Goal: Task Accomplishment & Management: Complete application form

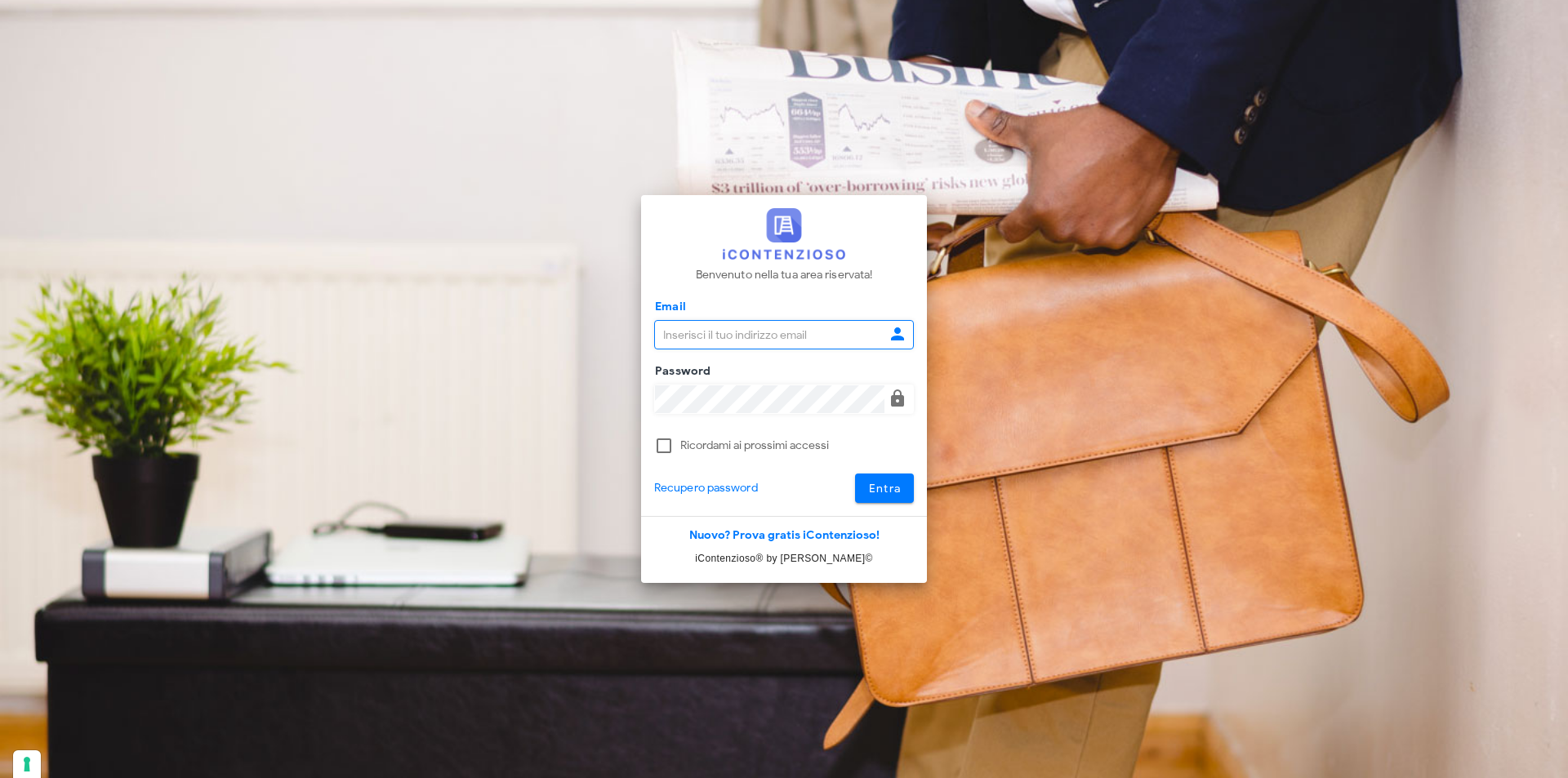
click at [708, 339] on input "Email" at bounding box center [769, 335] width 230 height 28
type input "[EMAIL_ADDRESS][DOMAIN_NAME]"
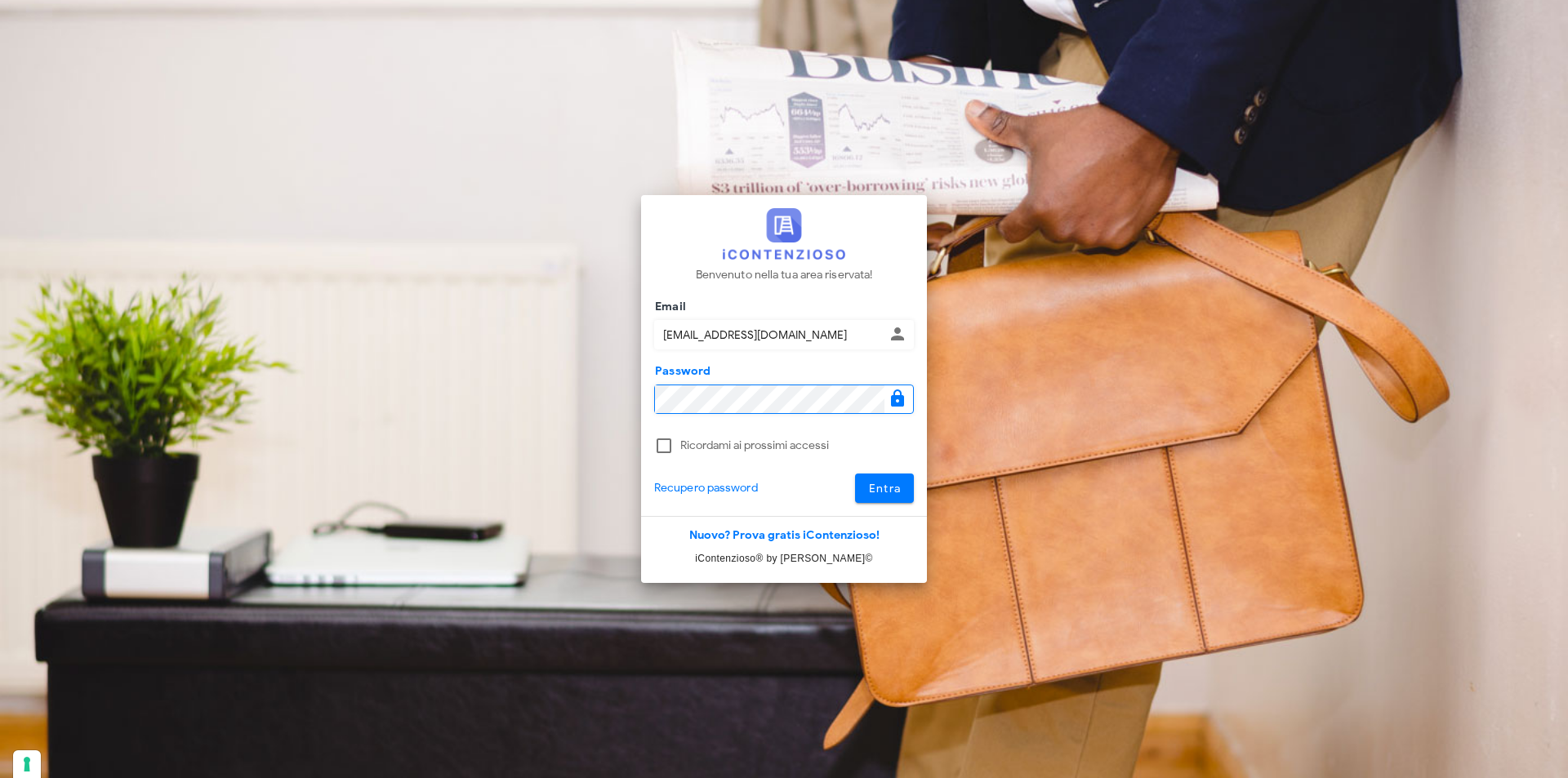
click at [855, 473] on button "Entra" at bounding box center [885, 487] width 60 height 29
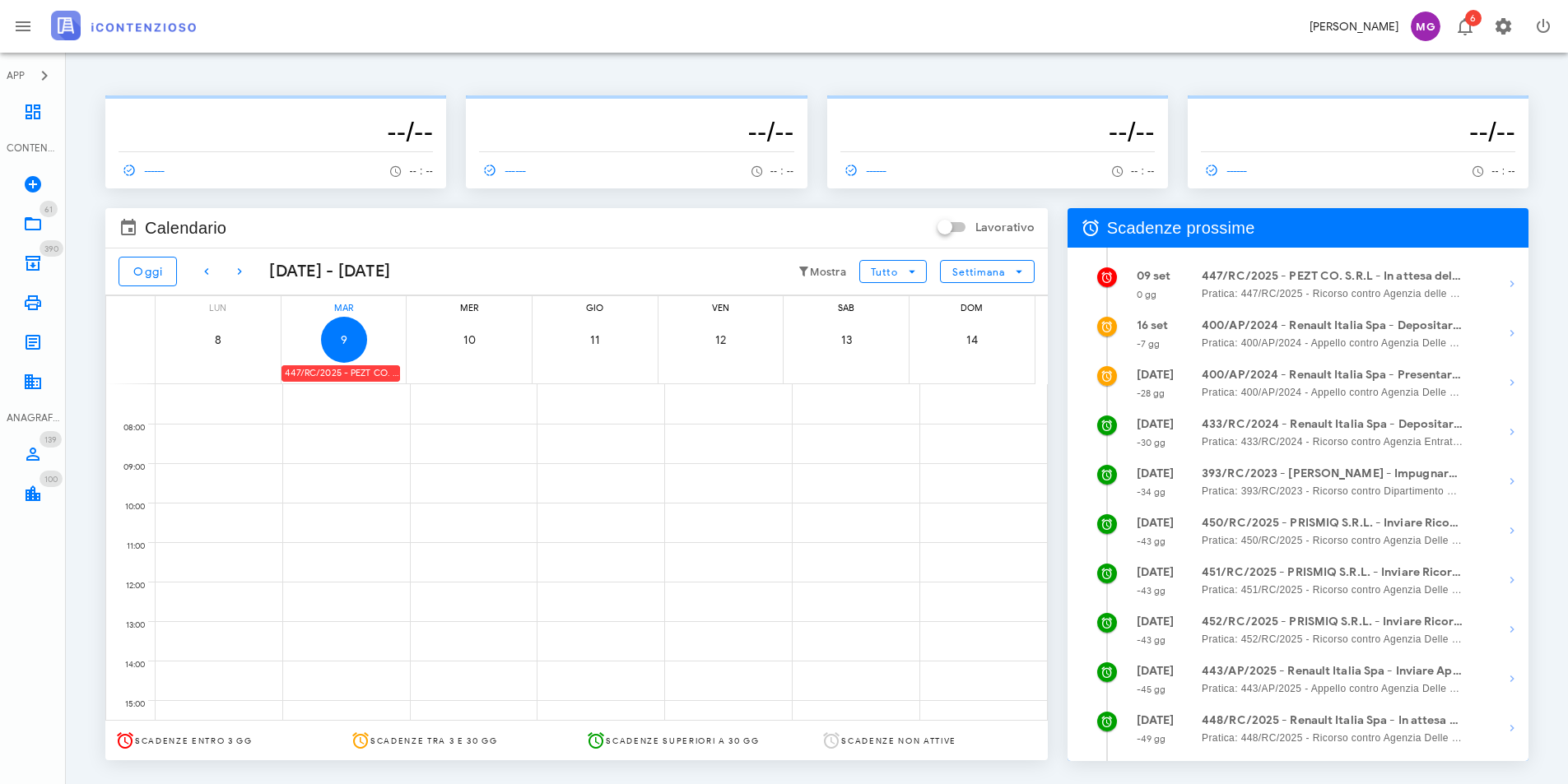
click at [368, 373] on div "447/RC/2025 - PEZT CO. S.R.L - In attesa della Costituzione in Giudizio controp…" at bounding box center [340, 373] width 118 height 16
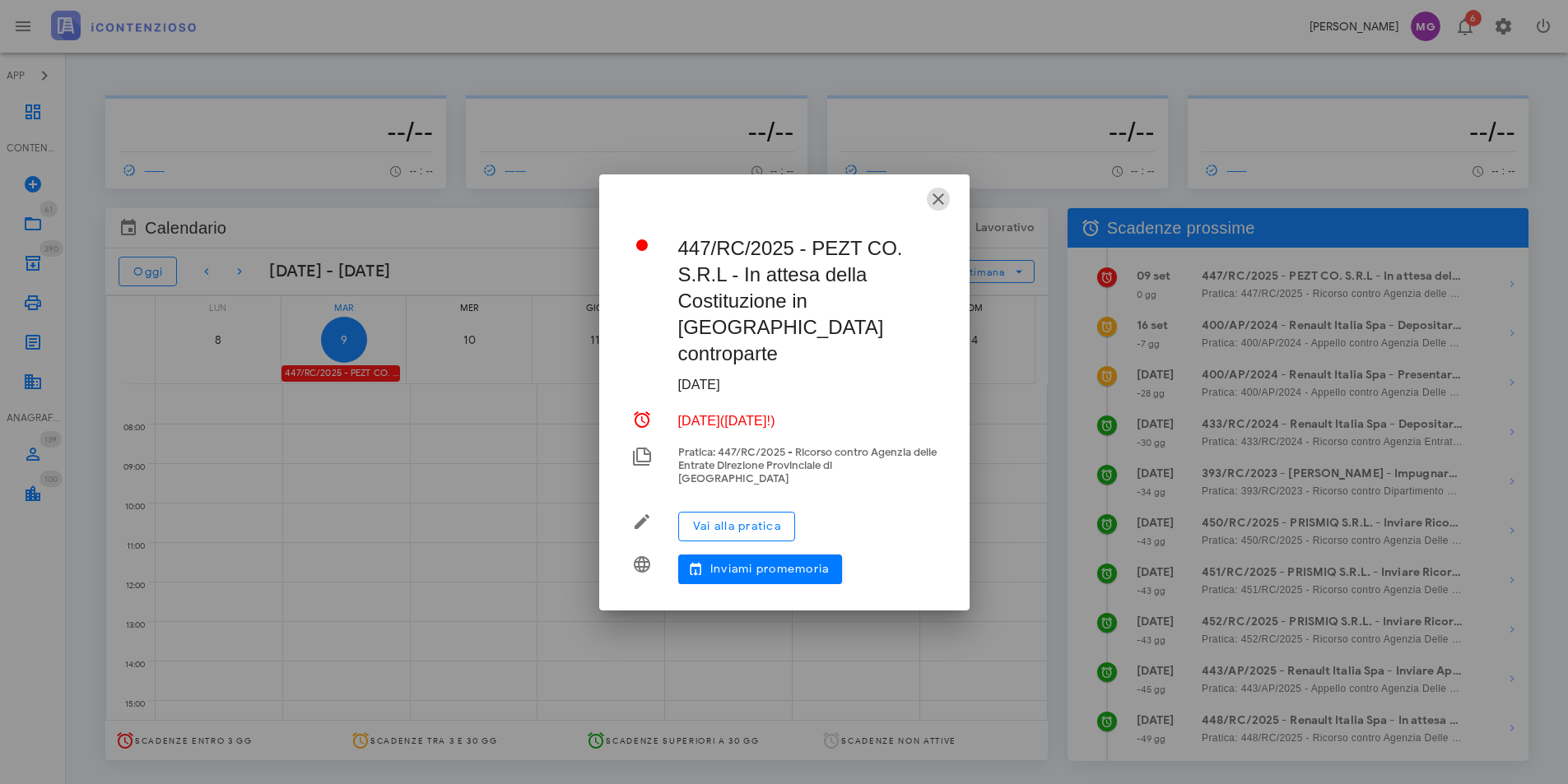
click at [931, 209] on icon "button" at bounding box center [938, 198] width 20 height 20
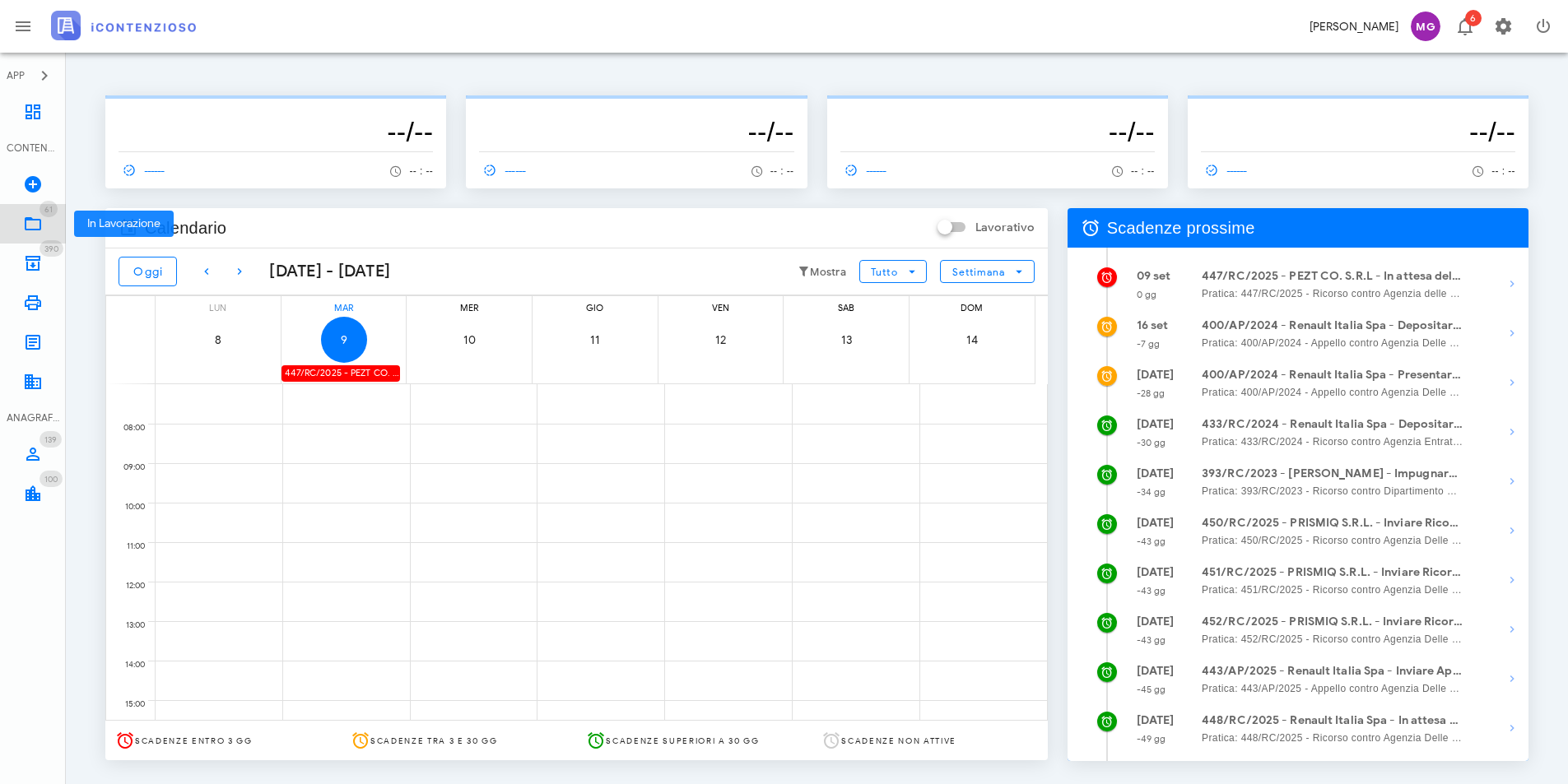
click at [26, 220] on icon at bounding box center [32, 224] width 20 height 20
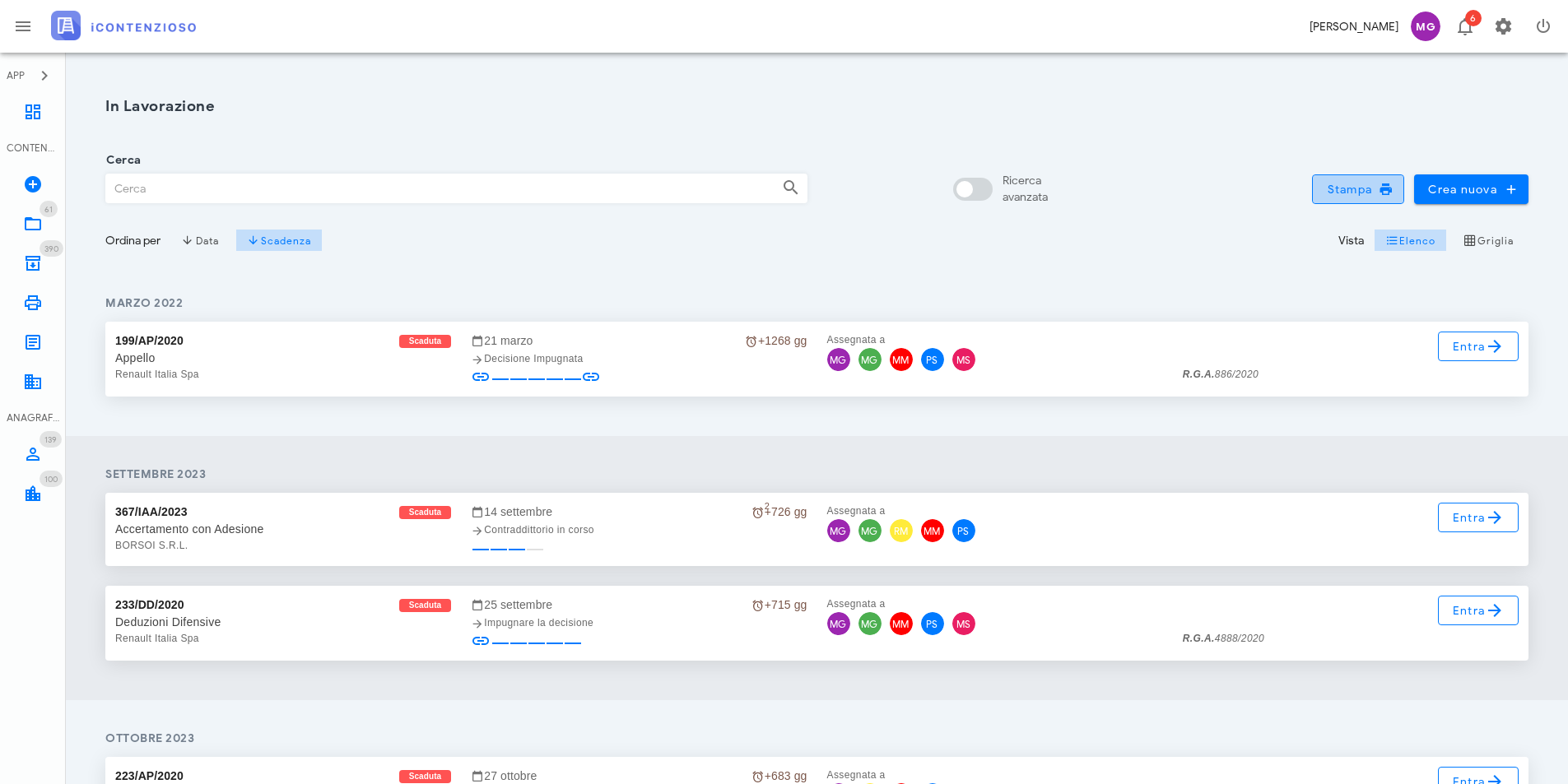
click at [1335, 189] on span "Stampa" at bounding box center [1358, 190] width 64 height 15
click at [35, 299] on icon at bounding box center [32, 302] width 20 height 20
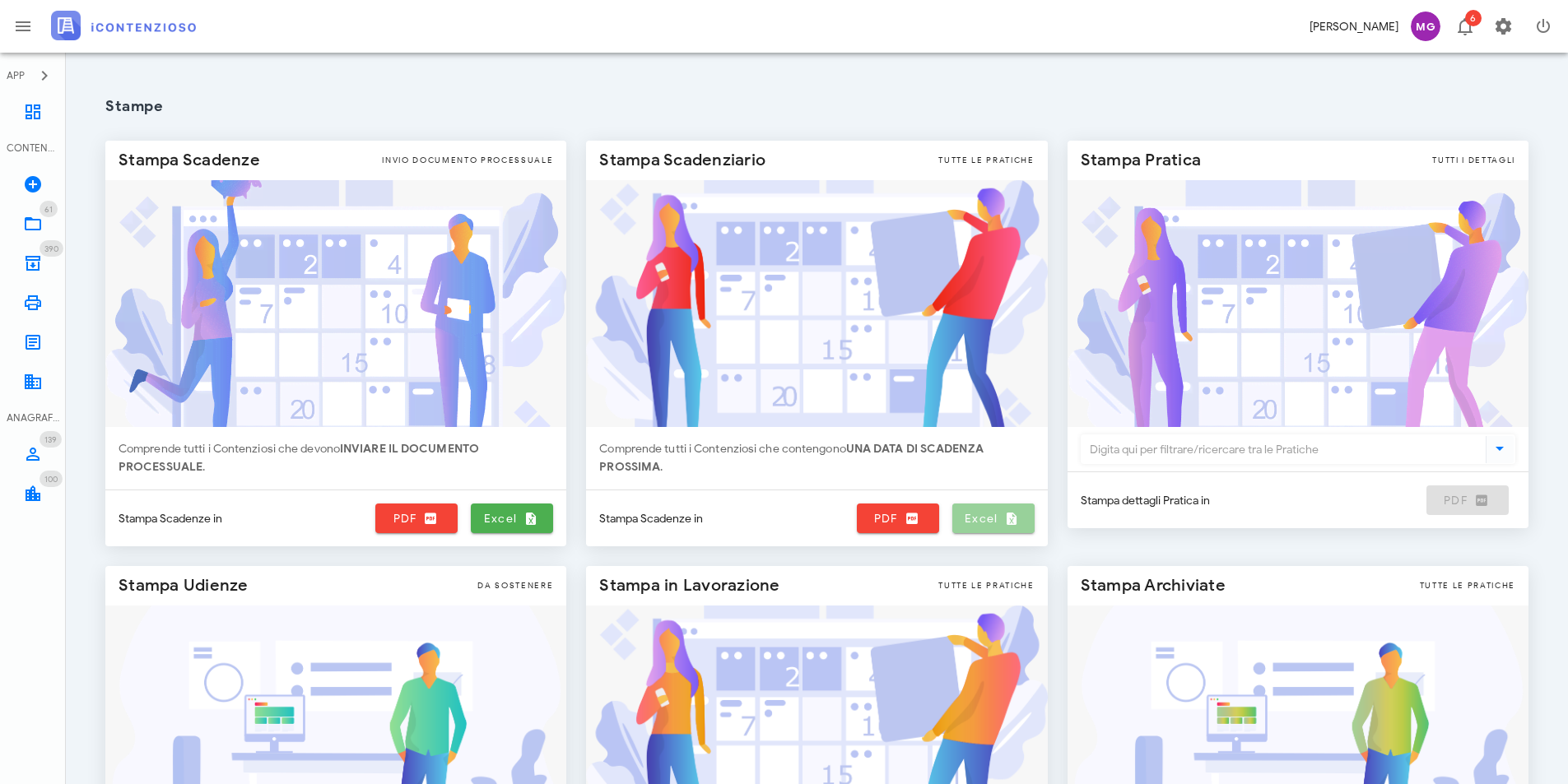
click at [994, 509] on link "Excel" at bounding box center [993, 518] width 82 height 29
click at [26, 380] on icon at bounding box center [32, 382] width 20 height 20
click at [30, 227] on icon at bounding box center [32, 224] width 20 height 20
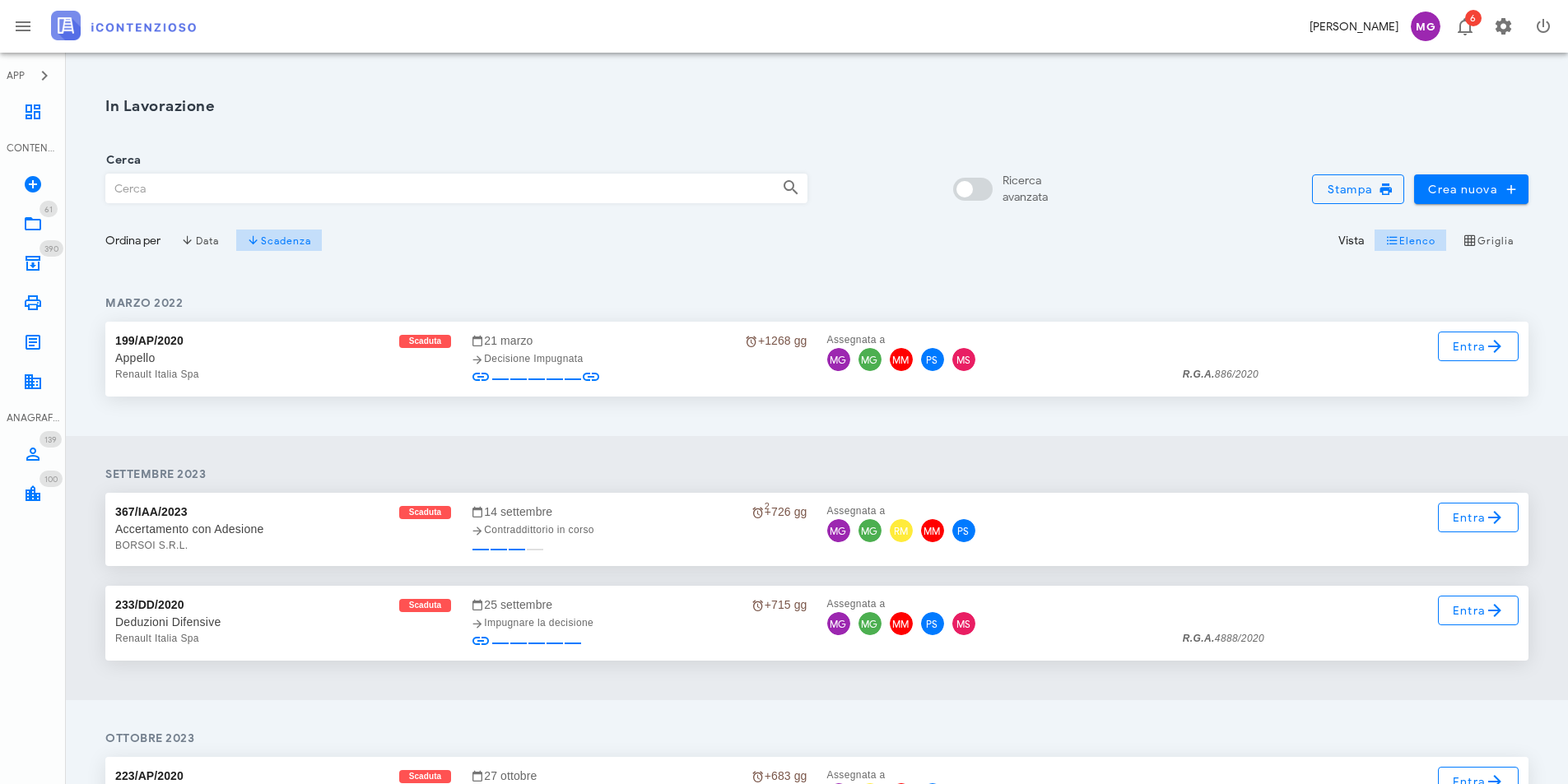
click at [195, 196] on input "Cerca" at bounding box center [436, 189] width 662 height 28
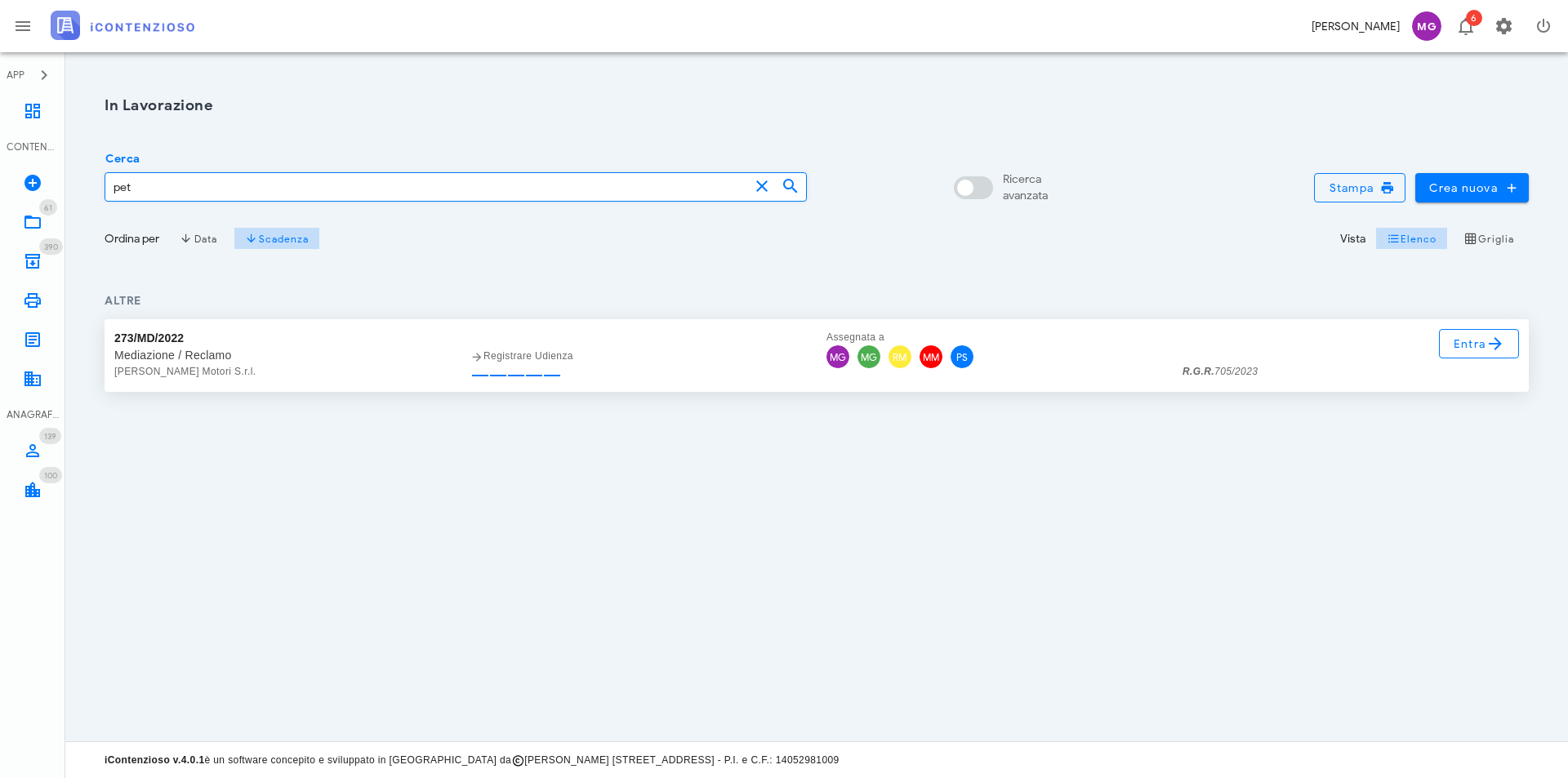
click at [193, 194] on input "pet" at bounding box center [426, 187] width 644 height 28
type input "pez"
click at [1486, 348] on icon at bounding box center [1495, 343] width 20 height 20
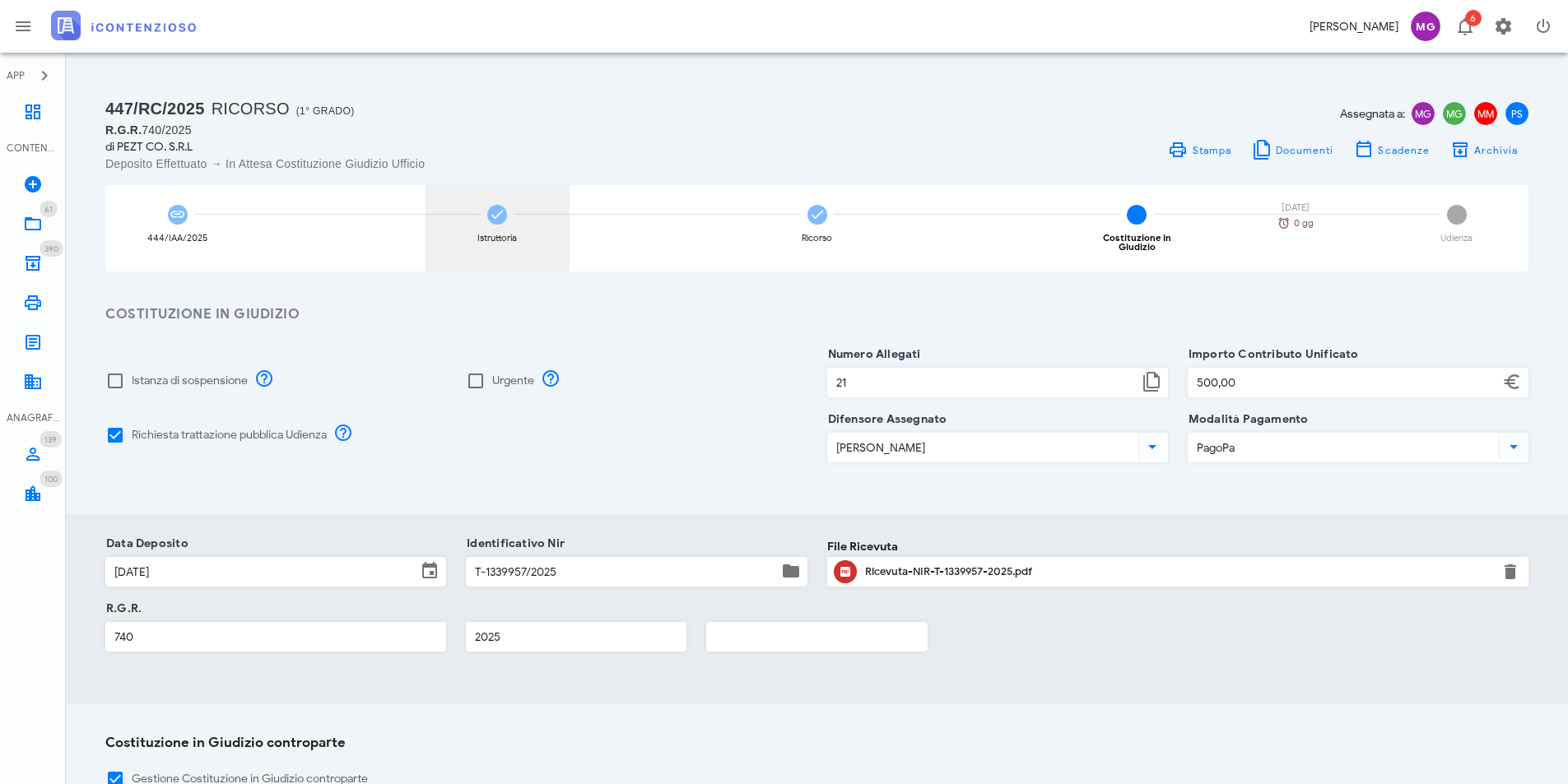
click at [474, 216] on div "Istruttoria" at bounding box center [497, 228] width 144 height 86
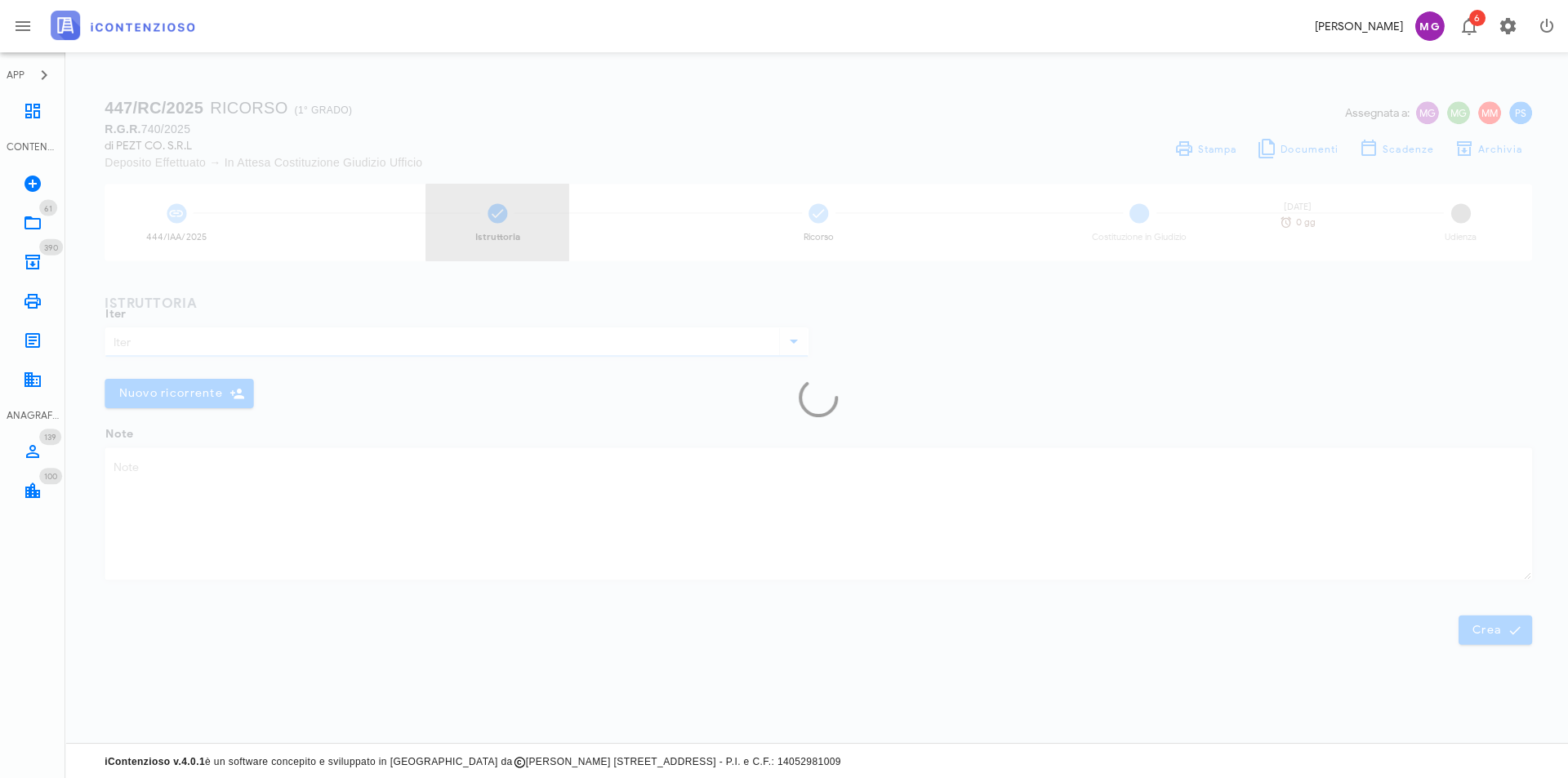
type input "Ricorso"
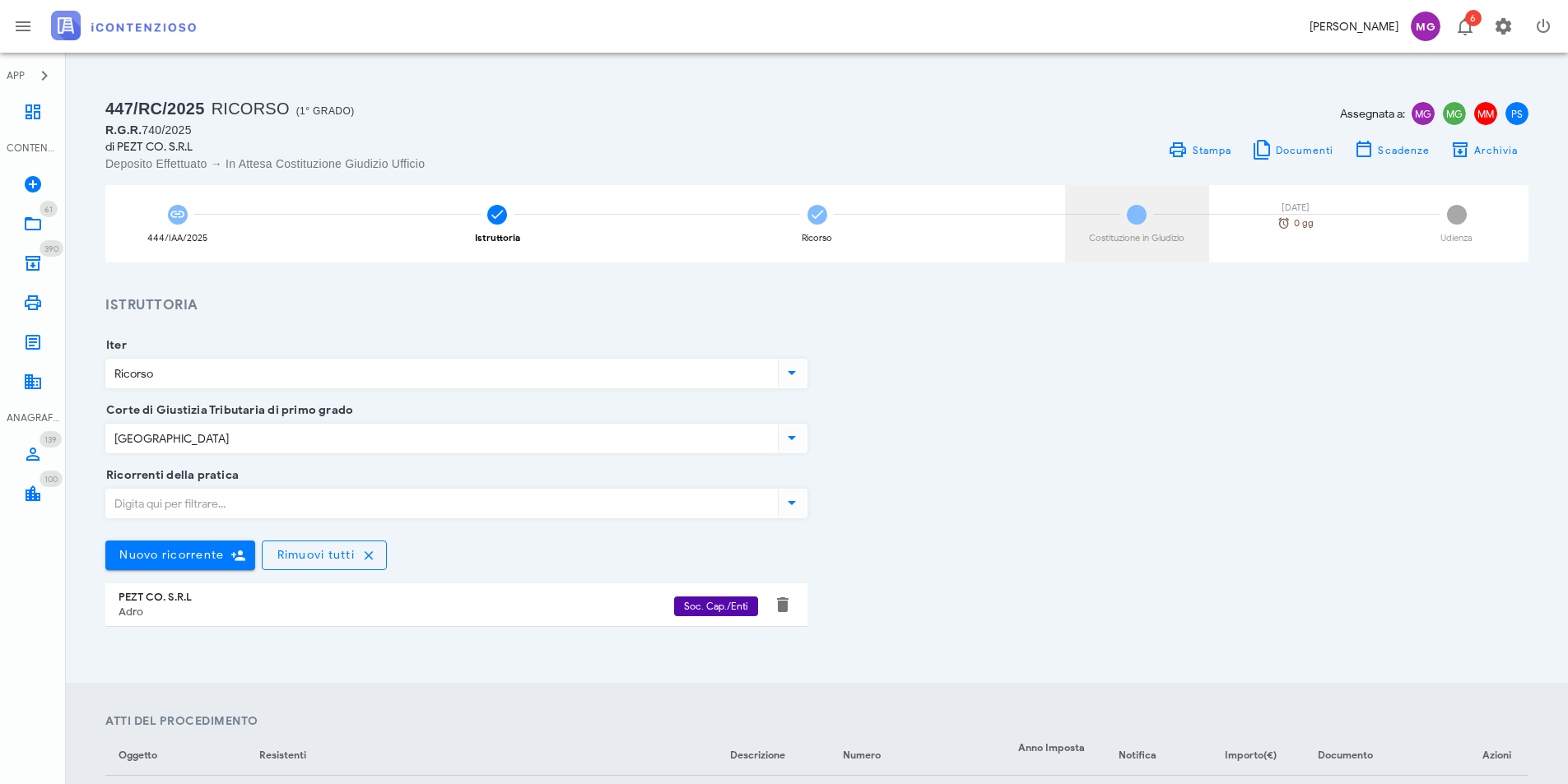
click at [1185, 243] on div "4 Costituzione in Giudizio 09/09/2025 0 gg" at bounding box center [1136, 224] width 144 height 77
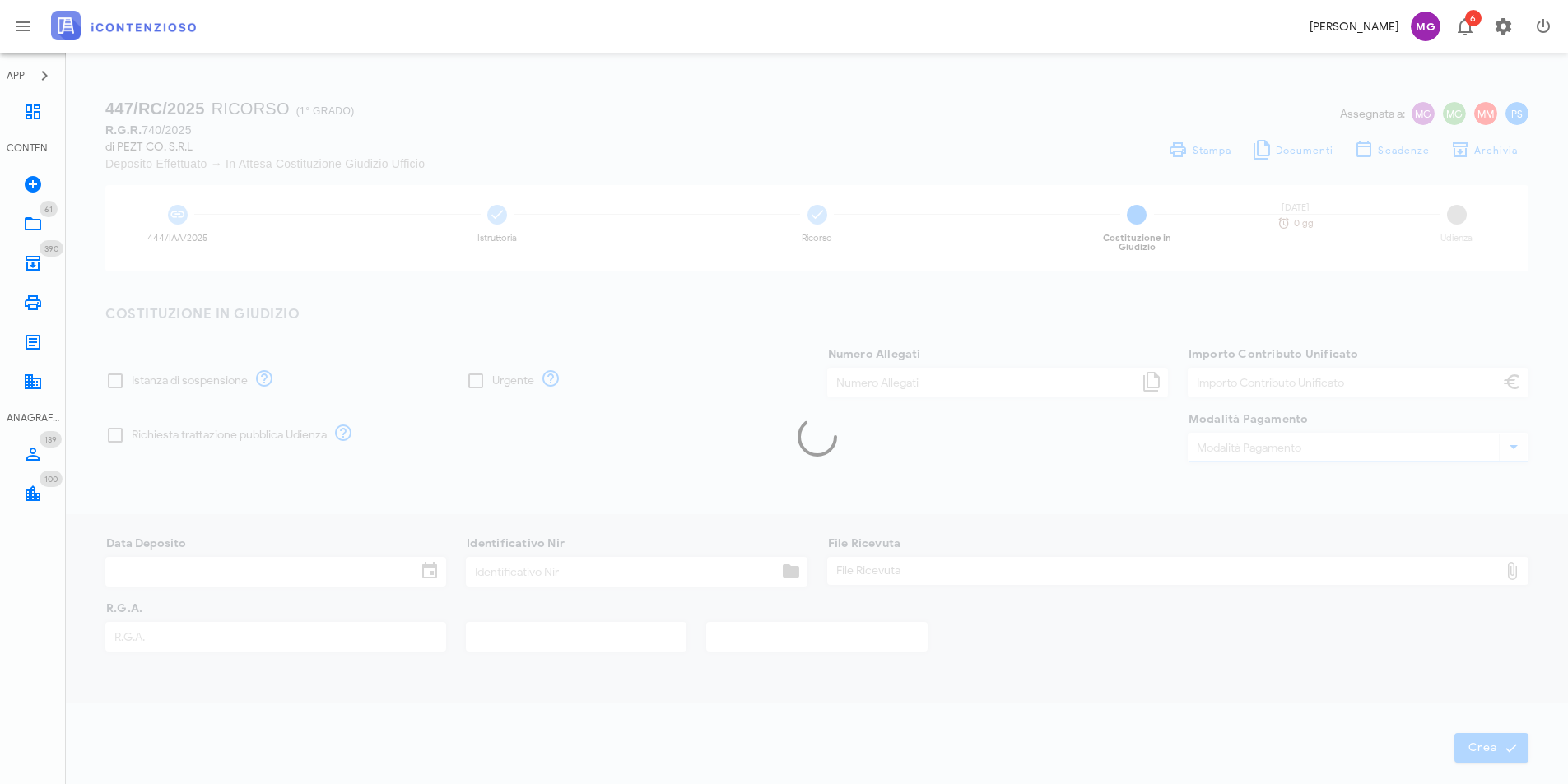
checkbox input "true"
type input "21"
type input "500,00"
type input "PagoPa"
type input "19/06/2025"
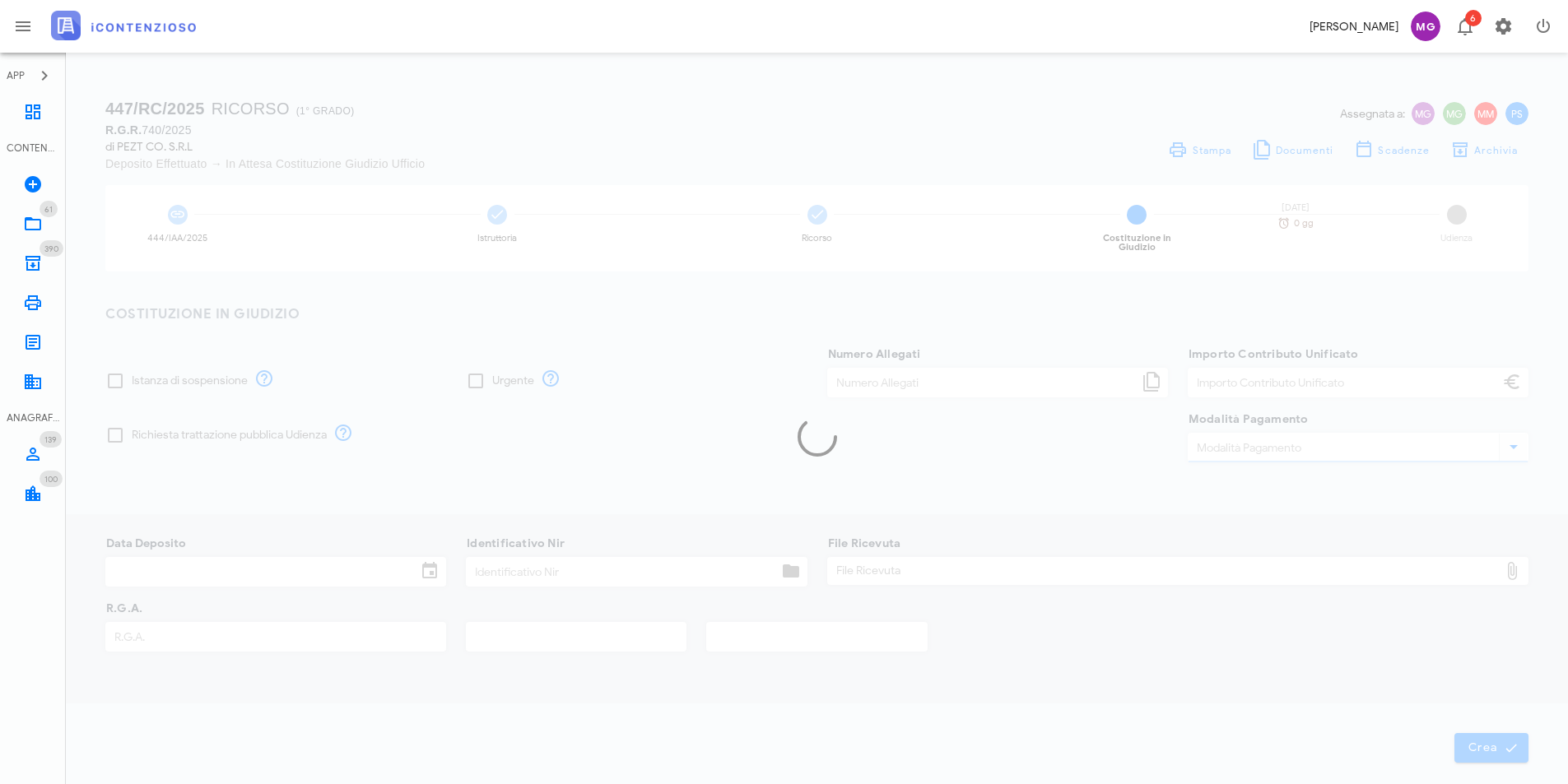
type input "T-1339957/2025"
type input "740"
type input "2025"
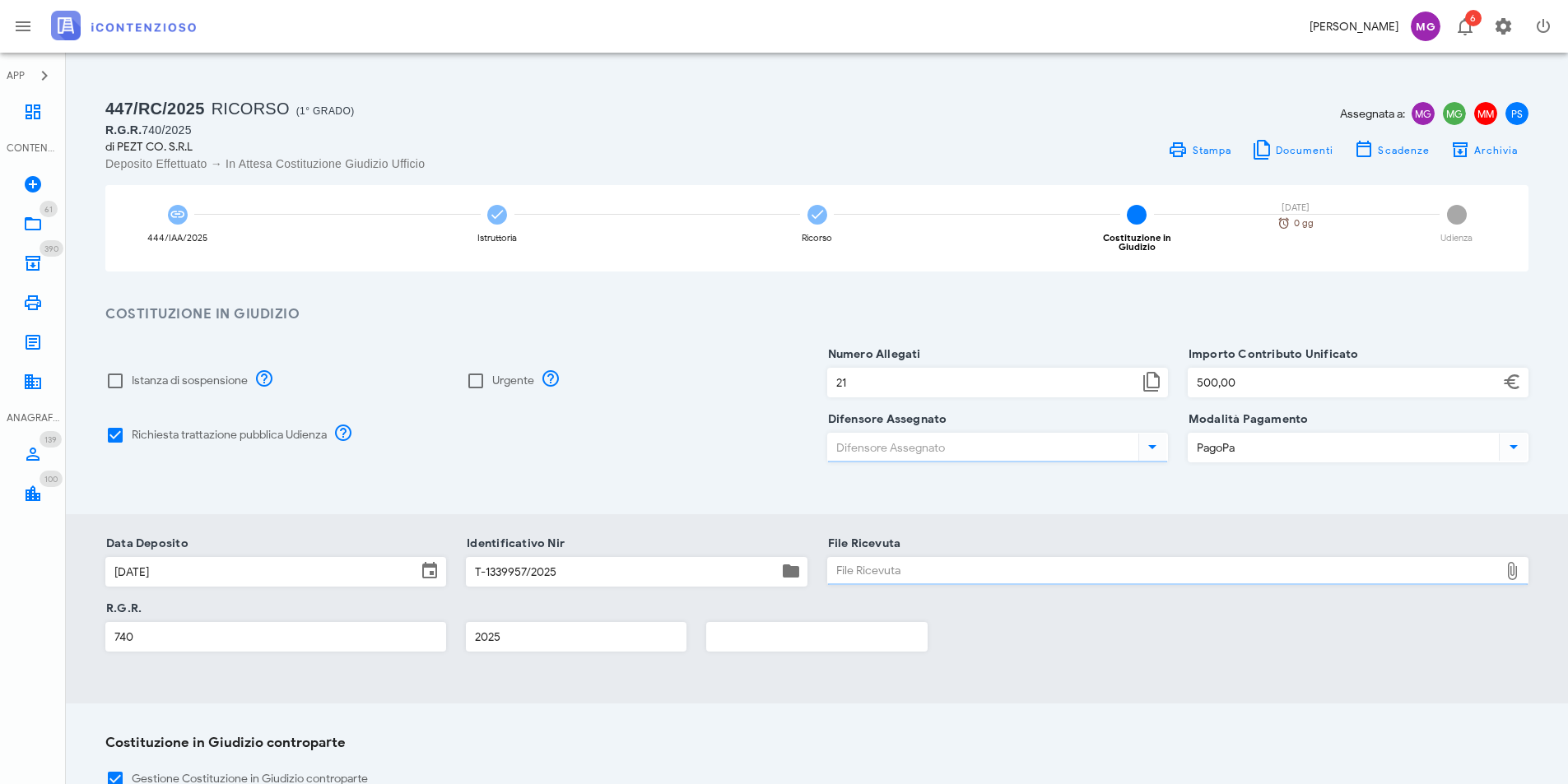
type input "Massimo Mandolesi"
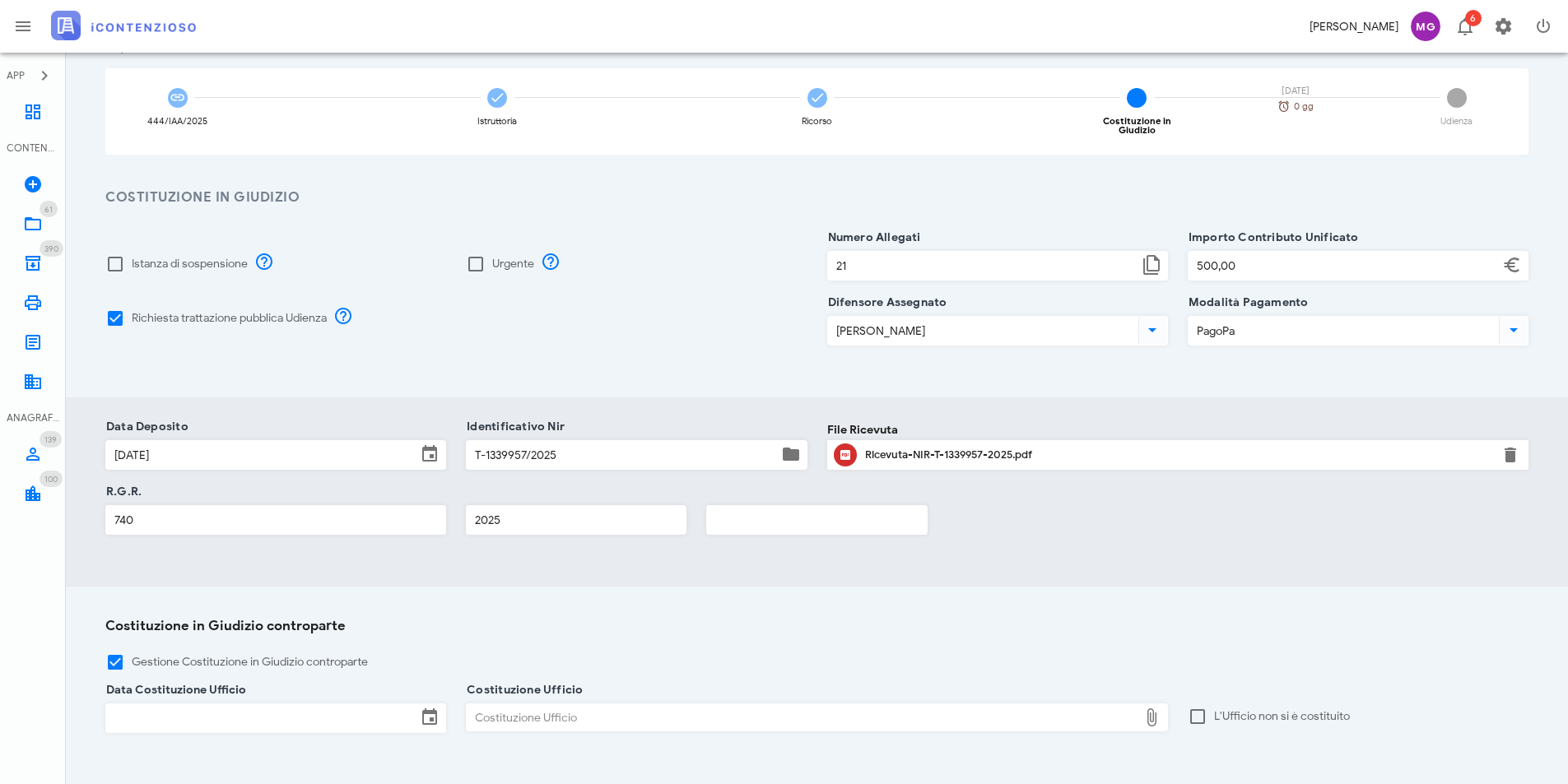
scroll to position [264, 0]
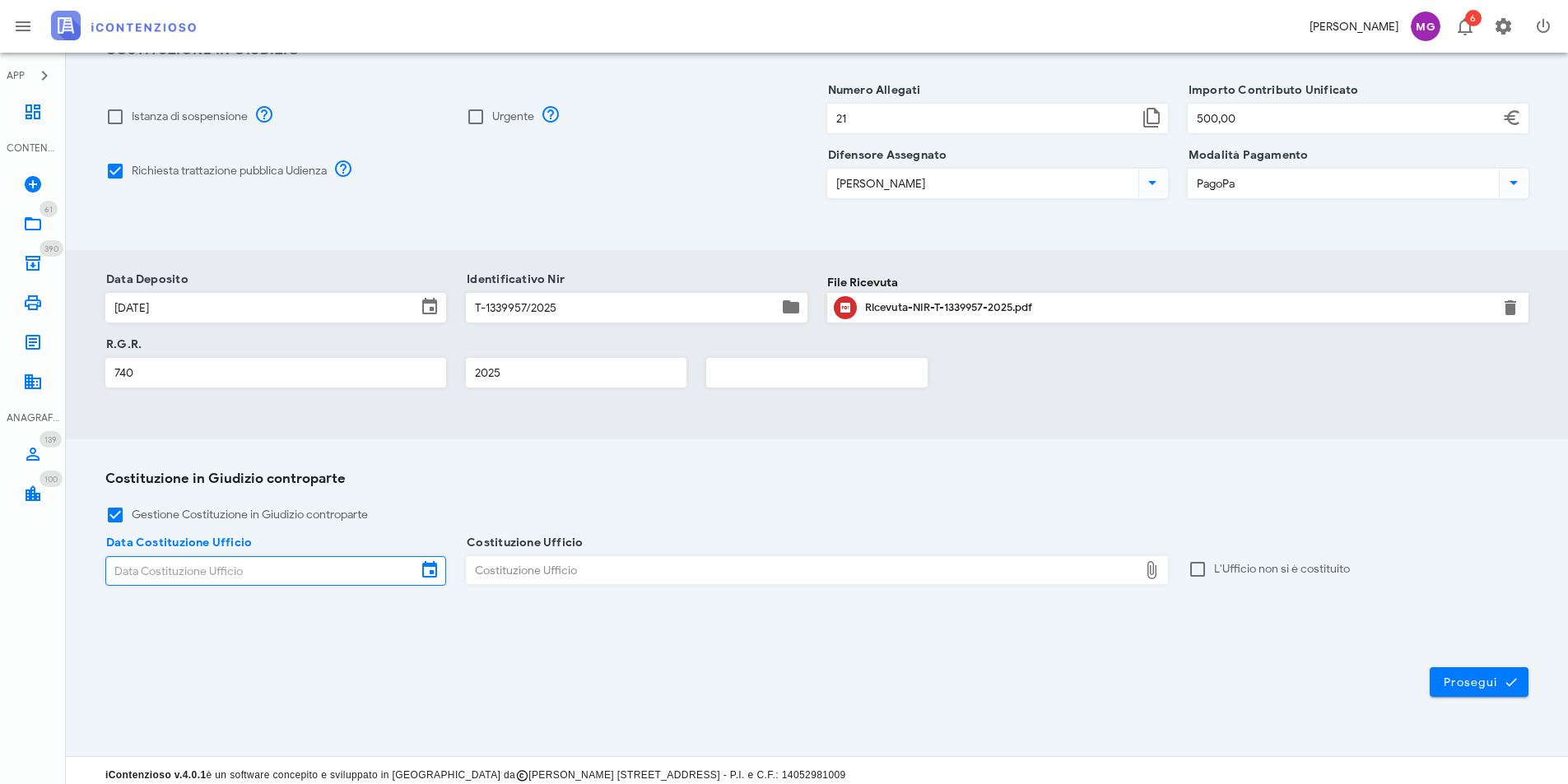
click at [301, 572] on input "Data Costituzione Ufficio" at bounding box center [261, 571] width 310 height 28
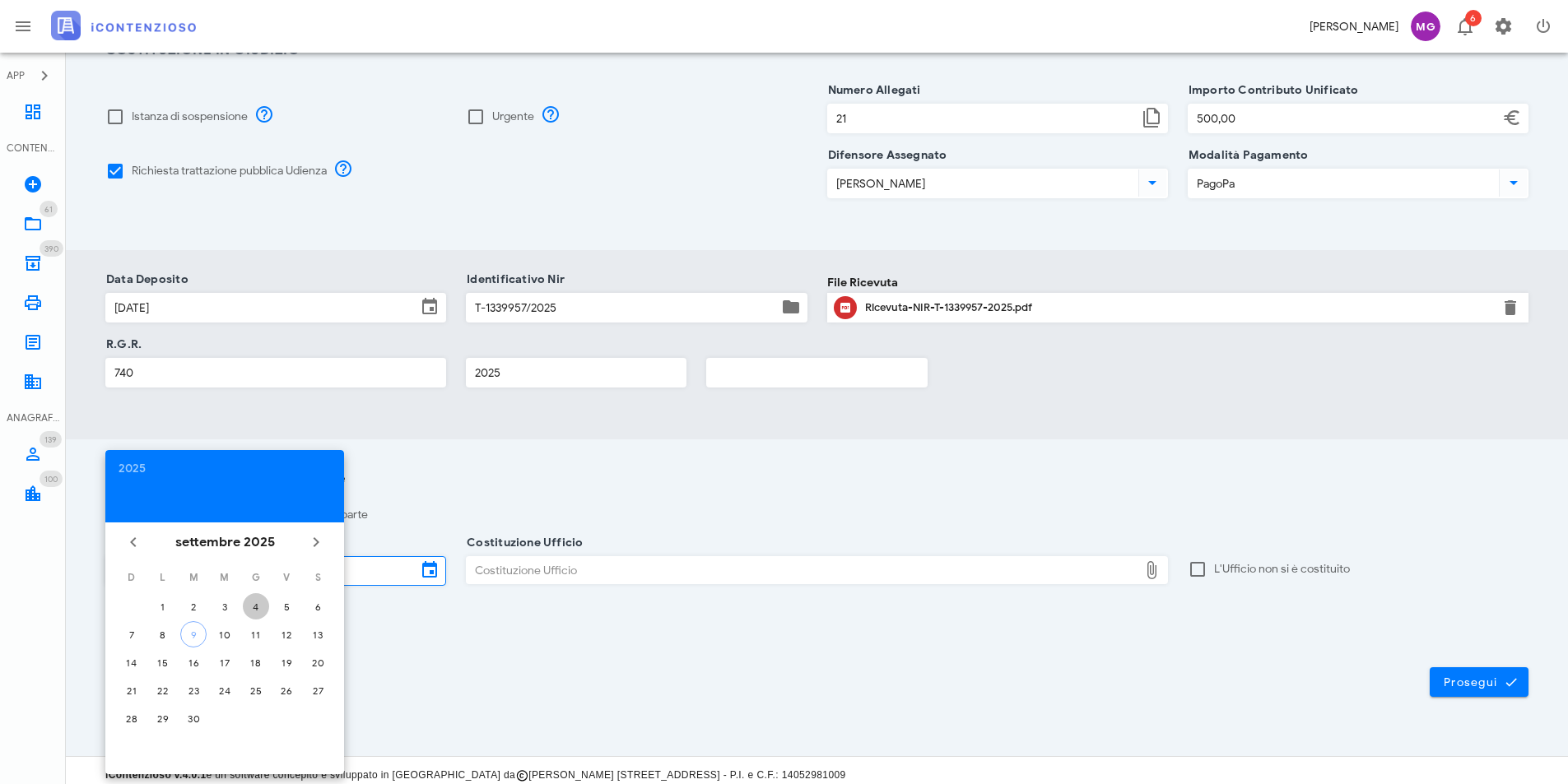
click at [251, 606] on div "4" at bounding box center [256, 606] width 26 height 12
type input "04/09/2025"
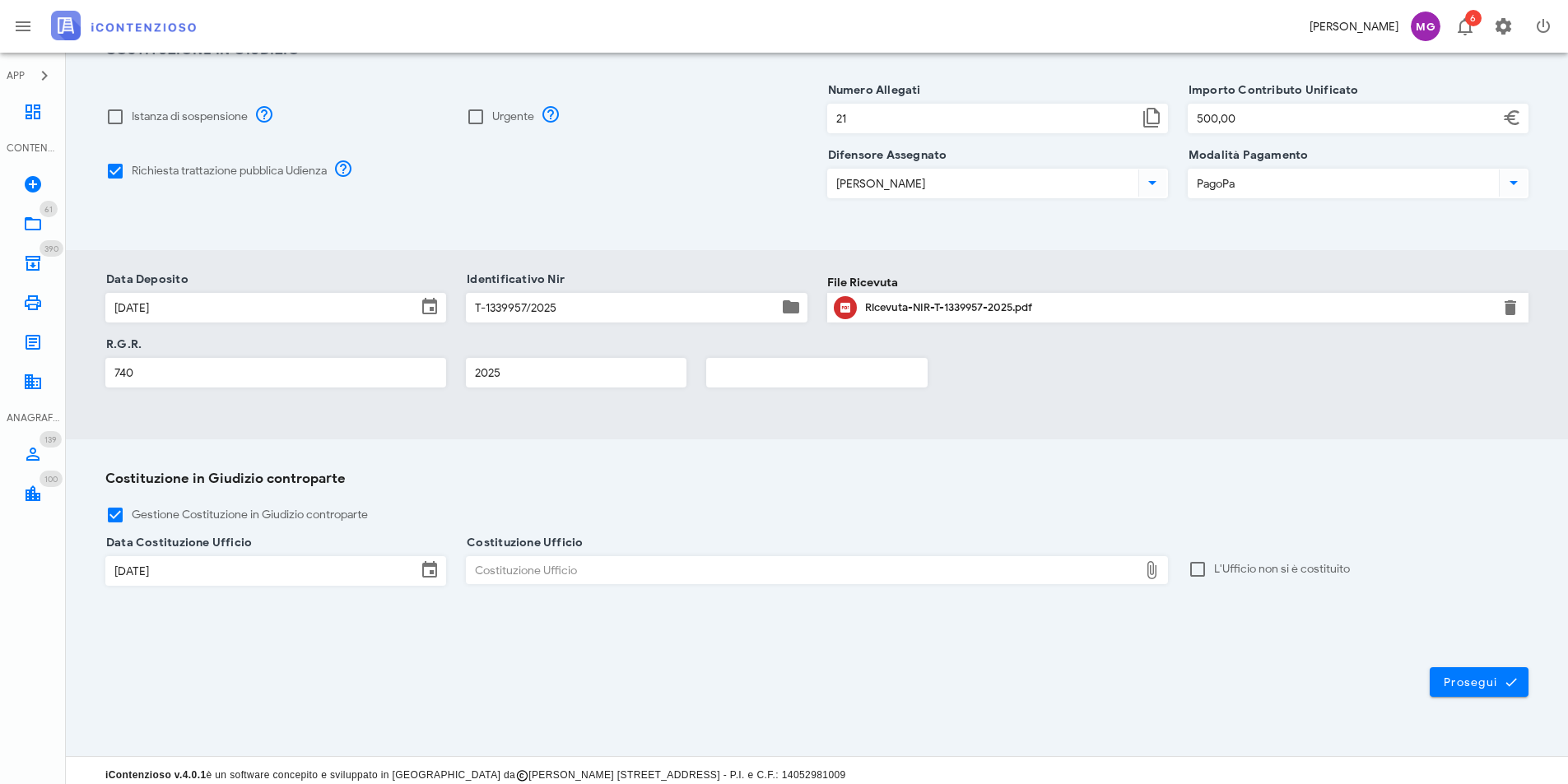
click at [511, 557] on div "Costituzione Ufficio" at bounding box center [802, 571] width 672 height 26
type input "C:\fakepath\AGEDP_BS_269896_2025_1462._1_controdeduzioni_Pezt.pdf"
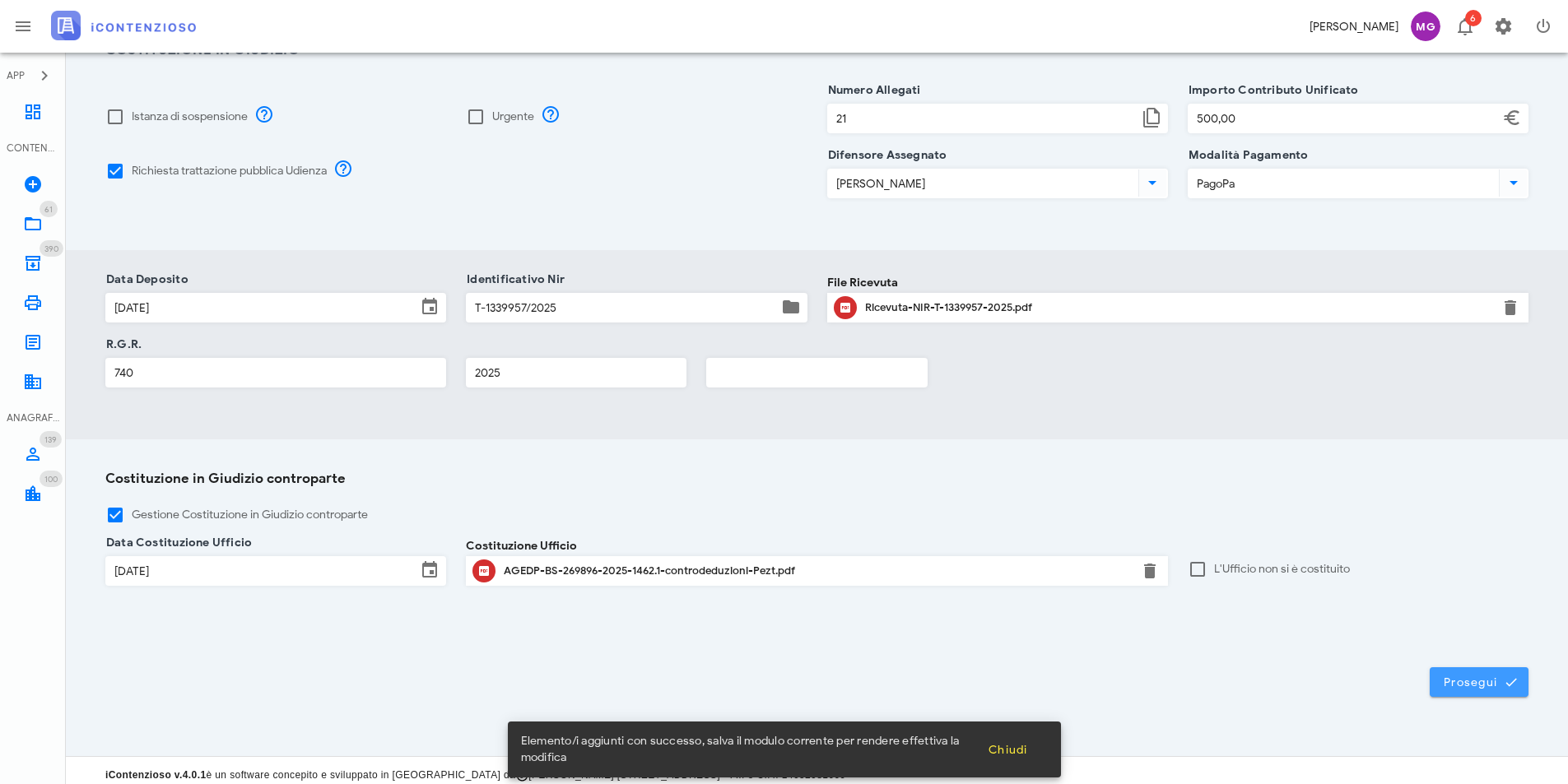
click at [1458, 679] on span "Prosegui" at bounding box center [1478, 682] width 73 height 15
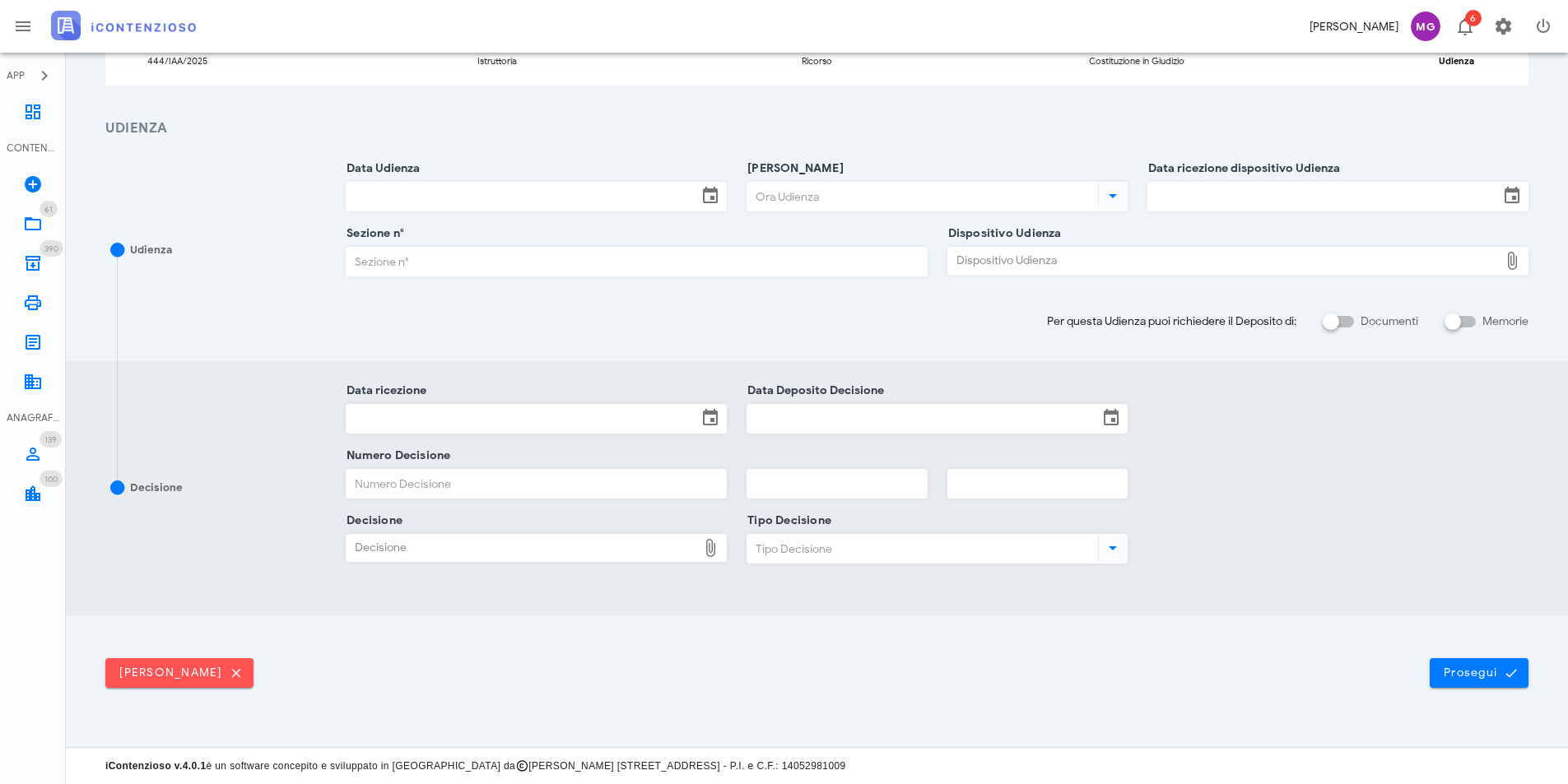
scroll to position [0, 0]
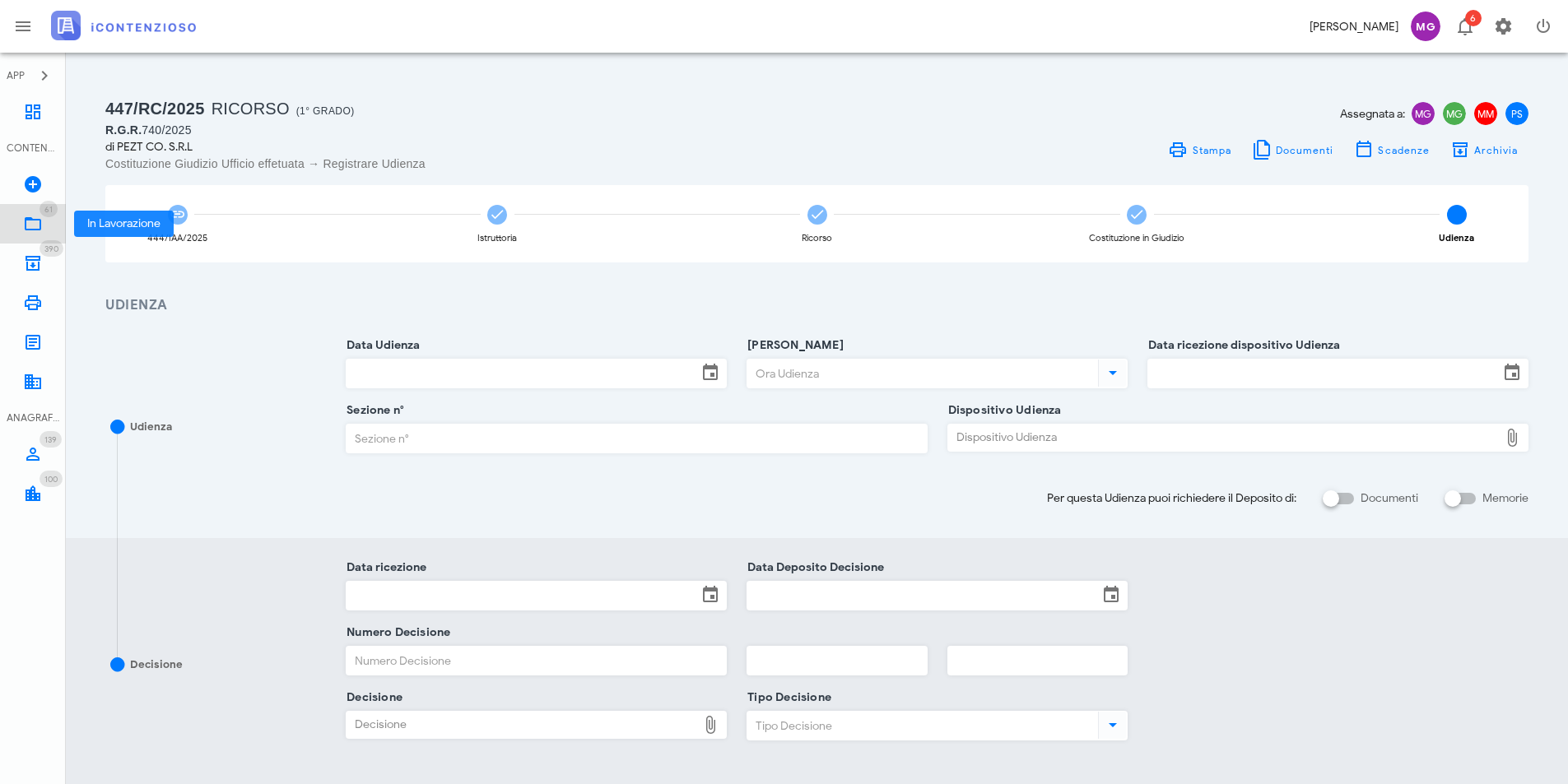
click at [42, 227] on icon at bounding box center [32, 224] width 20 height 20
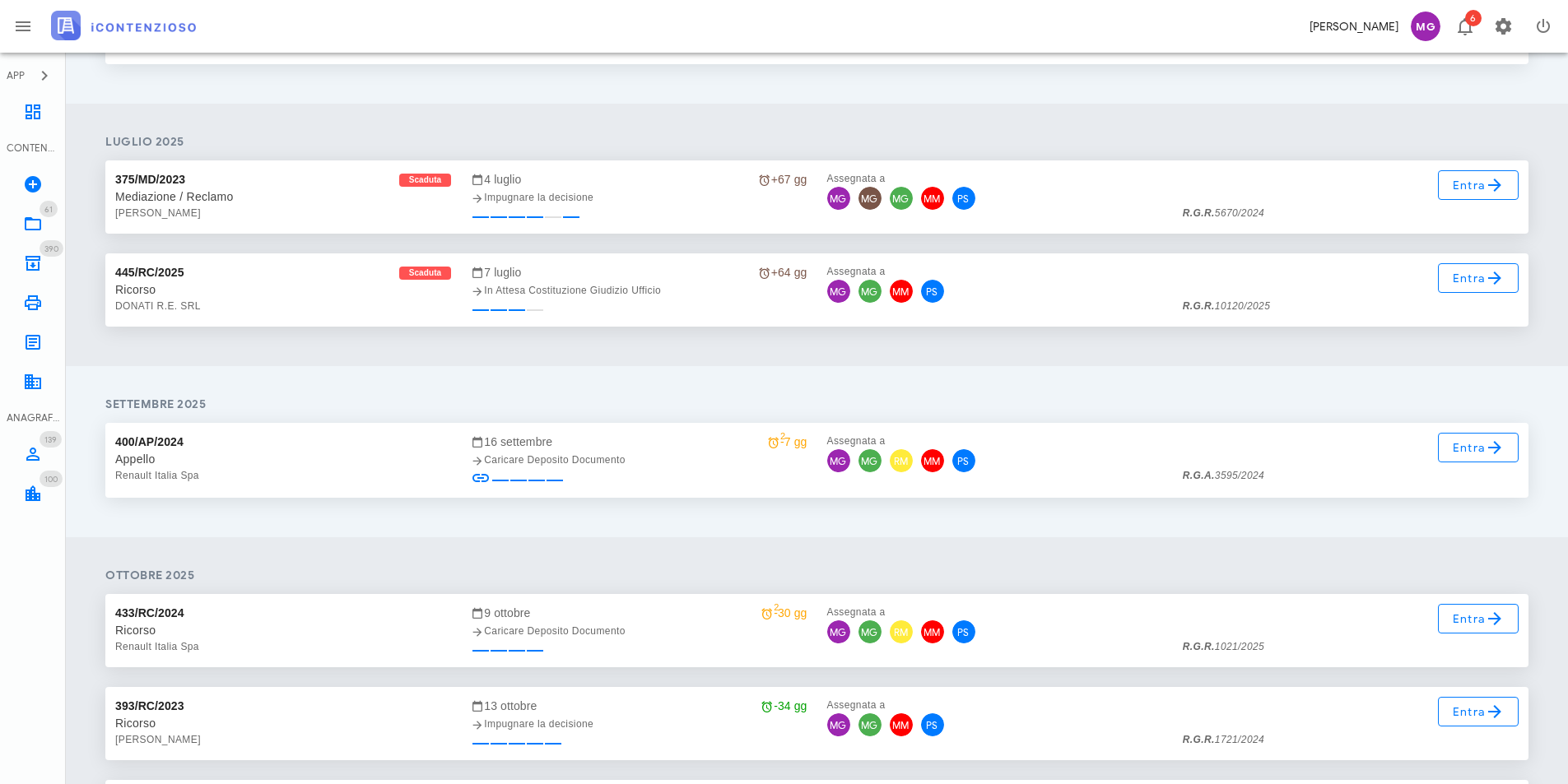
scroll to position [2305, 0]
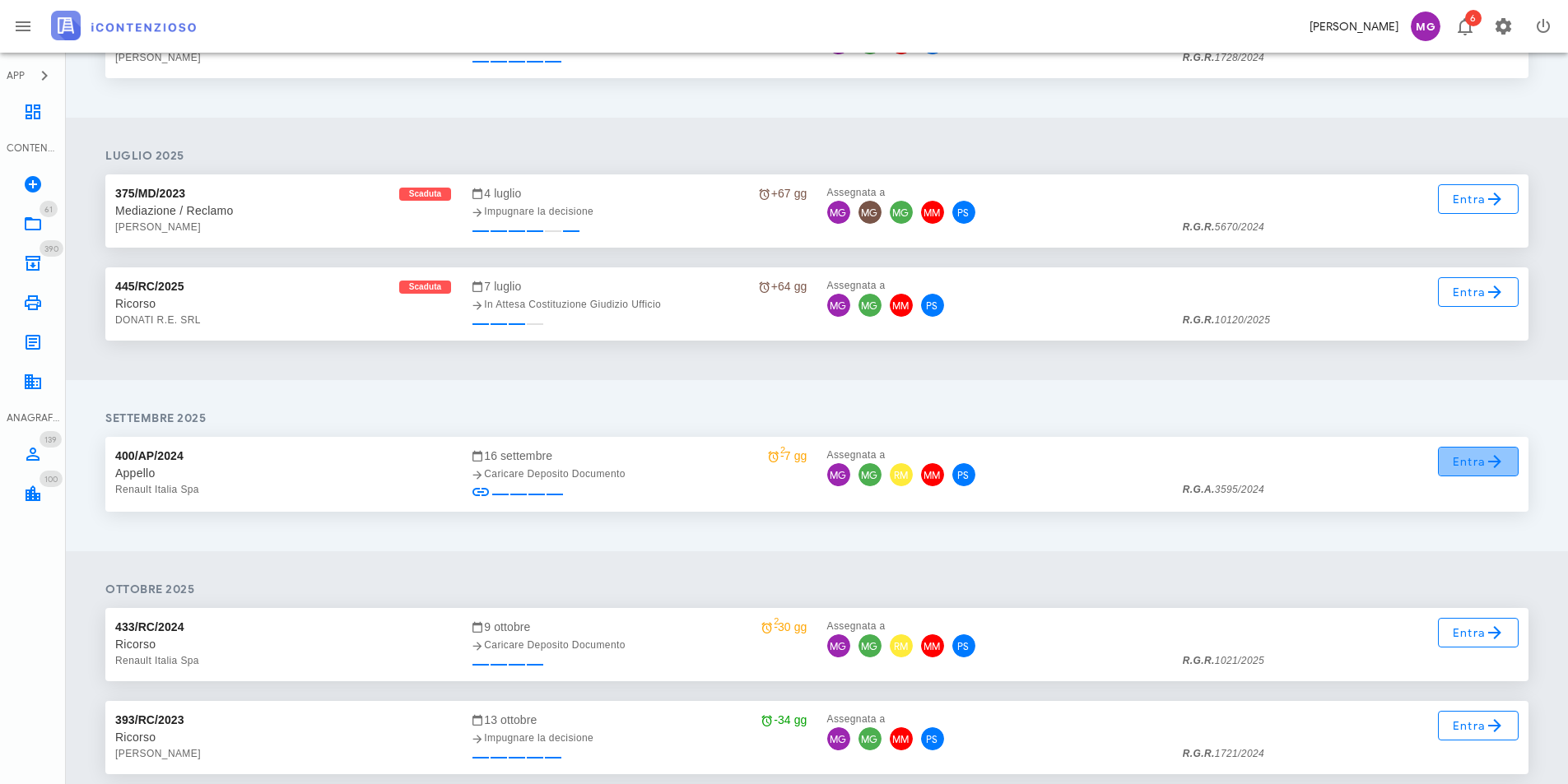
click at [1492, 467] on icon at bounding box center [1494, 461] width 20 height 20
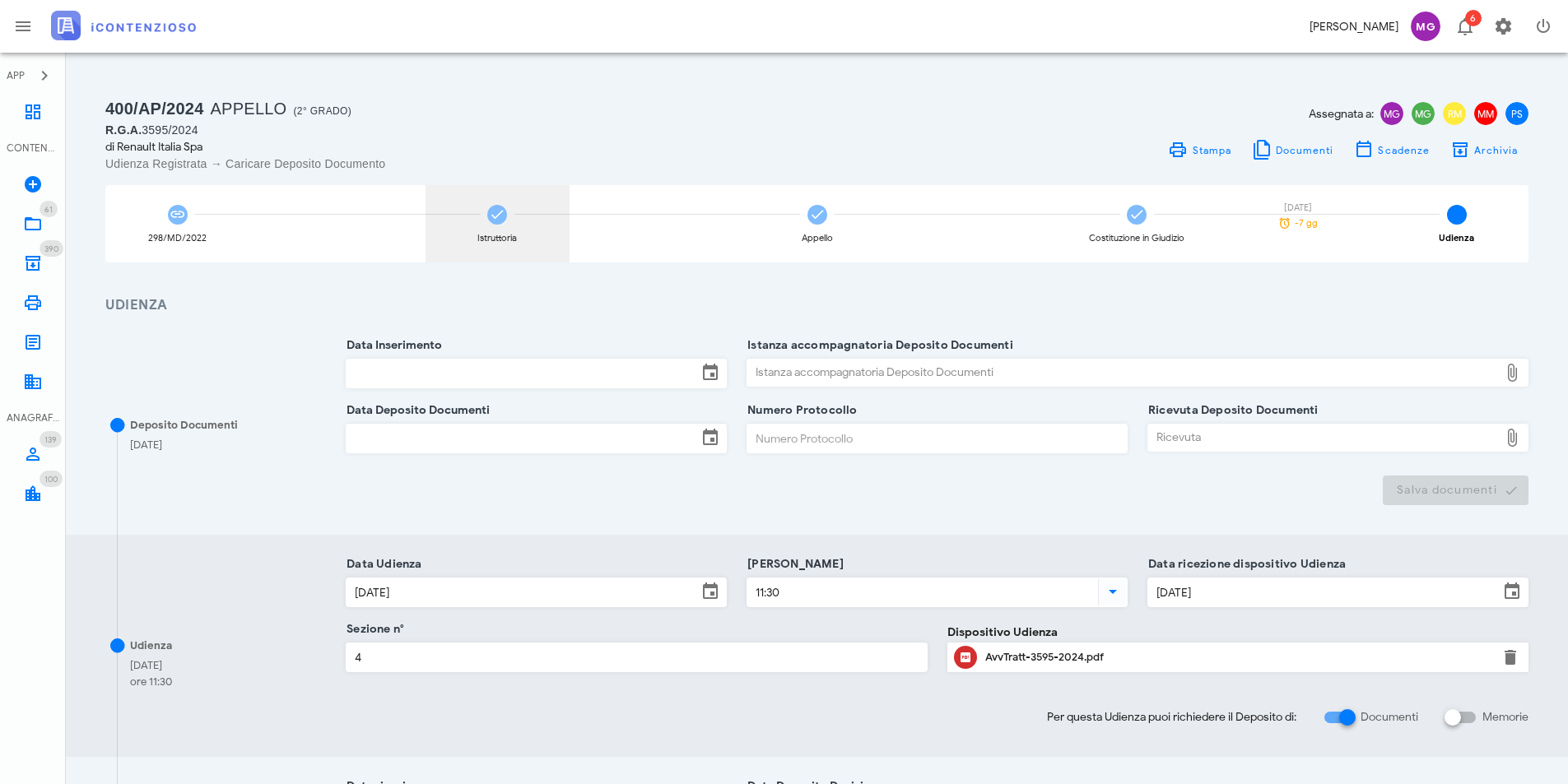
click at [515, 251] on div "Istruttoria" at bounding box center [497, 224] width 144 height 77
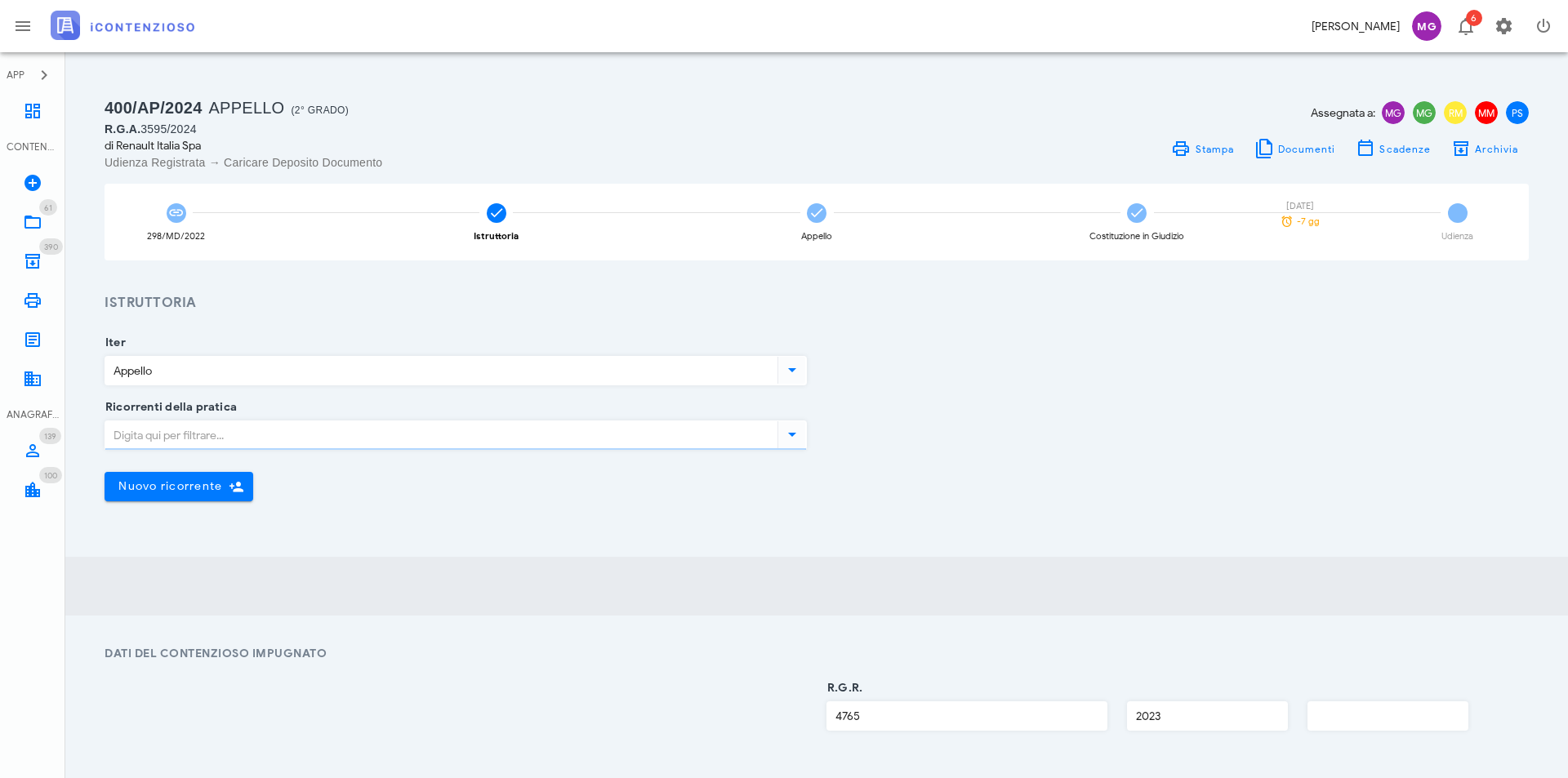
type input "Sentenza"
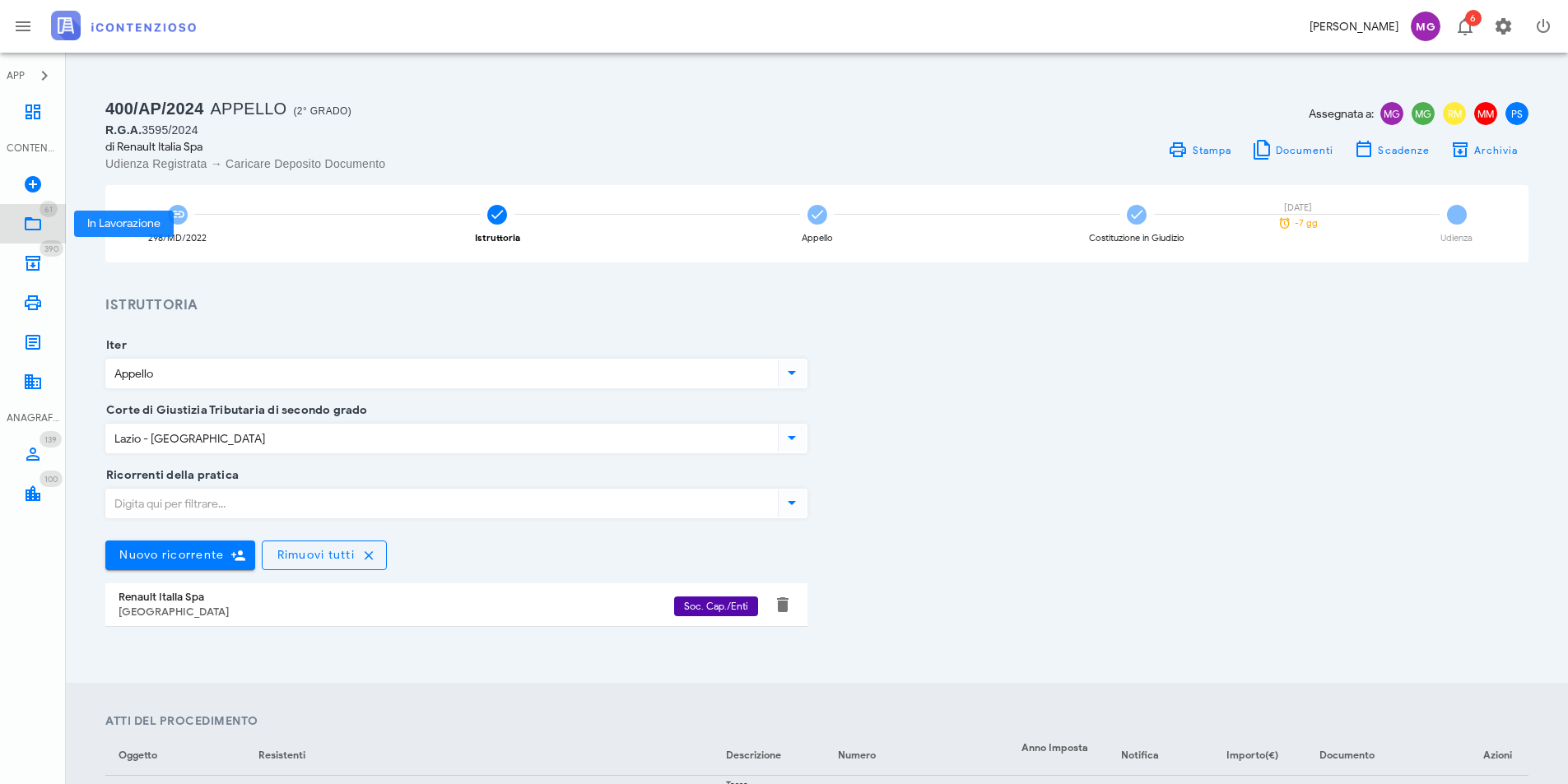
click at [33, 214] on icon at bounding box center [32, 224] width 20 height 20
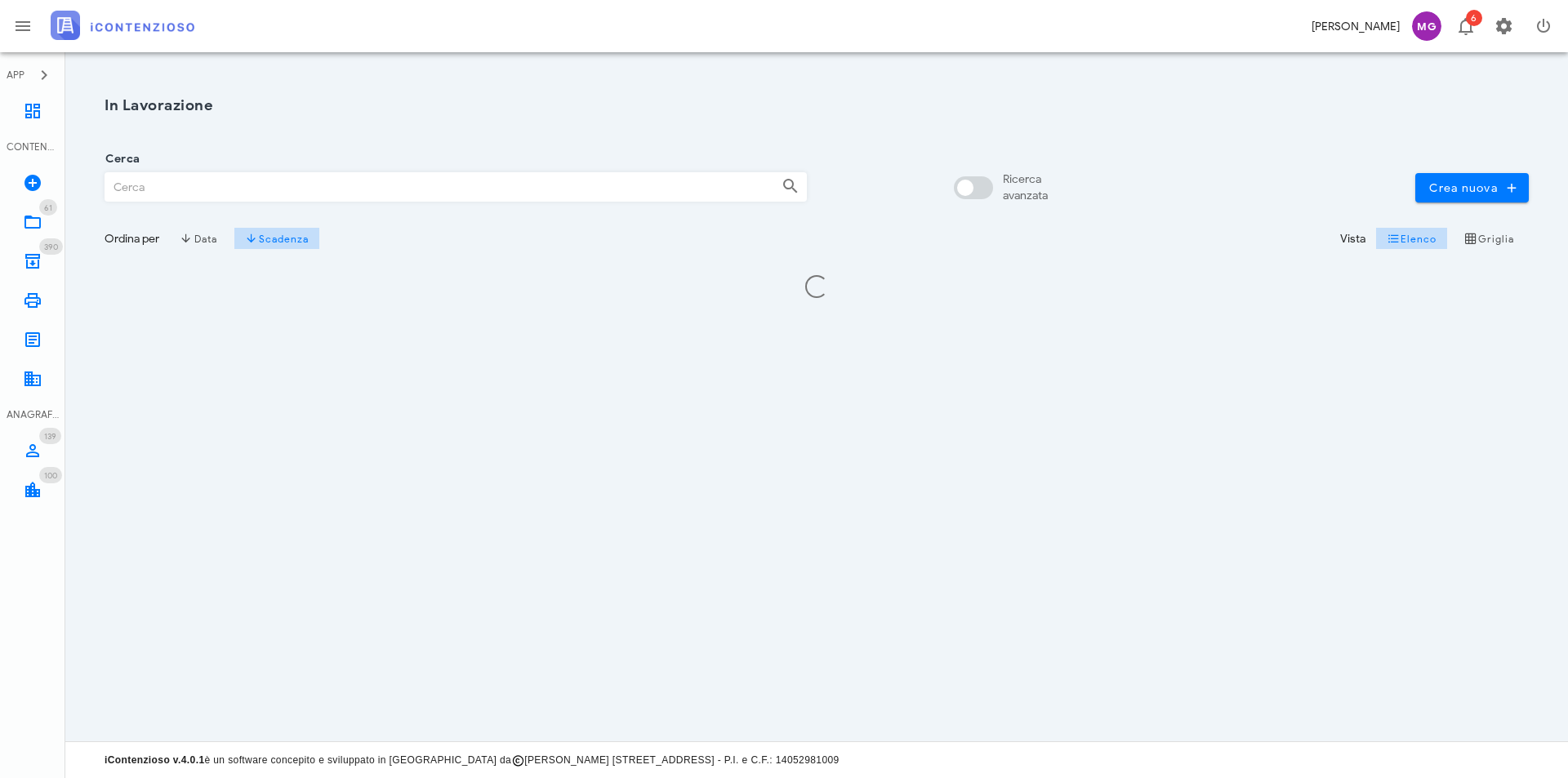
click at [175, 184] on input "Cerca" at bounding box center [436, 187] width 663 height 28
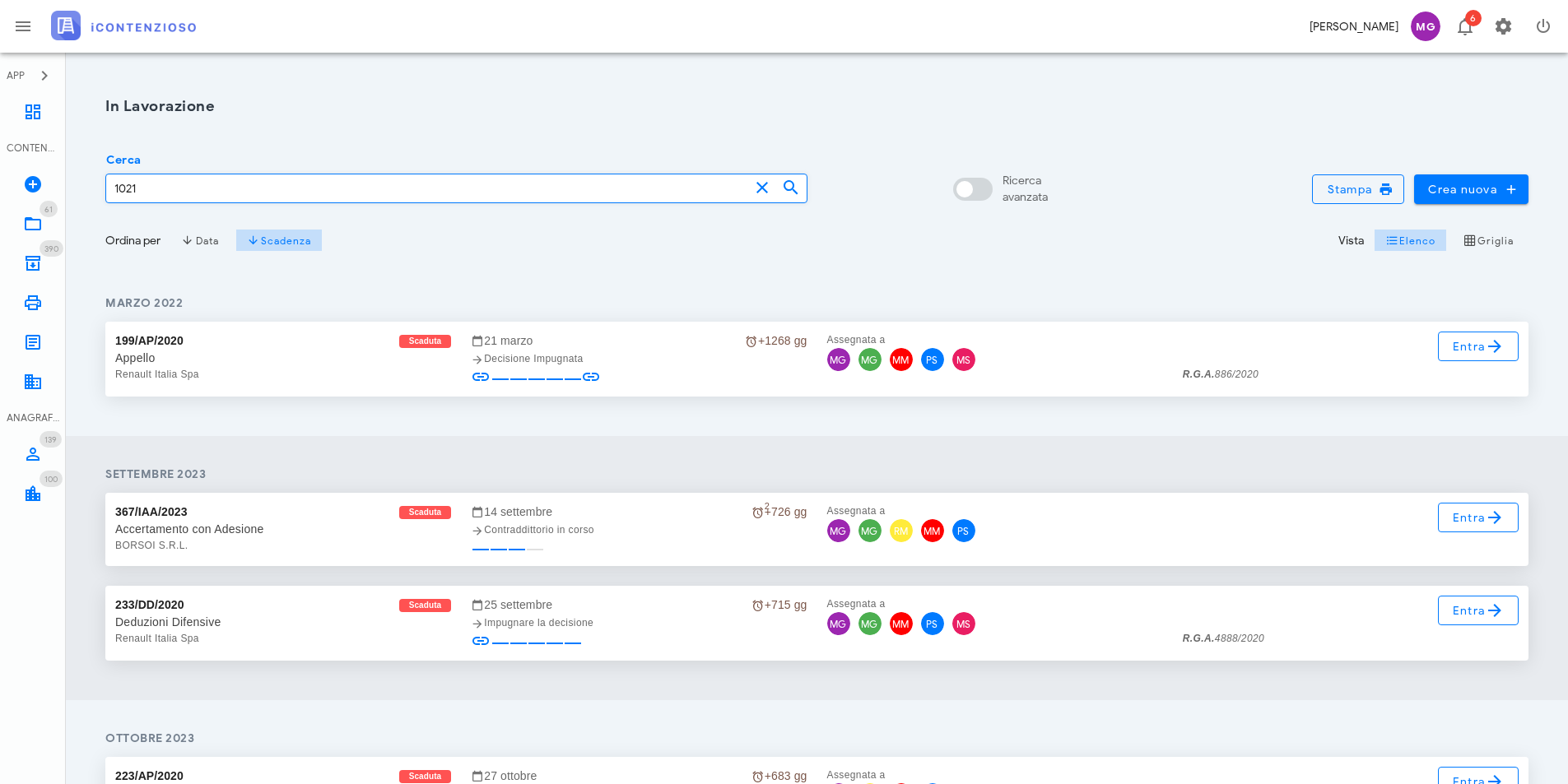
type input "1021"
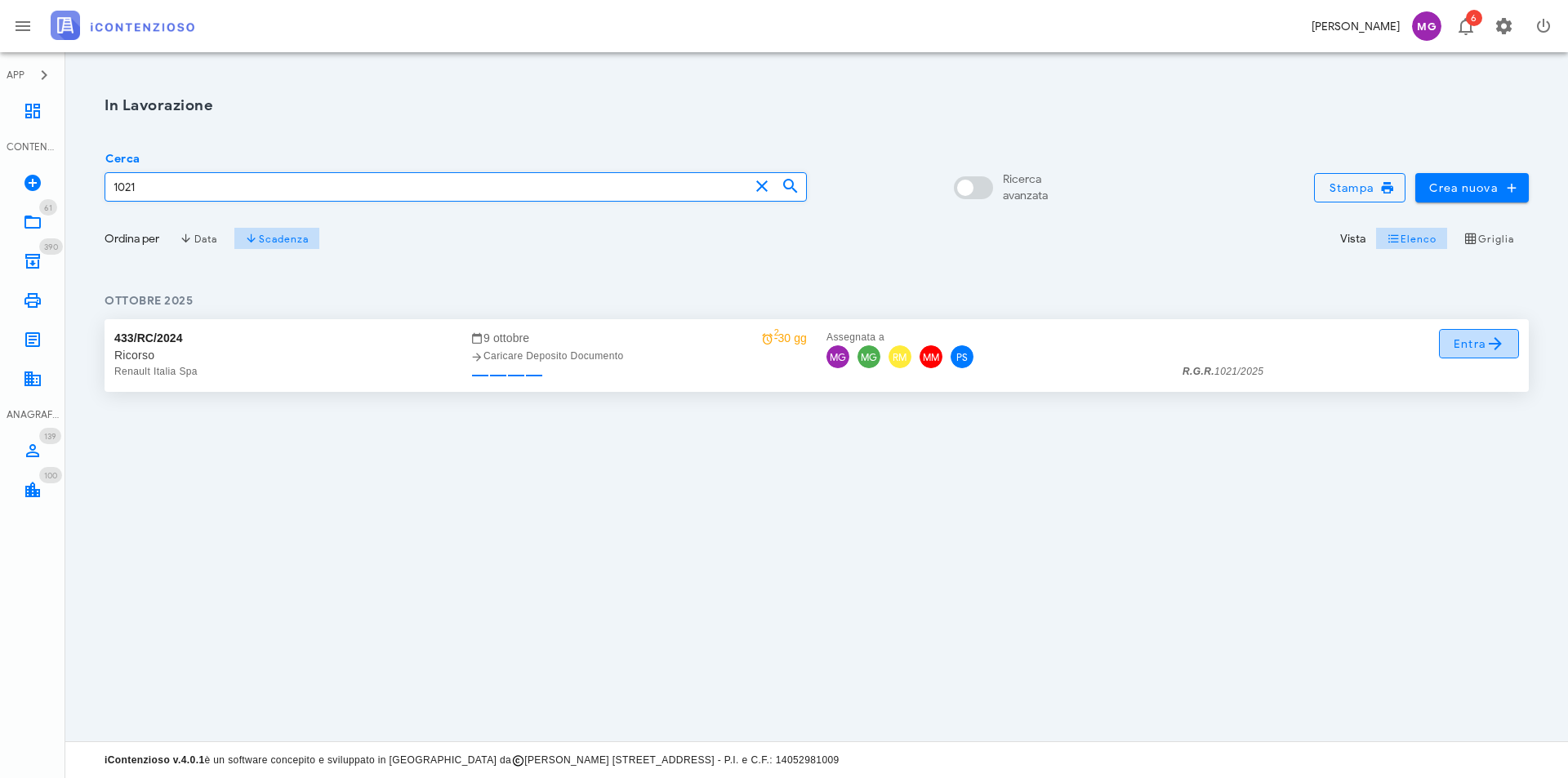
click at [1474, 343] on span "Entra" at bounding box center [1479, 343] width 53 height 20
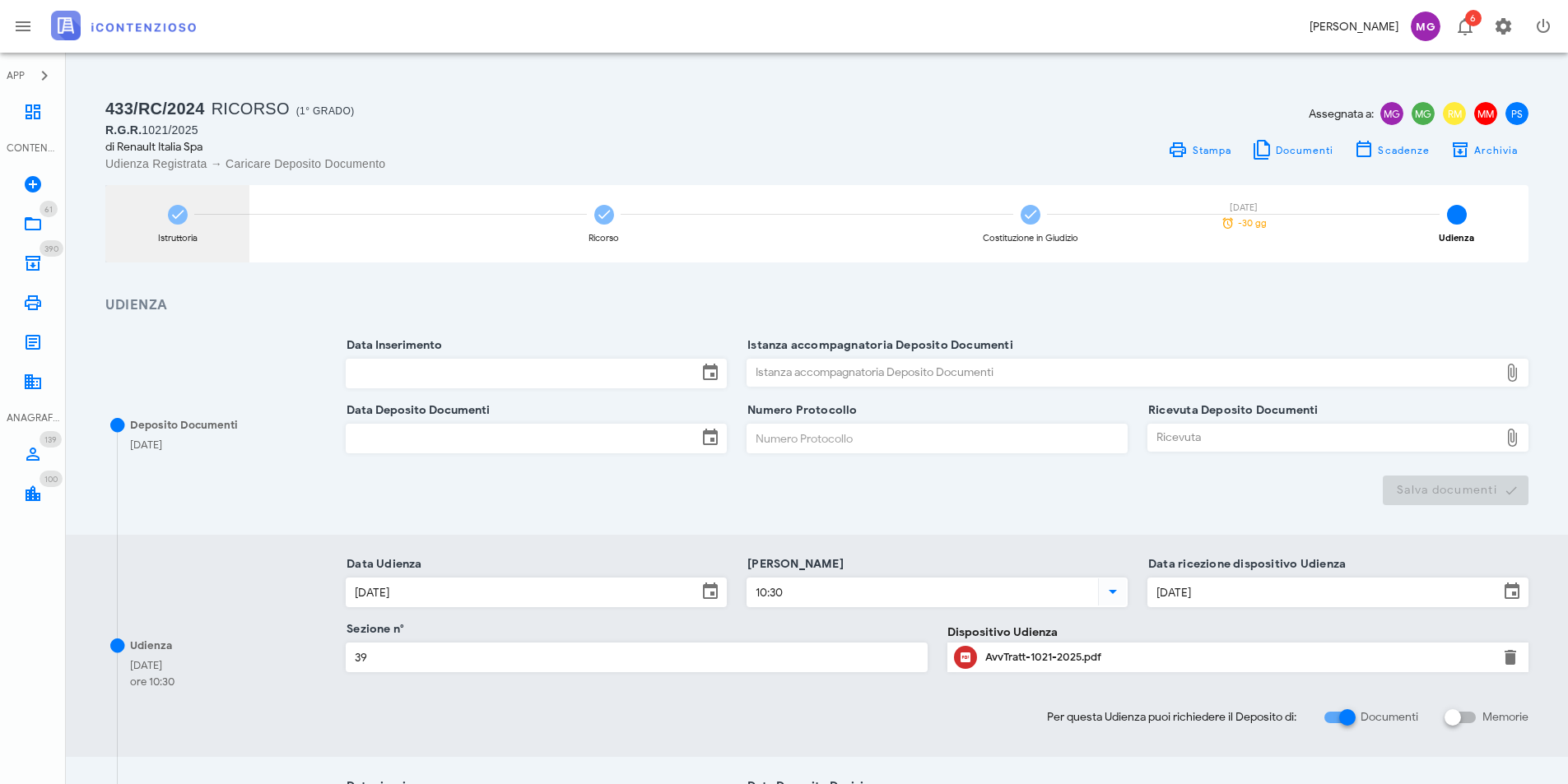
click at [197, 223] on div "Istruttoria" at bounding box center [178, 224] width 144 height 77
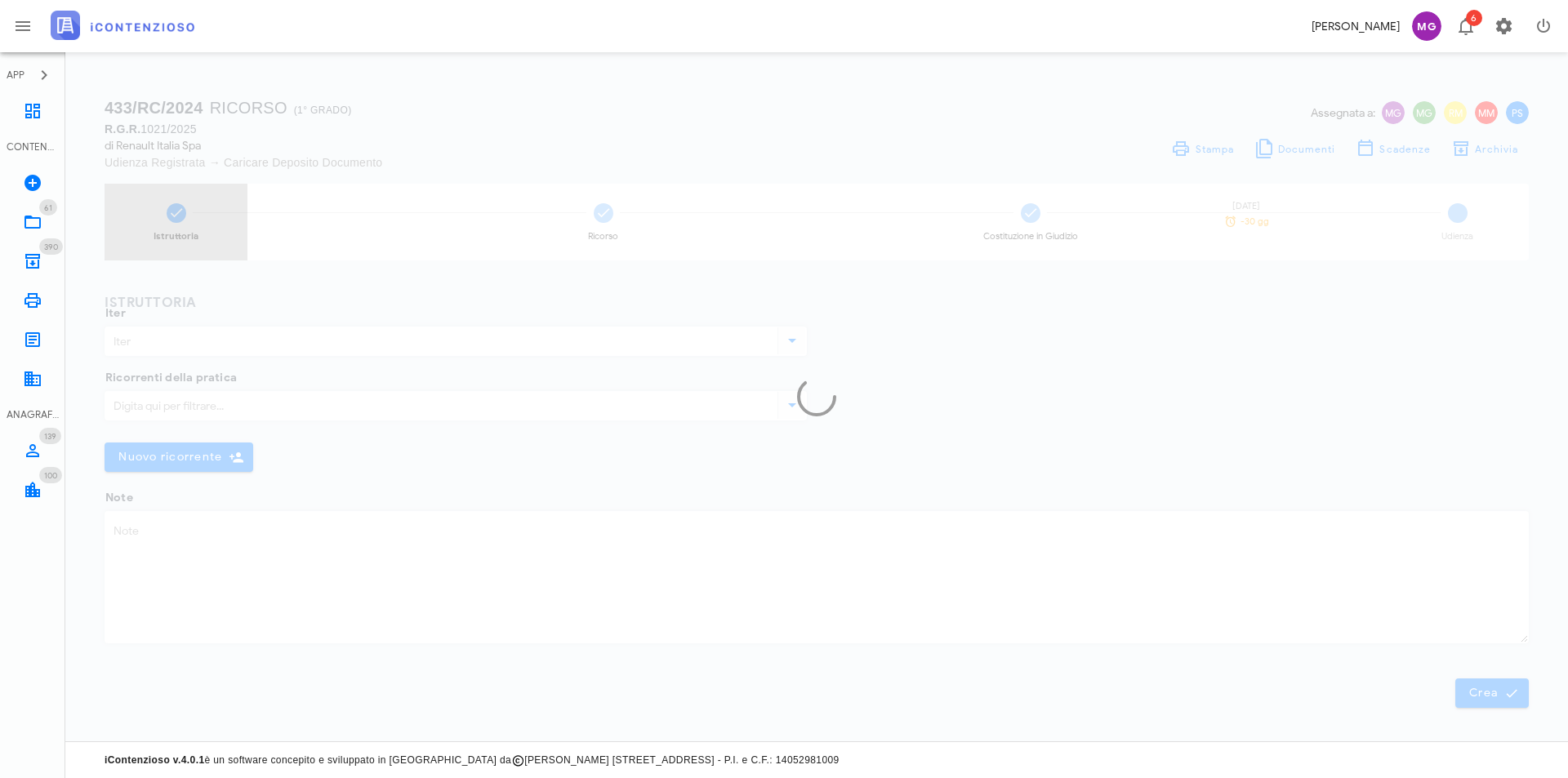
type input "Ricorso"
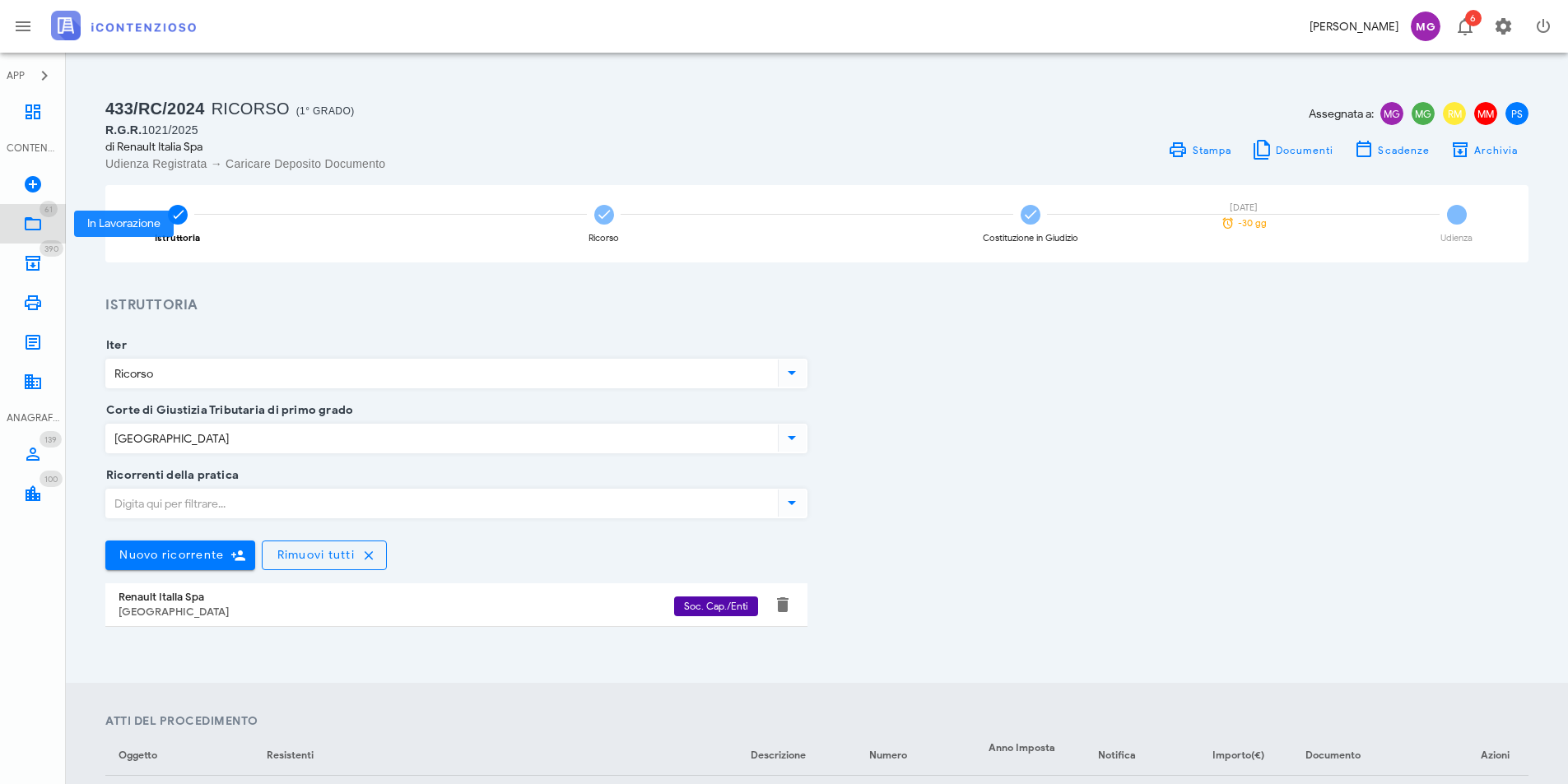
click at [45, 218] on link "61 In Lavorazione 61" at bounding box center [33, 224] width 66 height 40
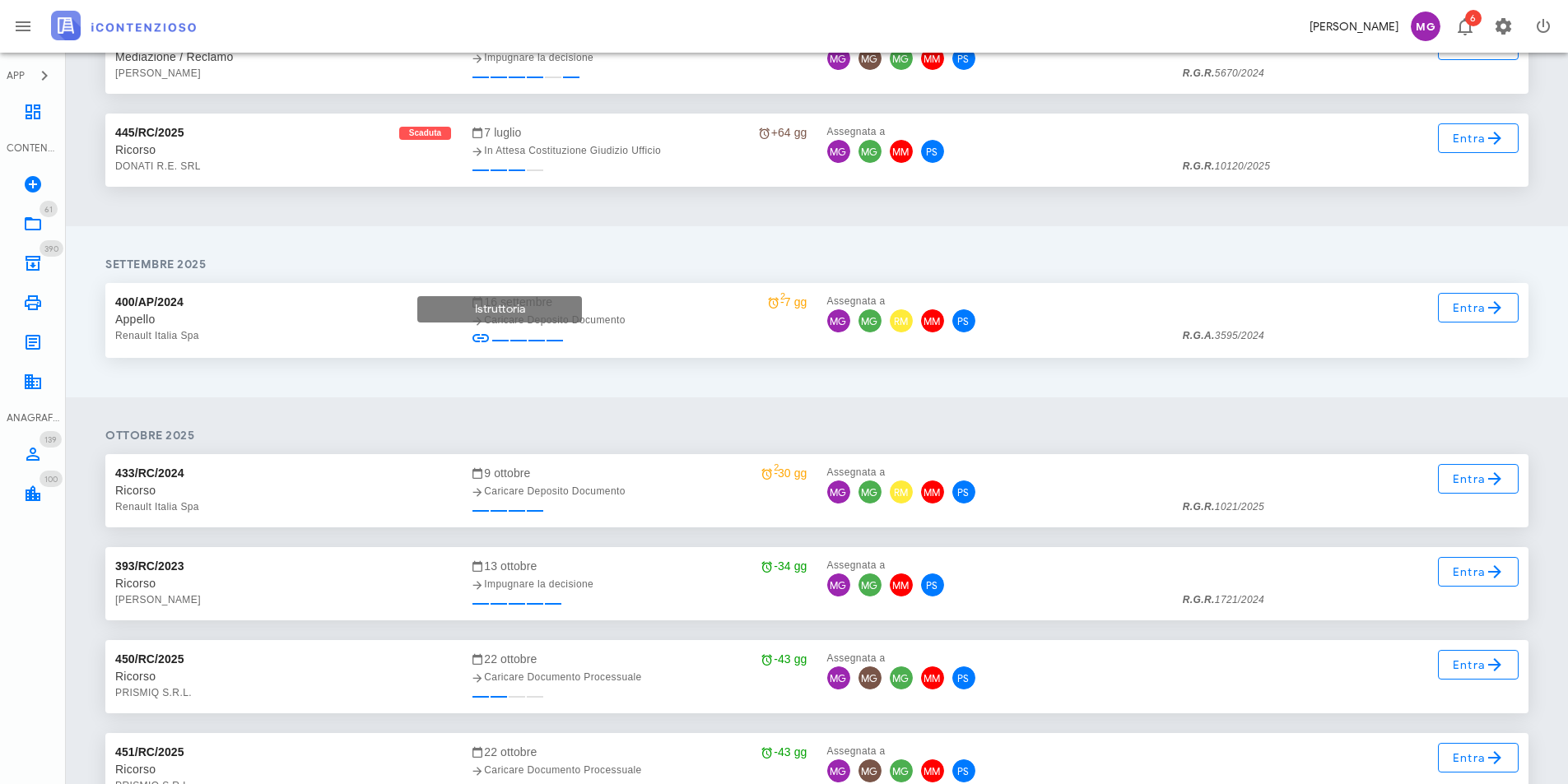
scroll to position [2469, 0]
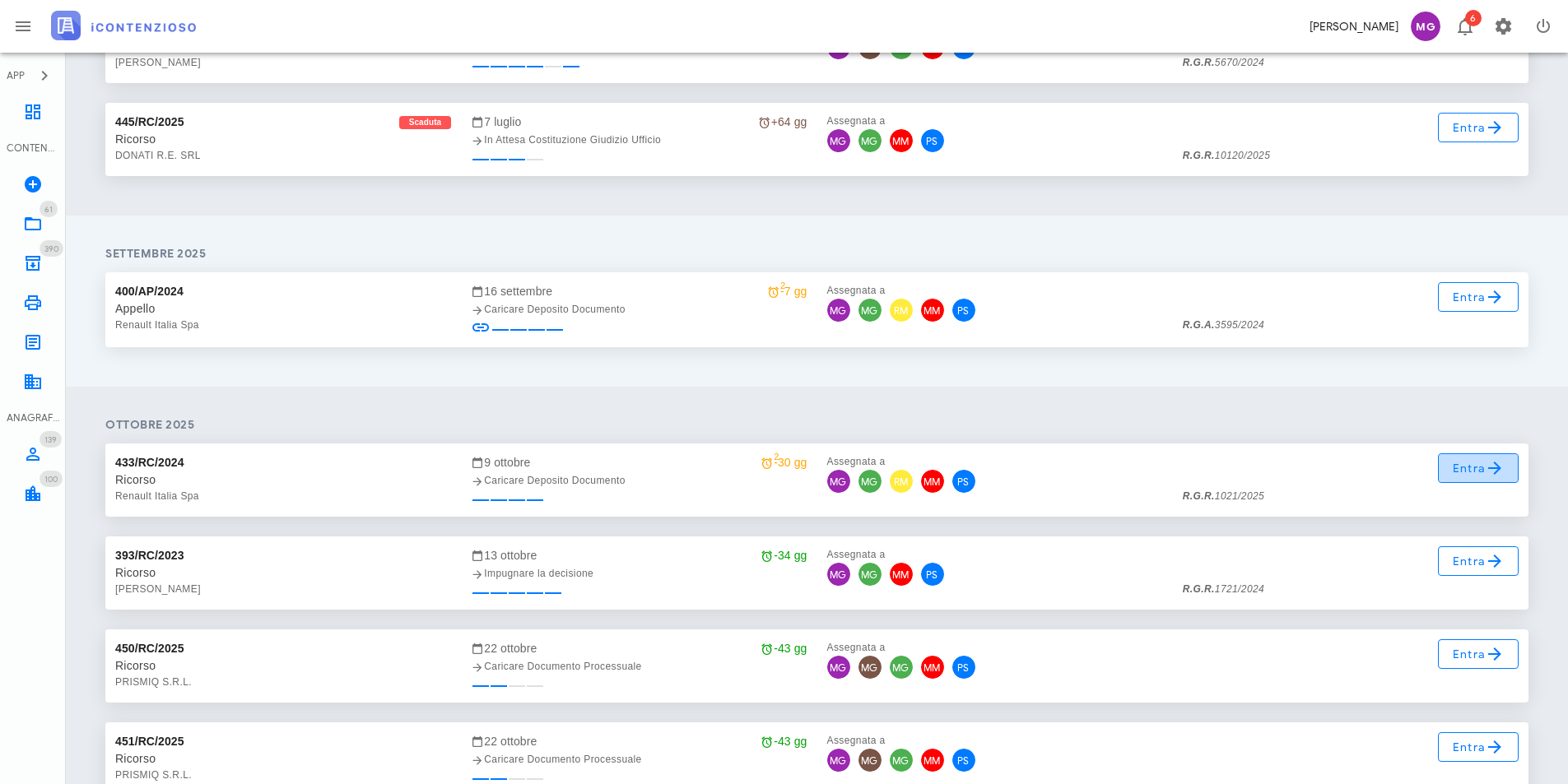
click at [1473, 468] on span "Entra" at bounding box center [1478, 468] width 54 height 20
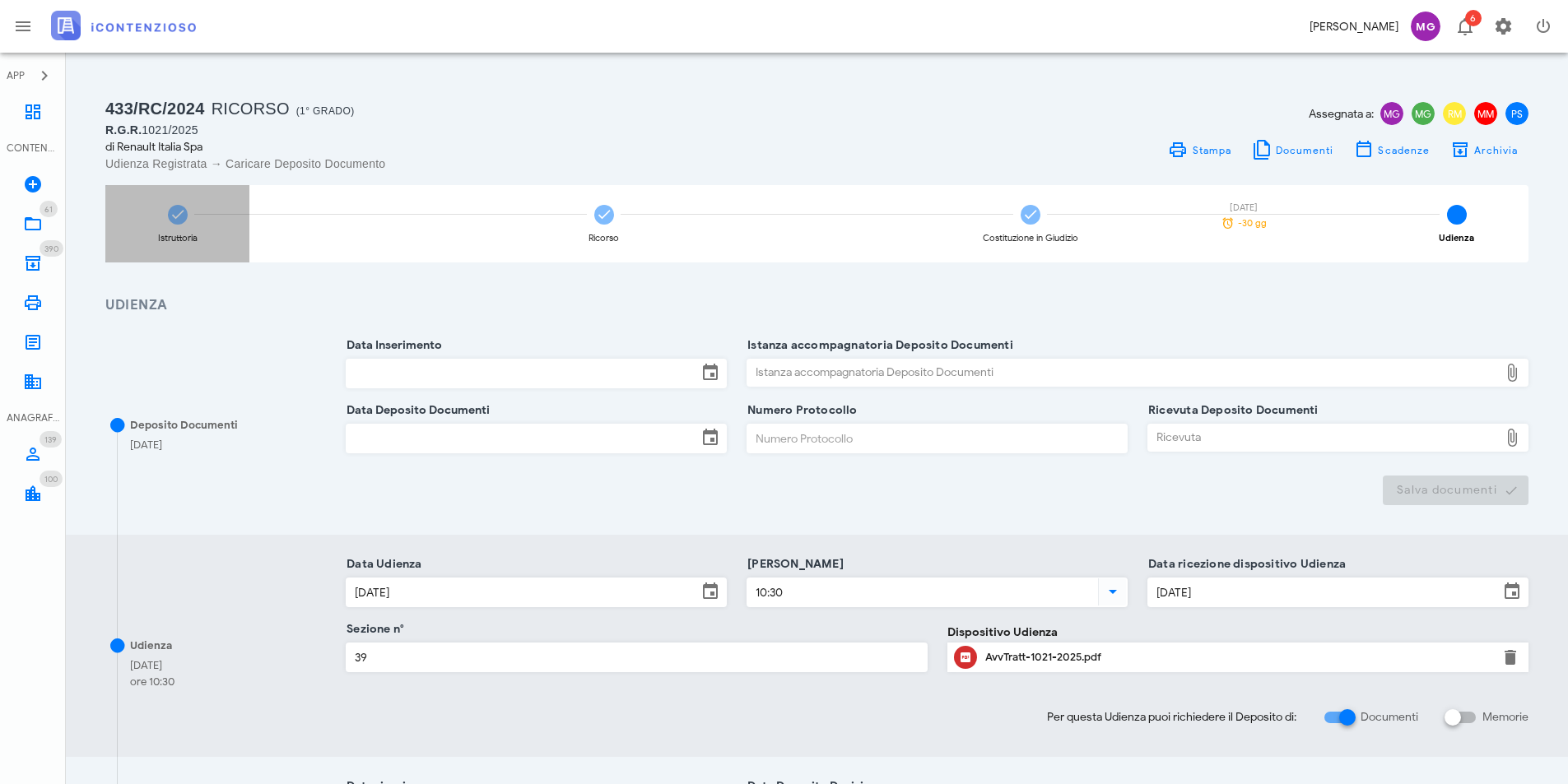
click at [225, 224] on div "Istruttoria" at bounding box center [178, 224] width 144 height 77
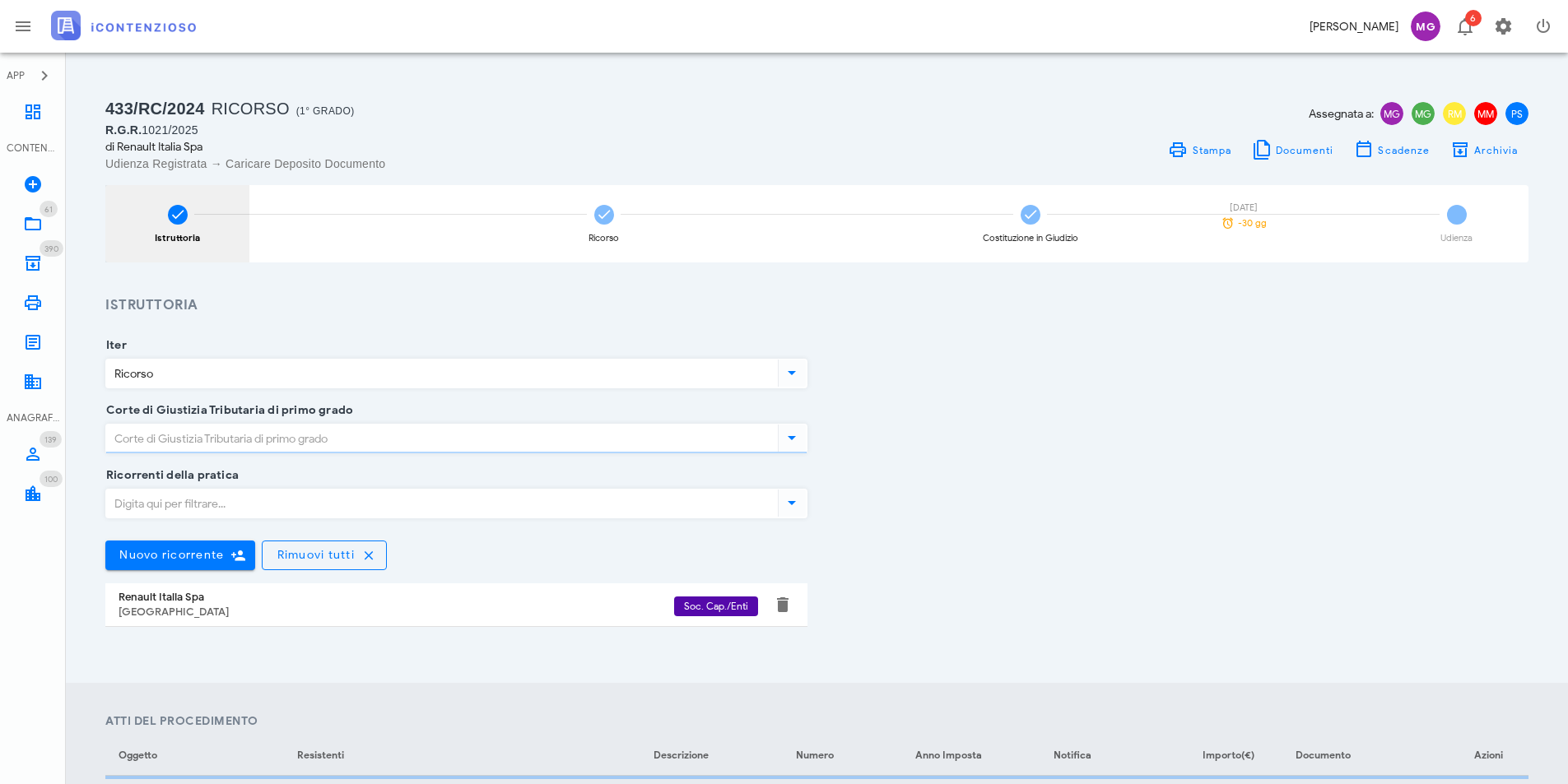
type input "[GEOGRAPHIC_DATA]"
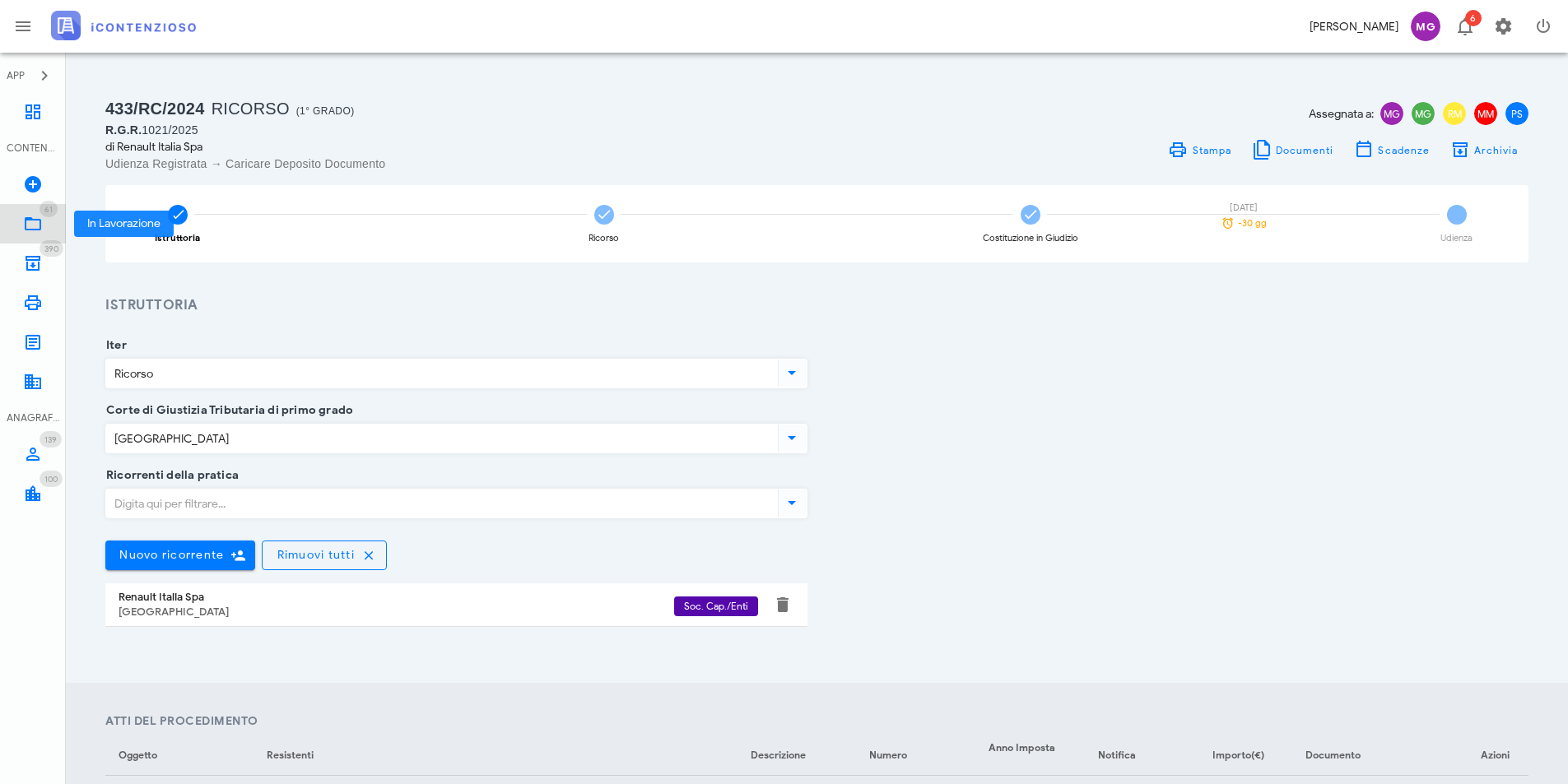
click at [47, 215] on span "61" at bounding box center [48, 209] width 18 height 16
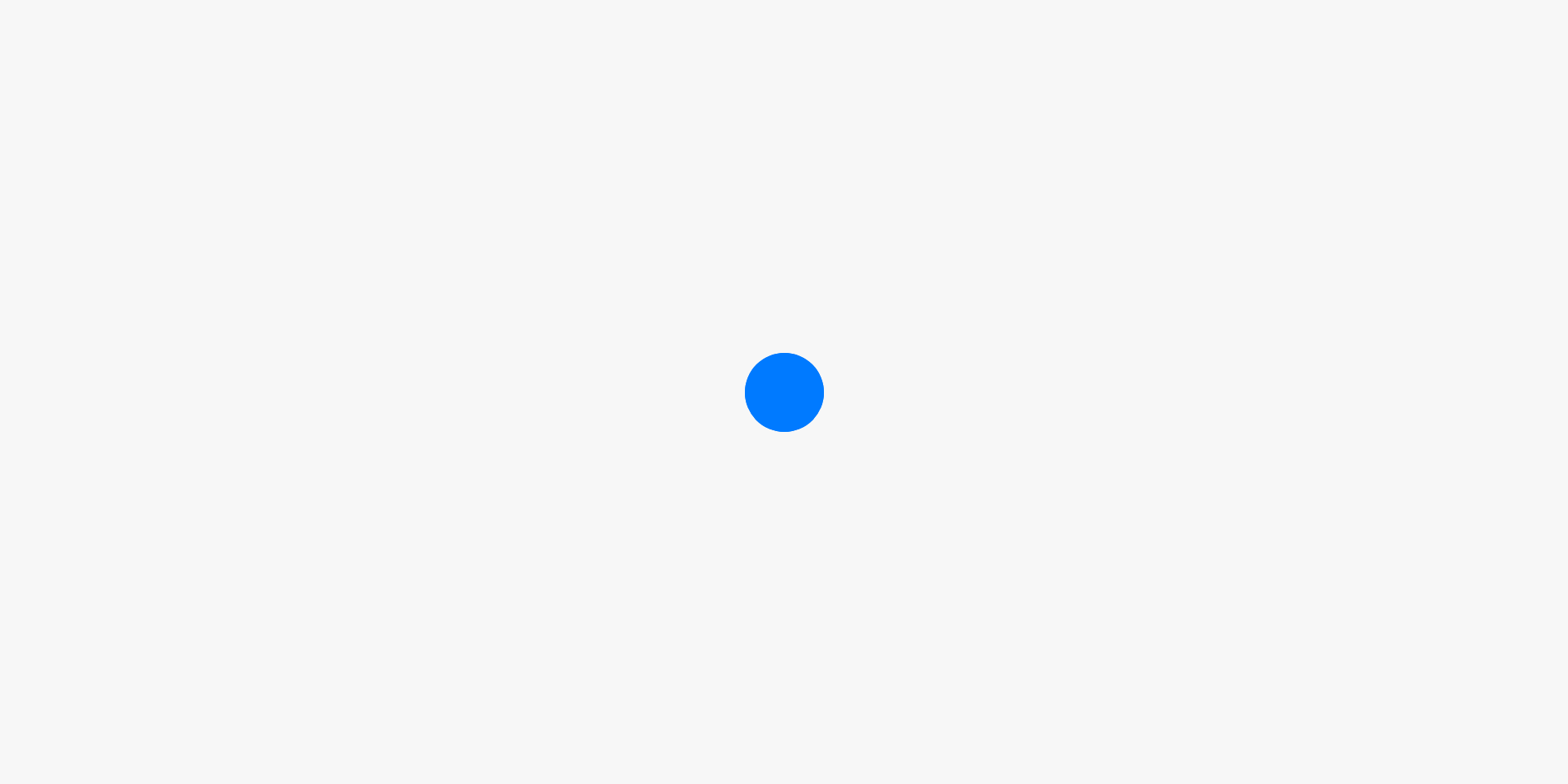
scroll to position [464, 0]
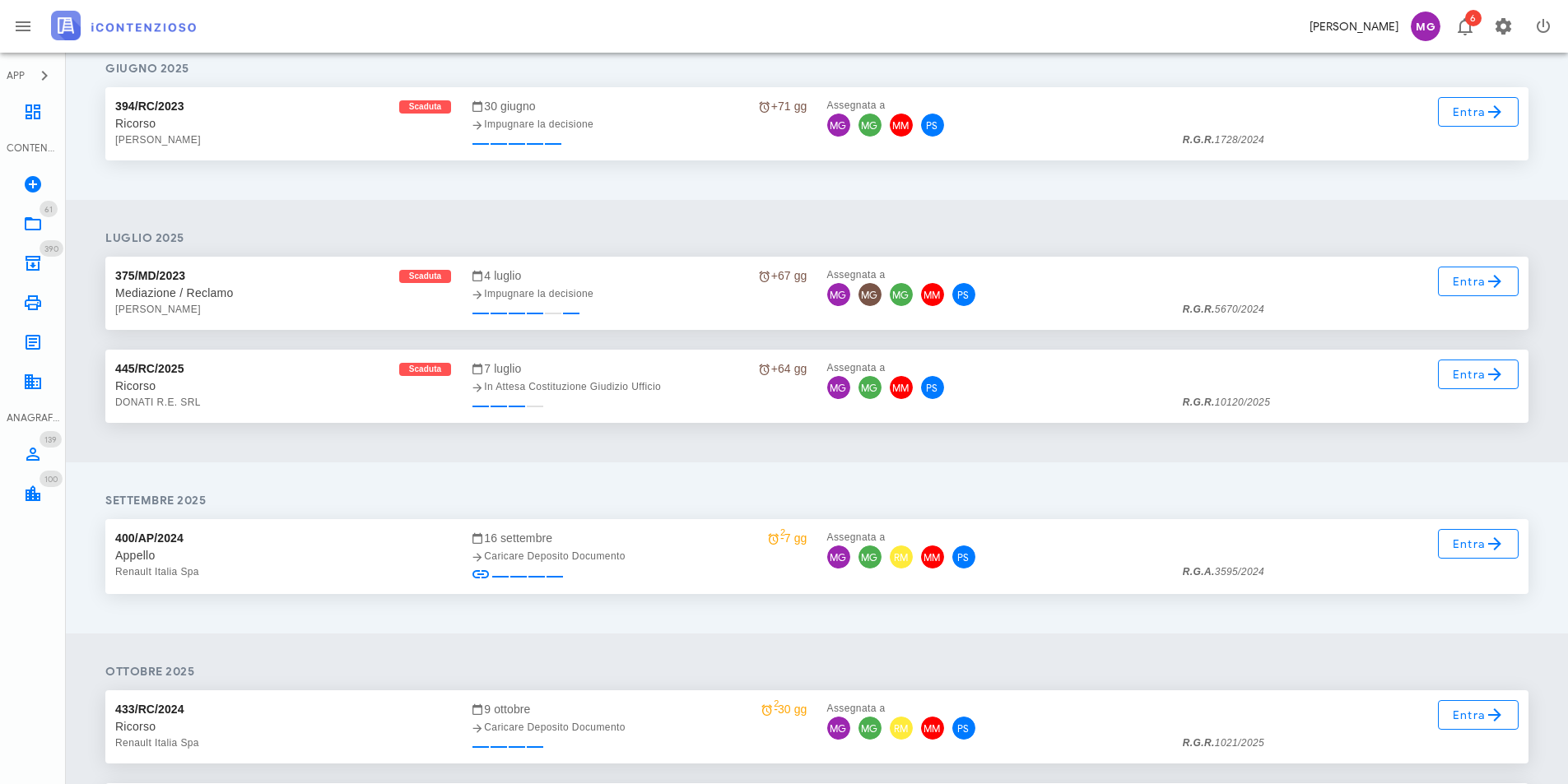
scroll to position [2633, 0]
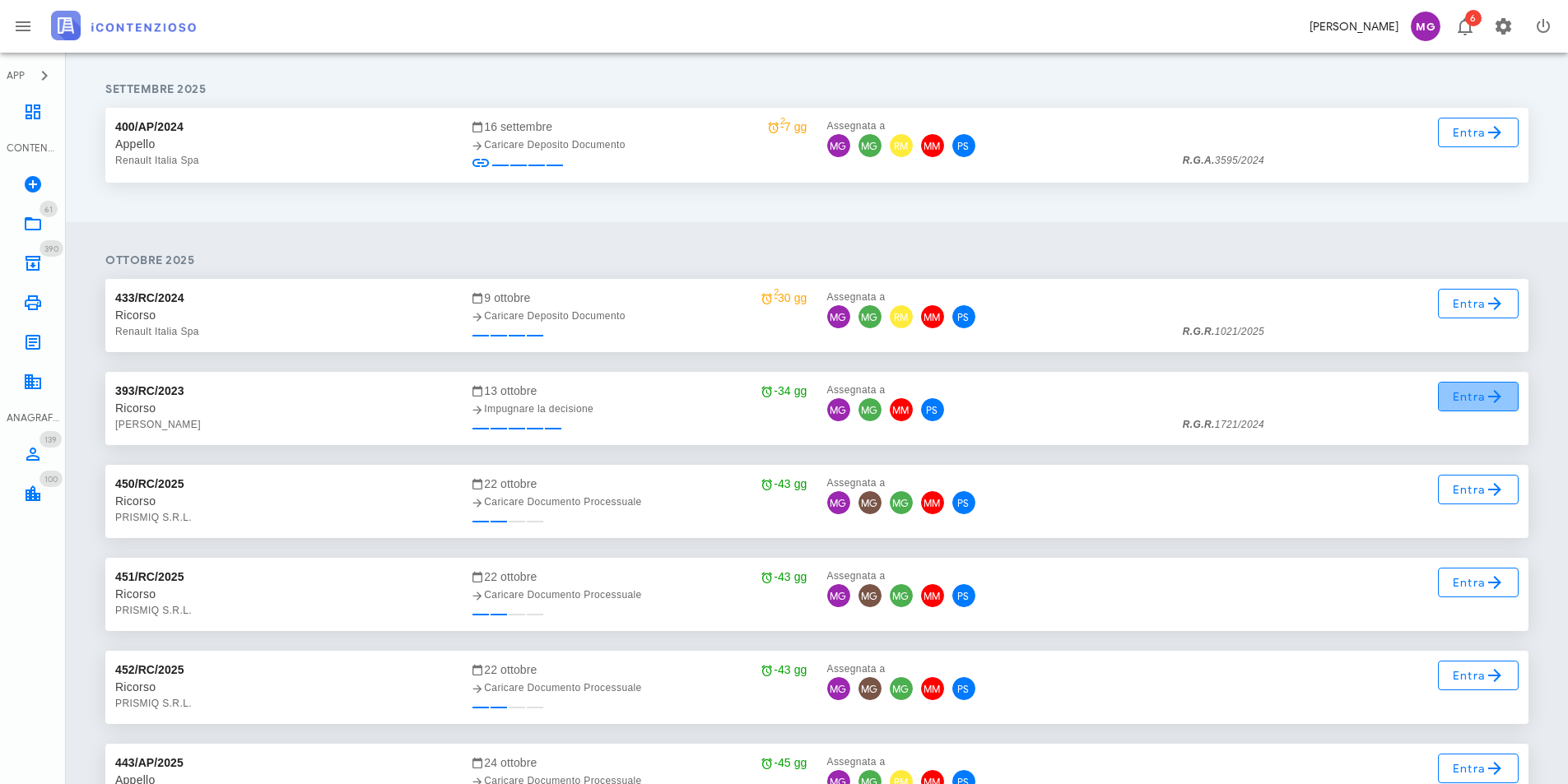
click at [1473, 395] on span "Entra" at bounding box center [1478, 396] width 54 height 20
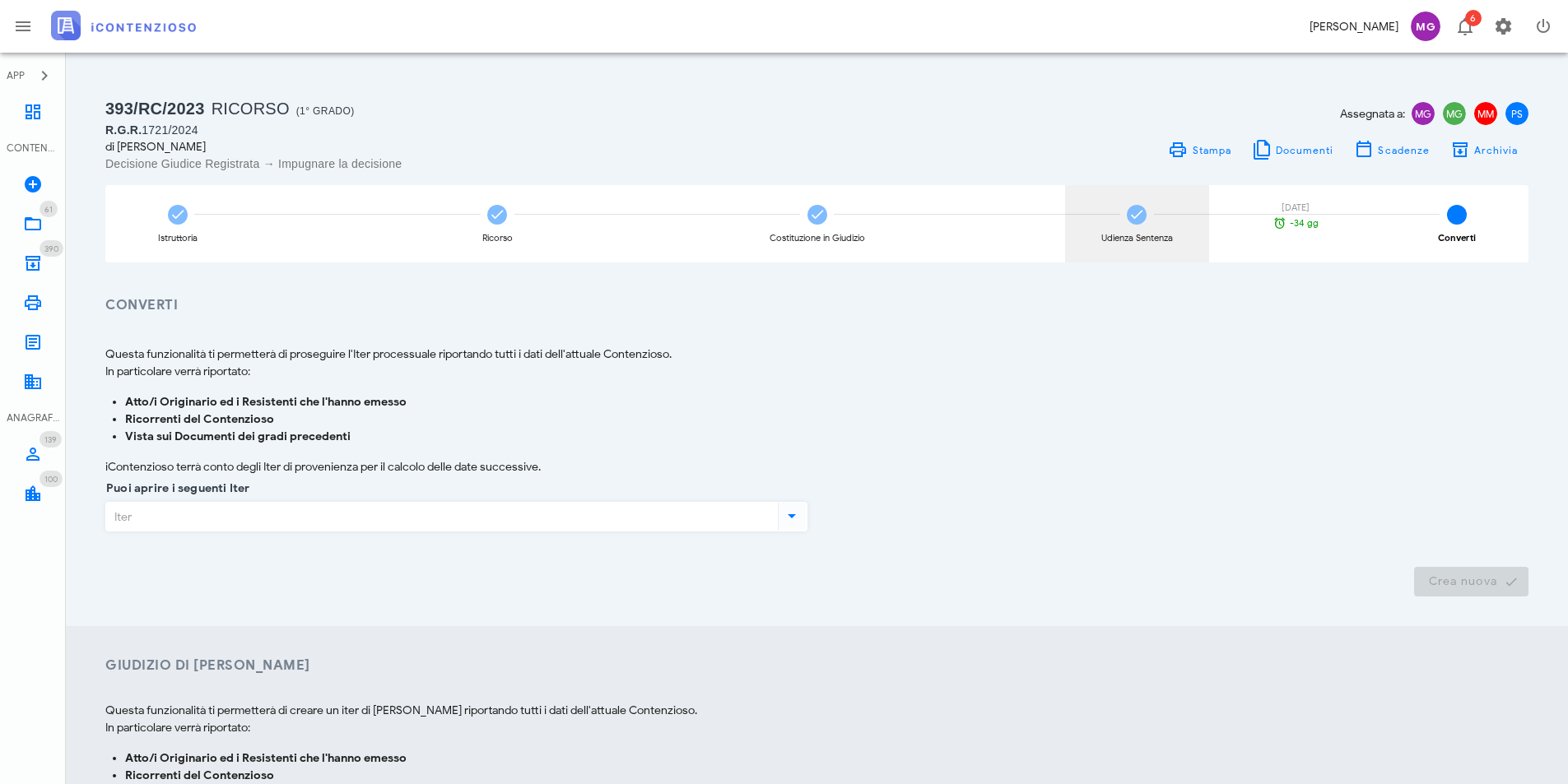
click at [1104, 230] on div "Udienza Sentenza [DATE] -34 gg" at bounding box center [1136, 224] width 144 height 77
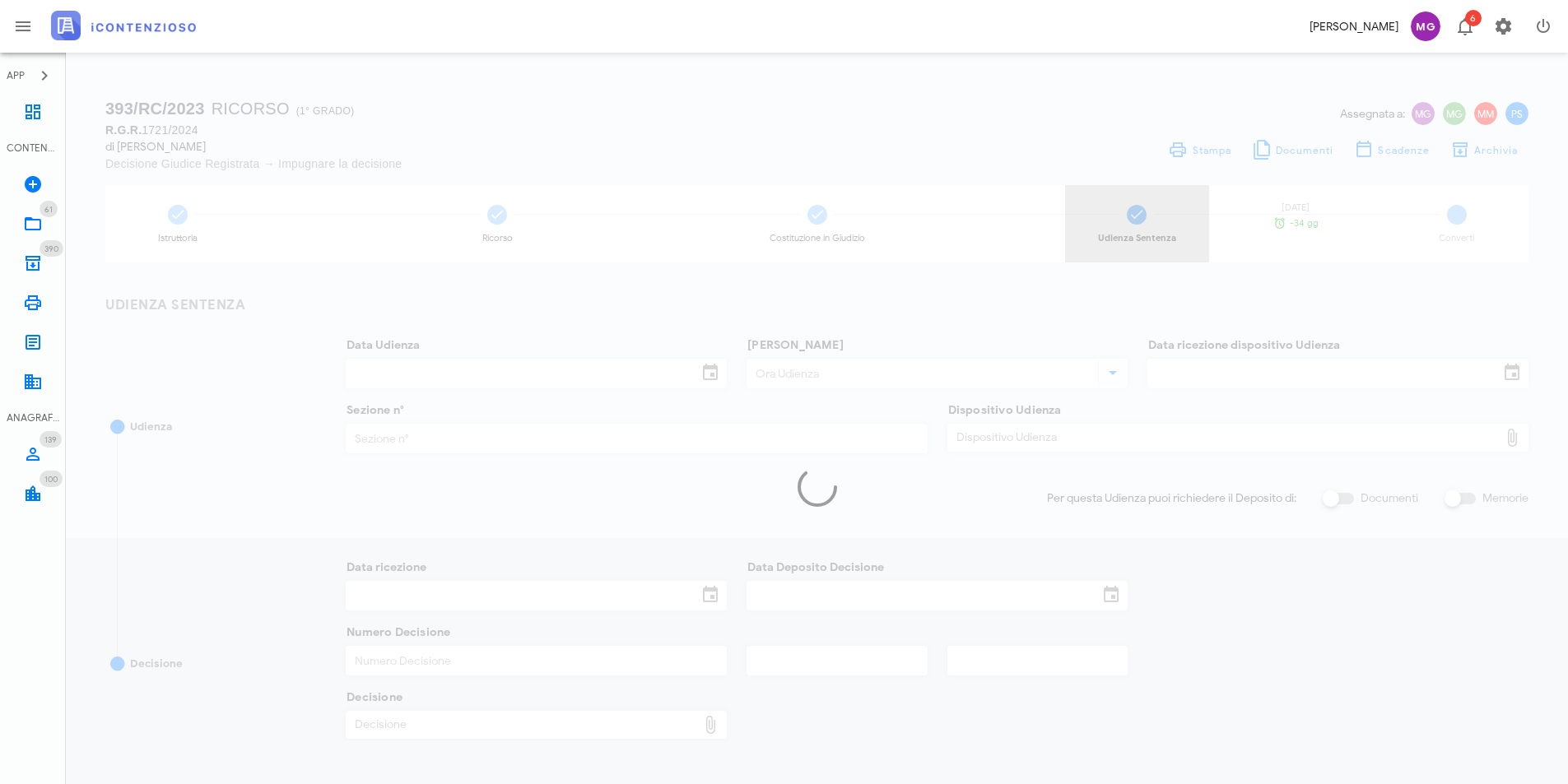
type input "[DATE]"
type input "09:30"
type input "[DATE]"
type input "19"
type input "[DATE]"
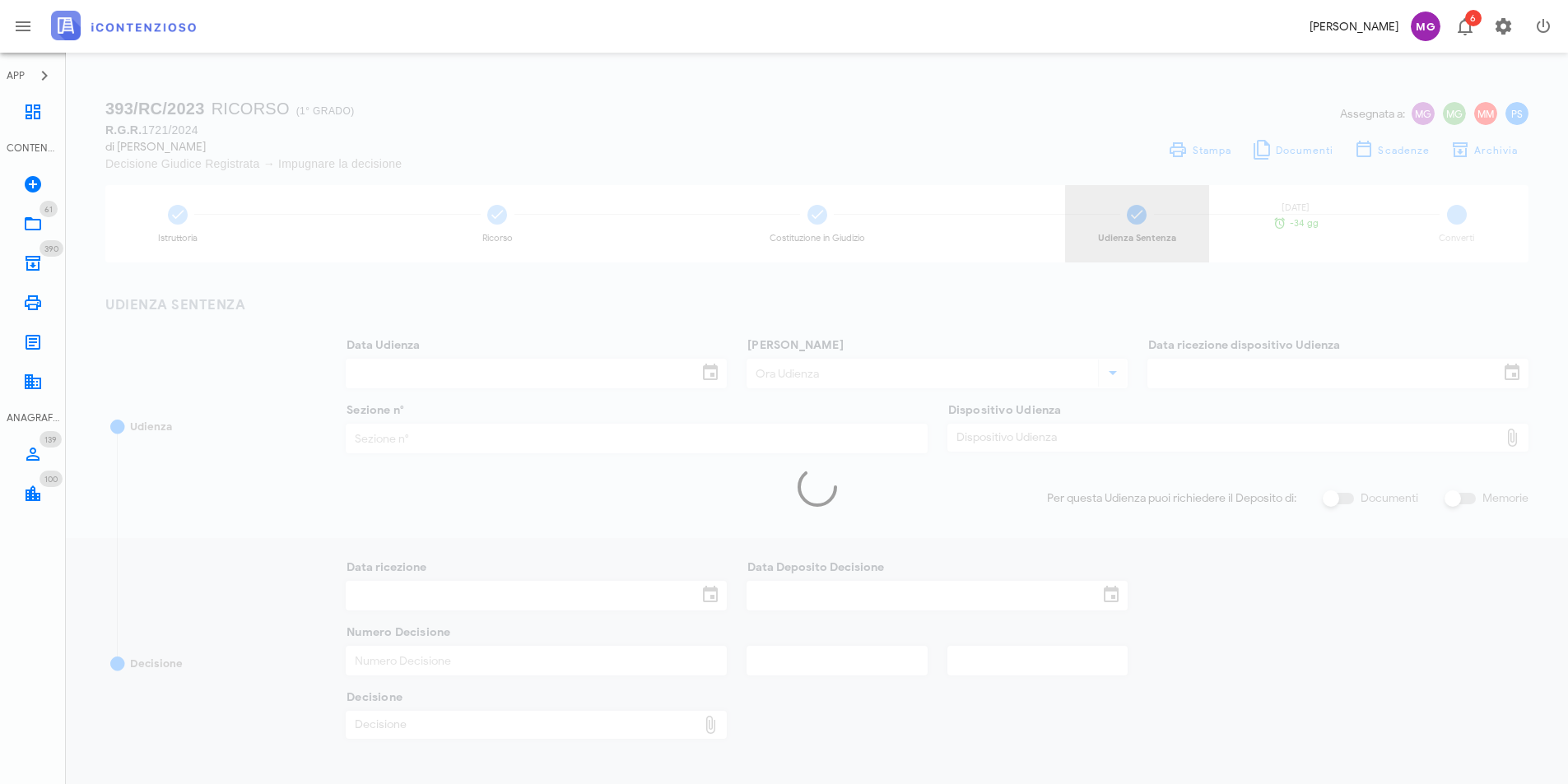
type input "11/03/2025"
type input "3263"
type input "2025"
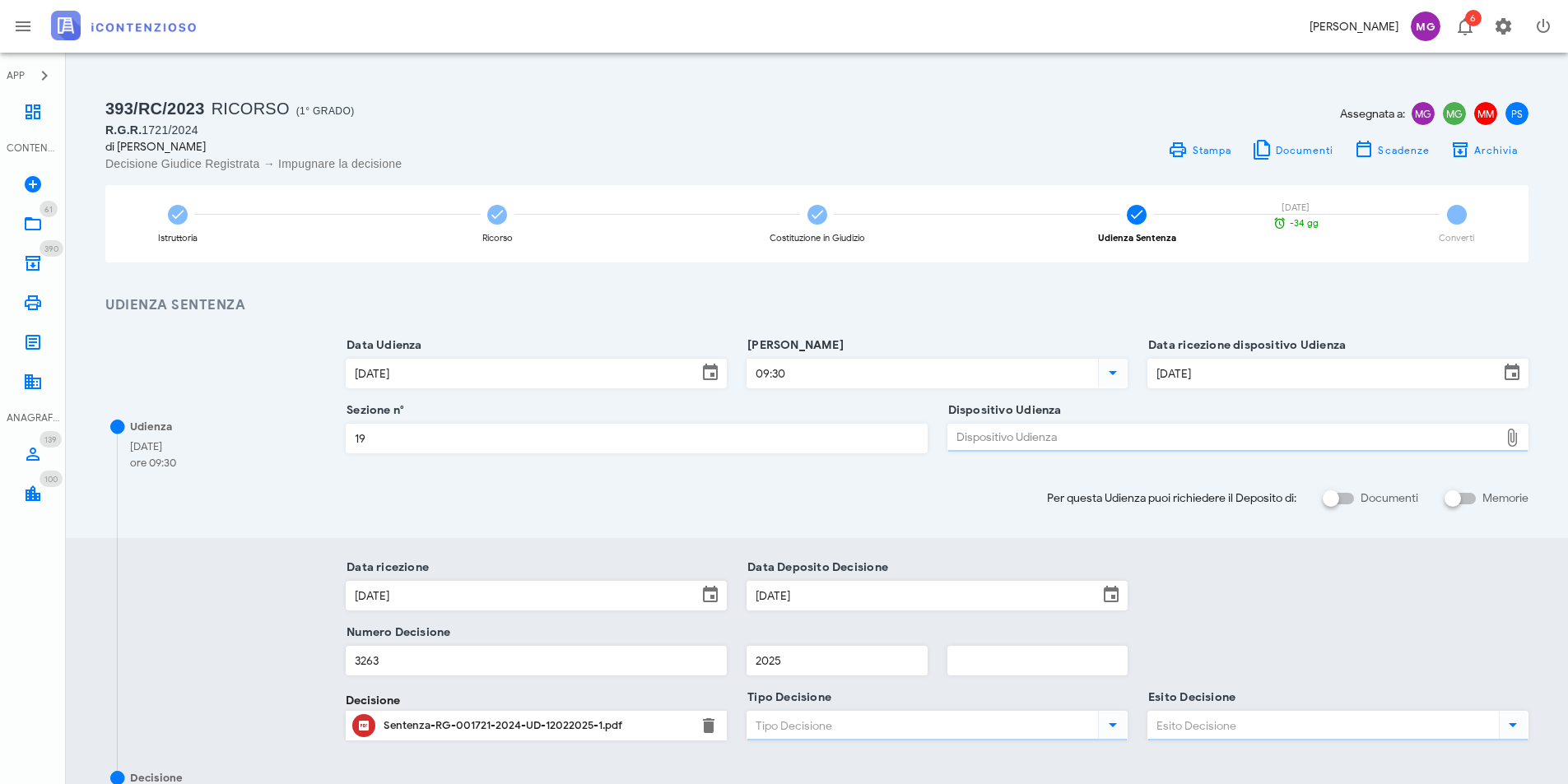
type input "Sentenza"
type input "Parzialmente favorevole"
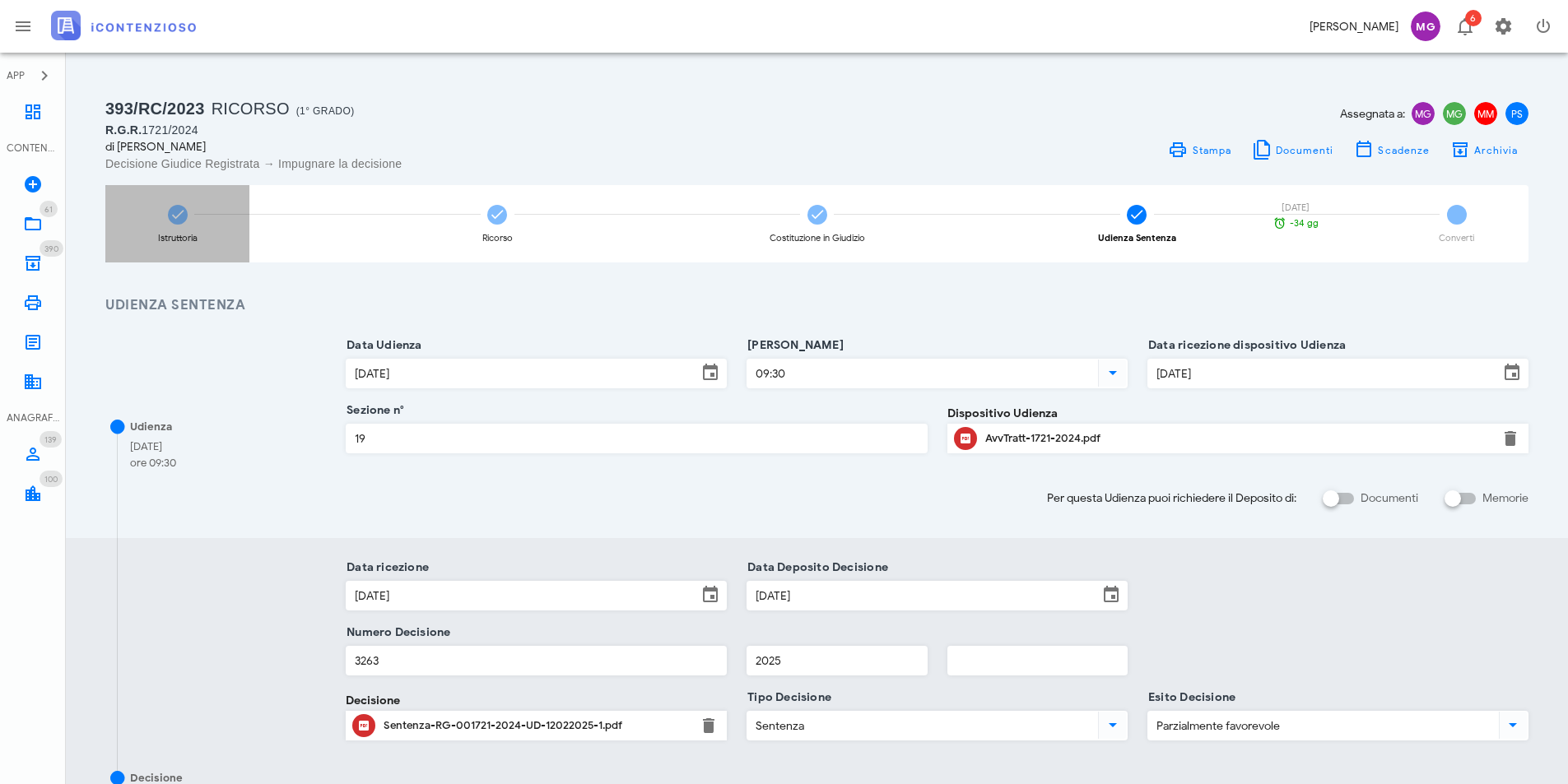
click at [147, 219] on div "Istruttoria" at bounding box center [178, 224] width 144 height 77
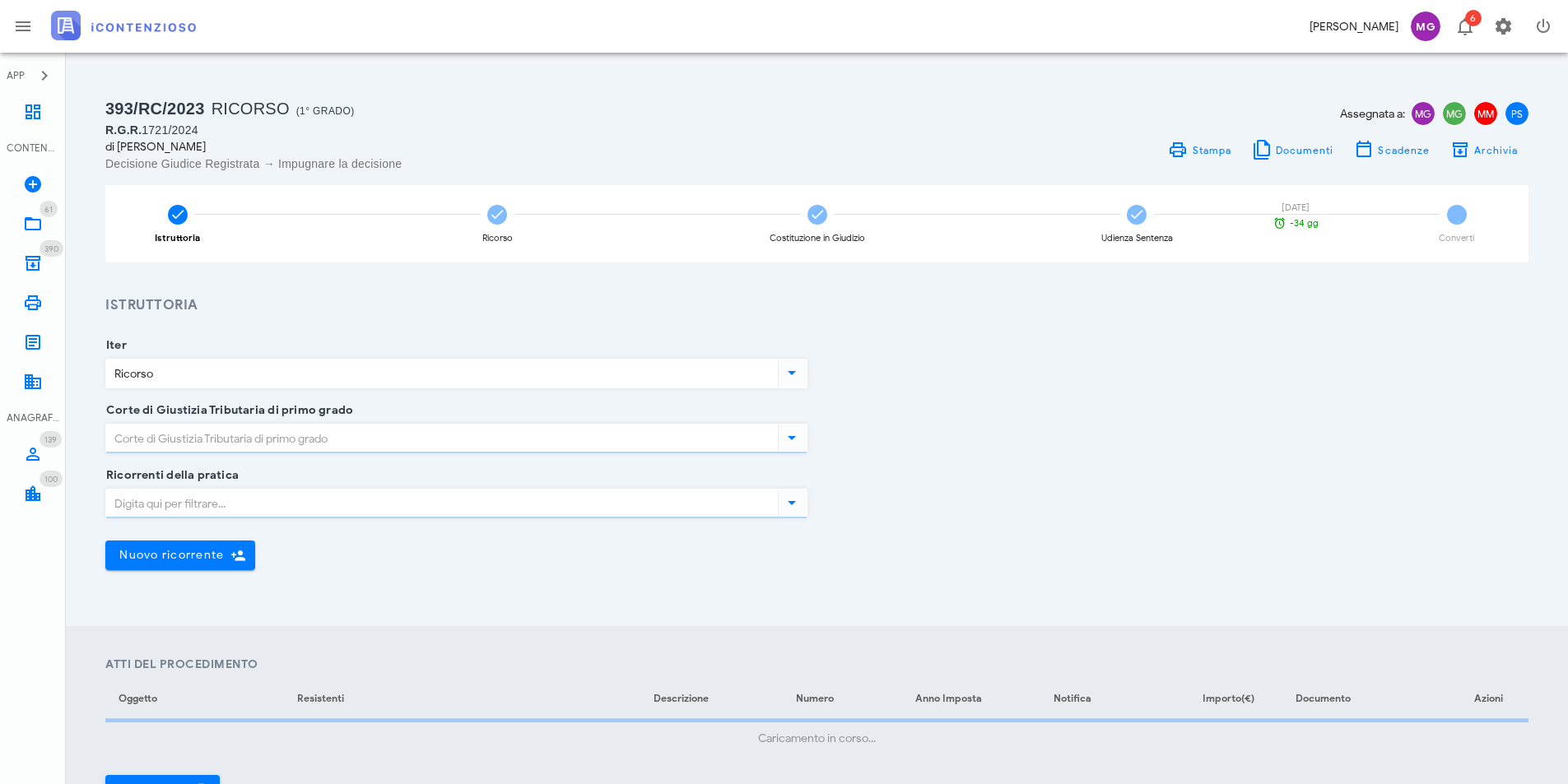
type input "Roma"
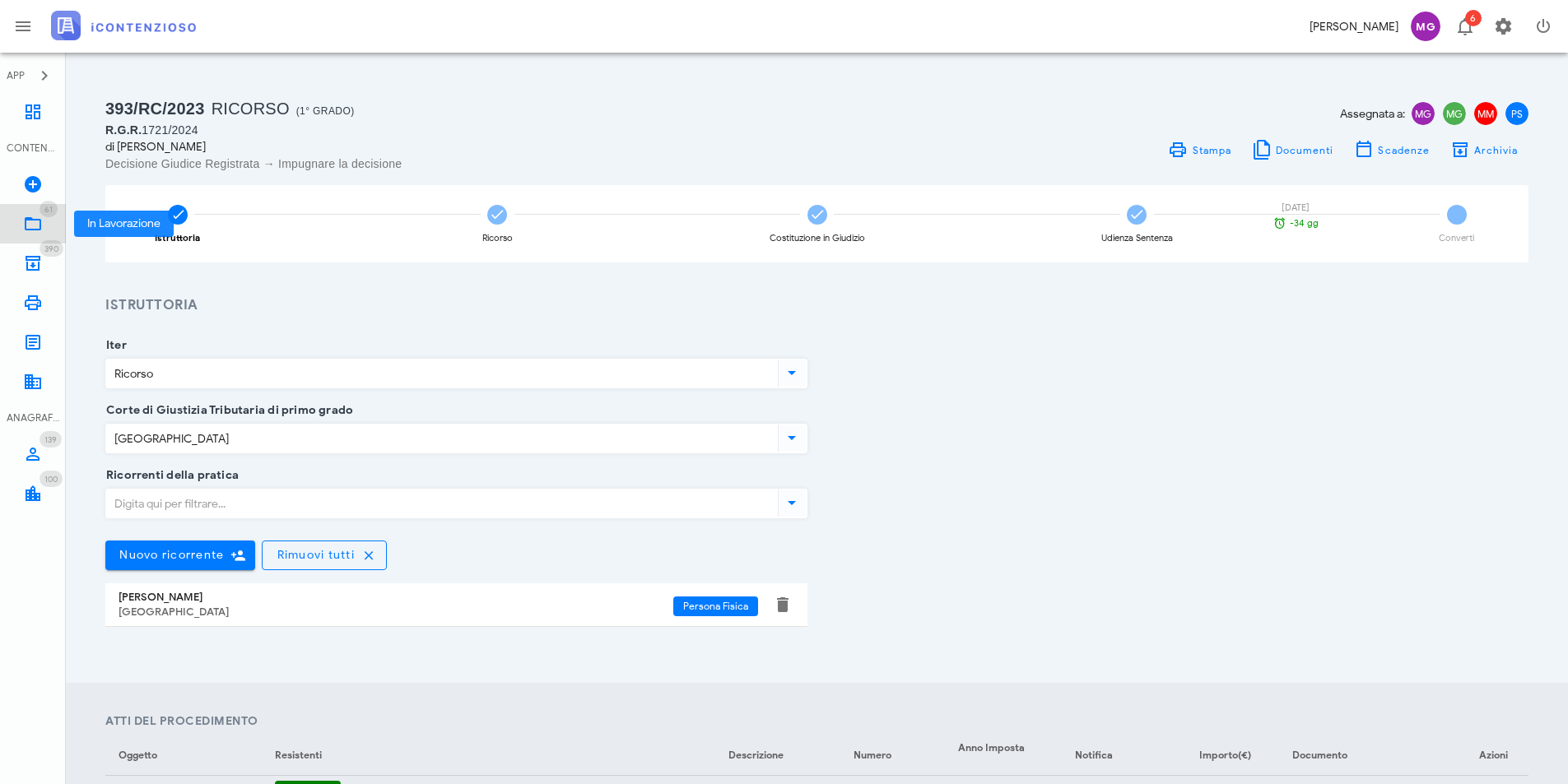
click at [40, 230] on icon at bounding box center [32, 224] width 20 height 20
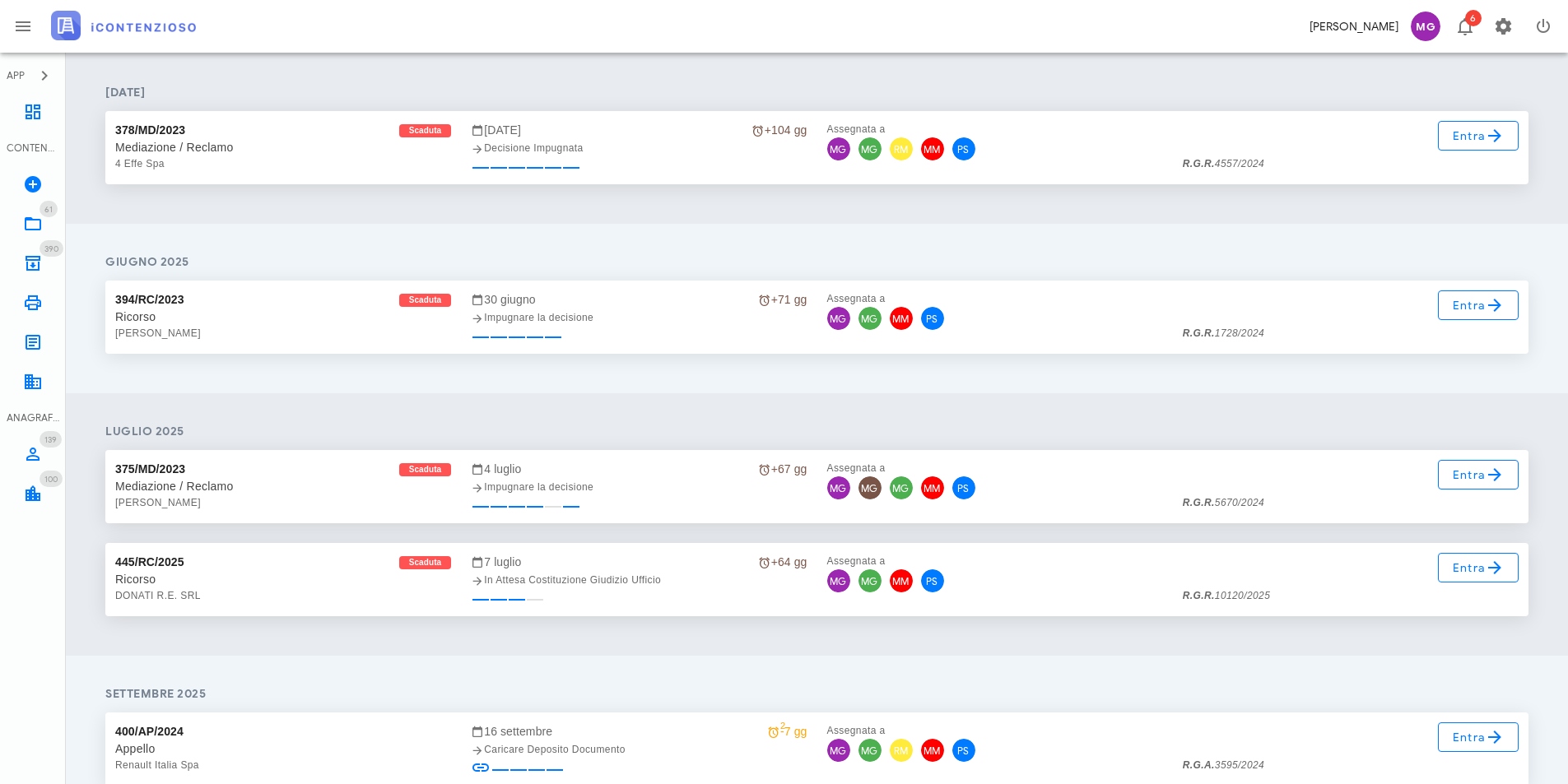
scroll to position [2057, 0]
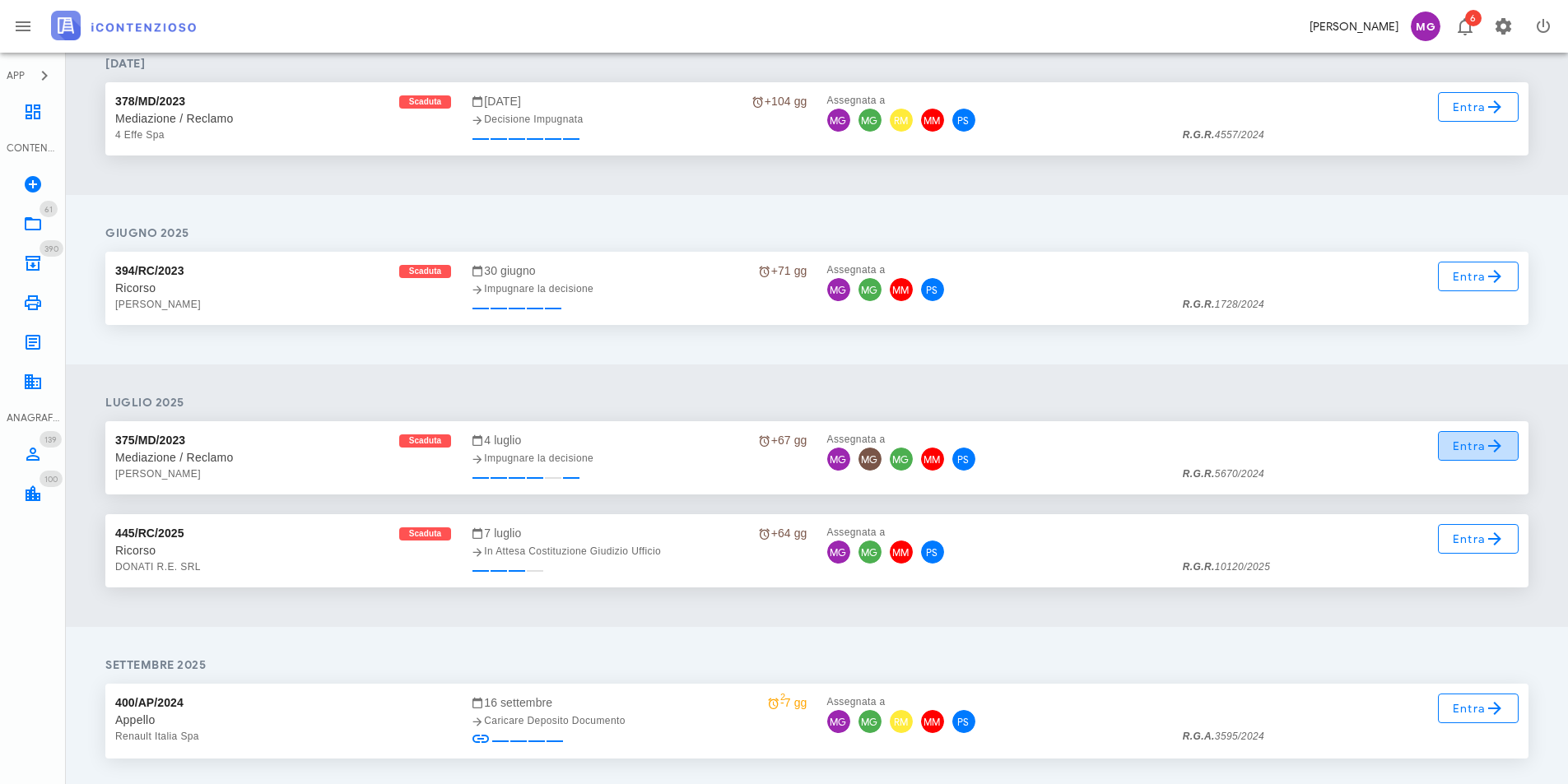
click at [1461, 440] on span "Entra" at bounding box center [1478, 446] width 54 height 20
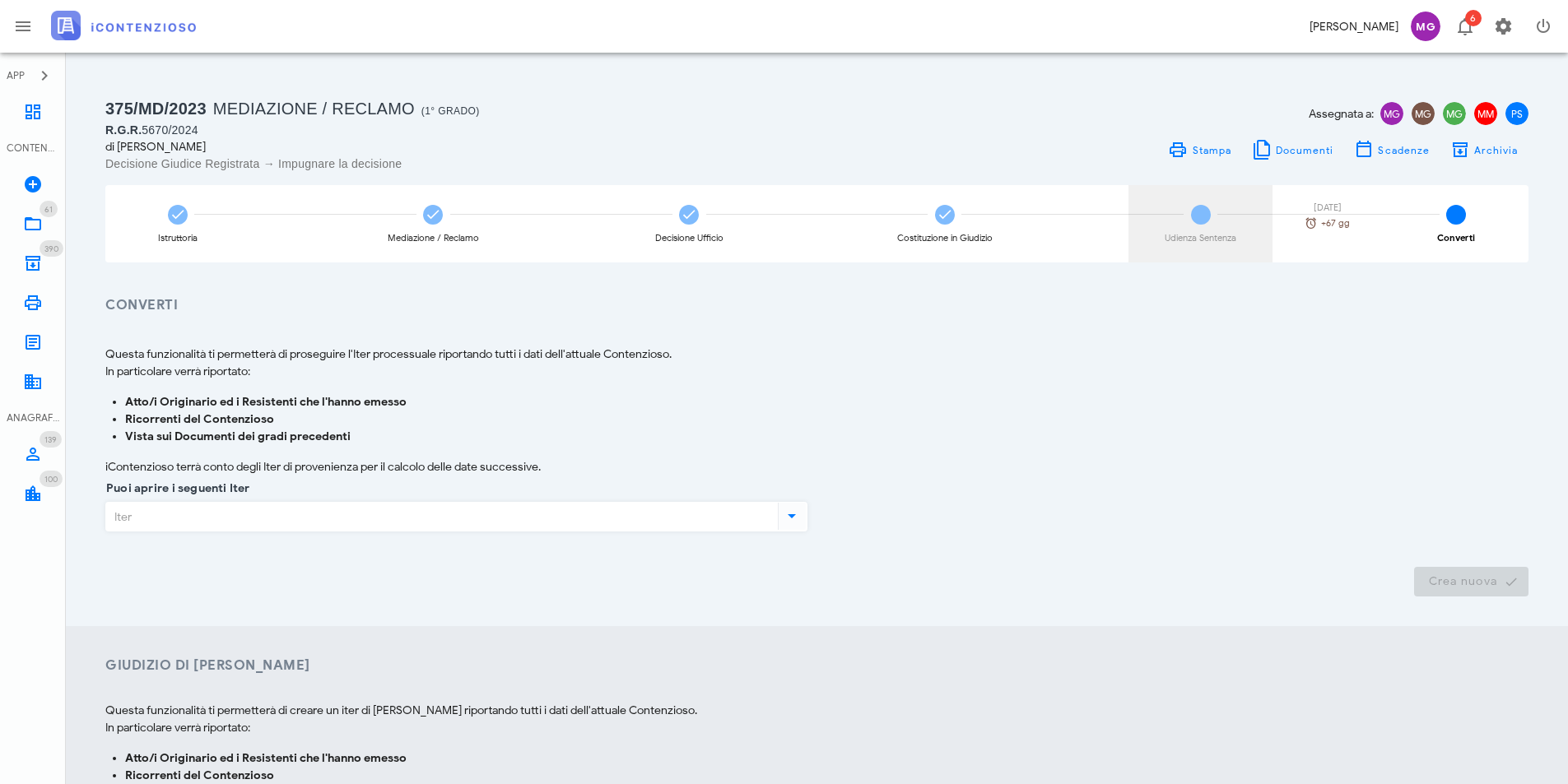
click at [1198, 247] on div "5 Udienza Sentenza 04/07/2025 +67 gg" at bounding box center [1200, 224] width 144 height 77
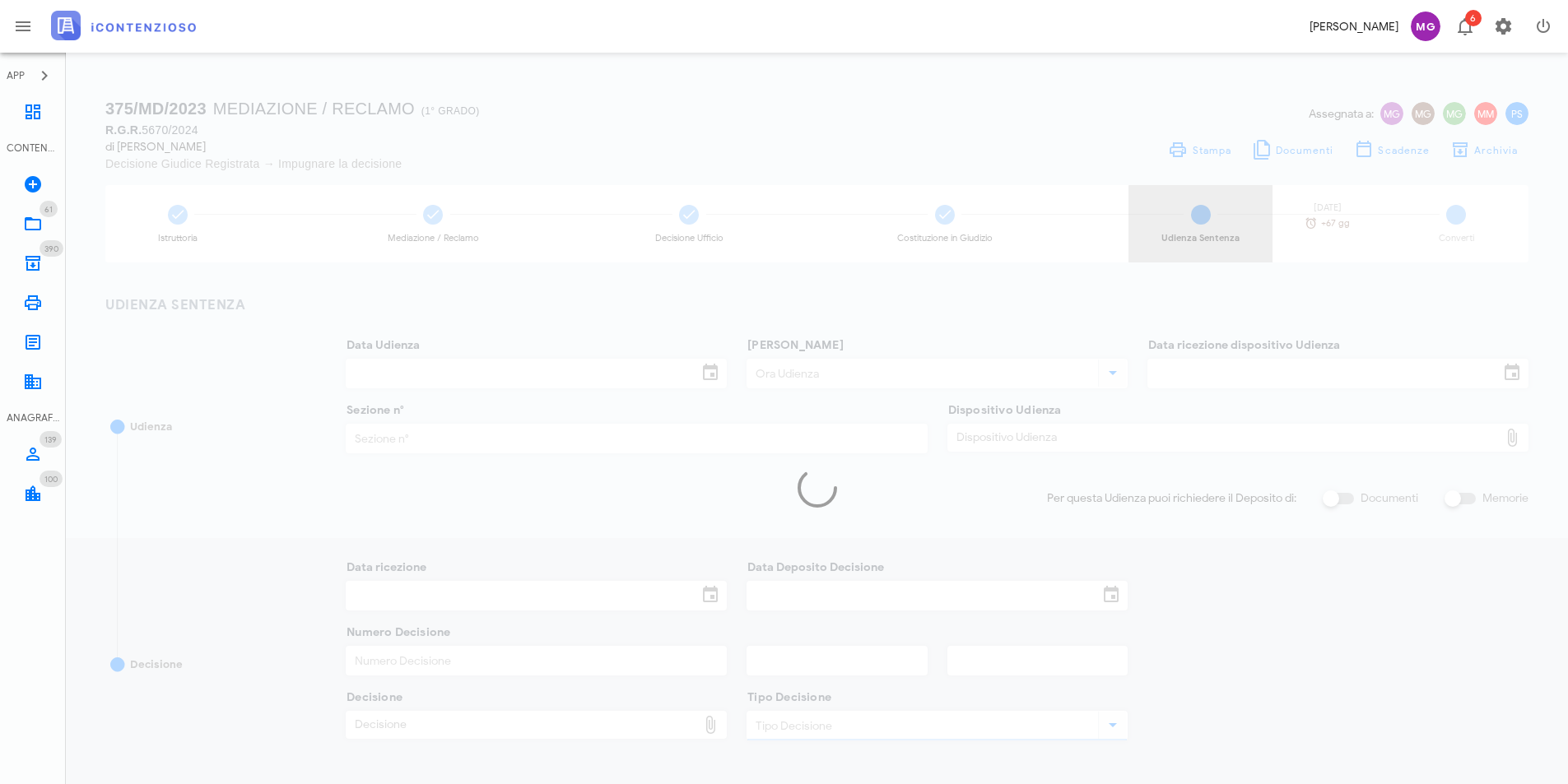
type input "28/04/2025"
type input "09:00"
type input "21/02/2025"
type input "24"
type input "30/04/2025"
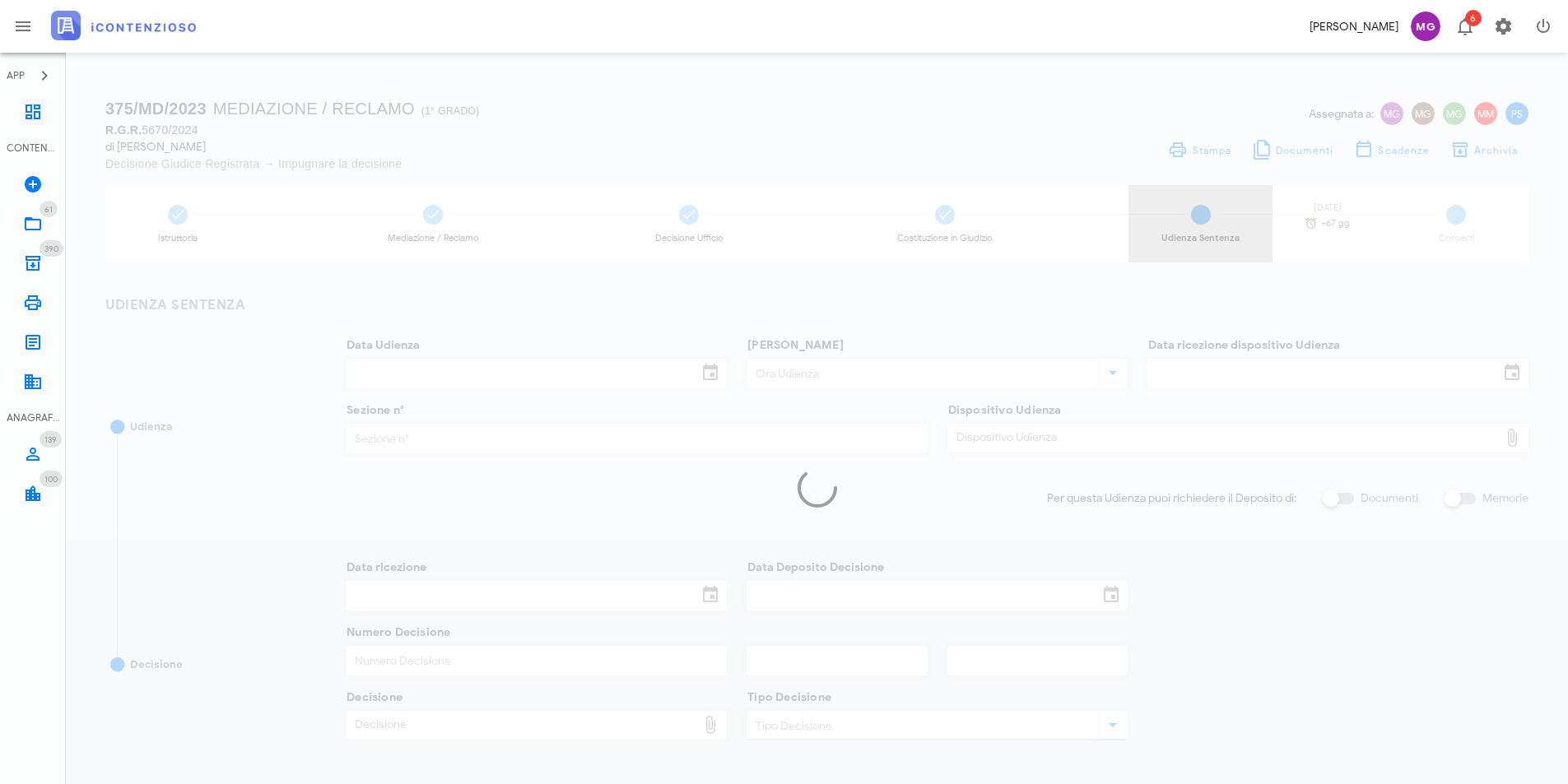
type input "30/04/2025"
type input "5872"
type input "2025"
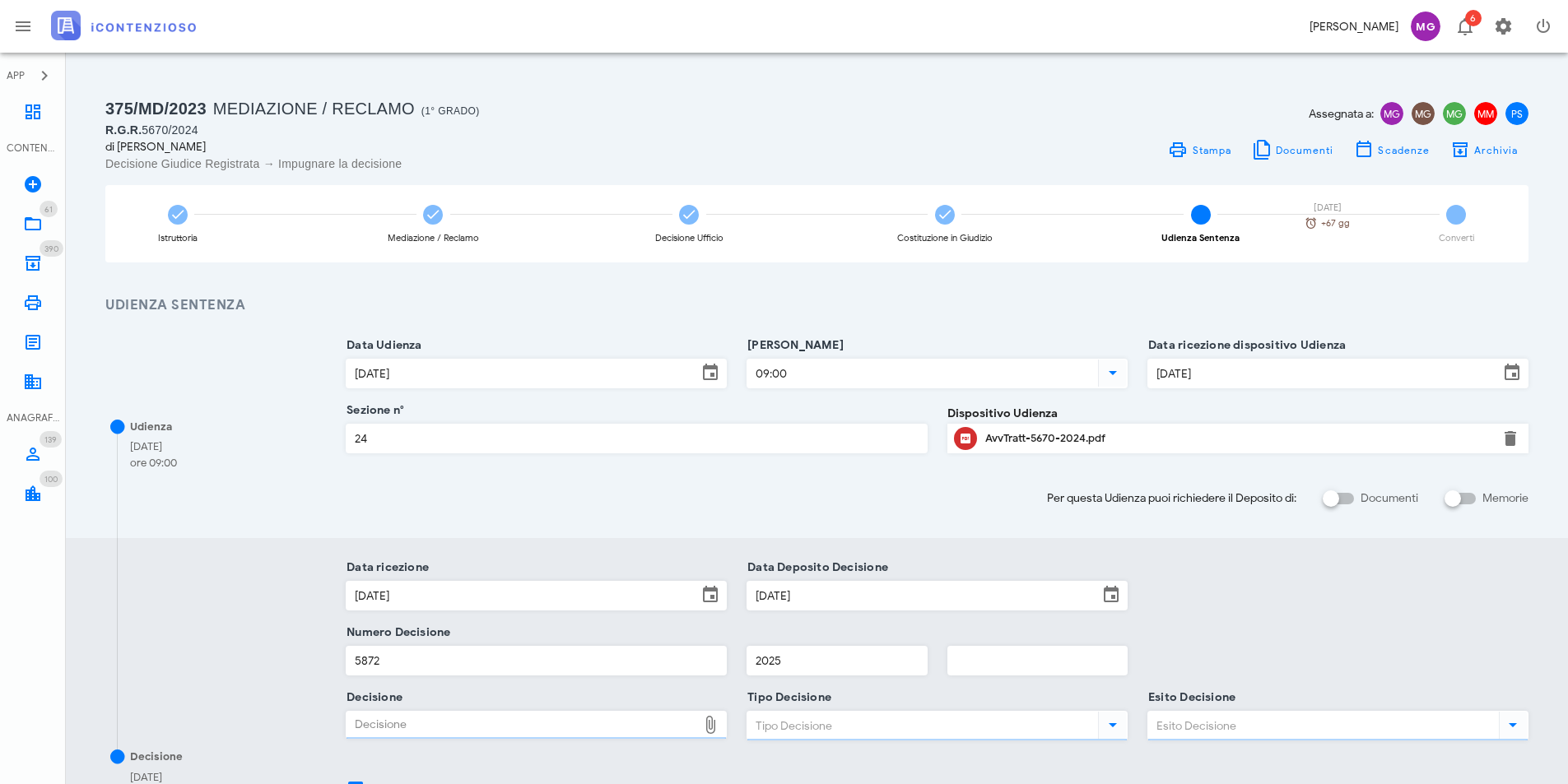
type input "Sentenza"
type input "Favorevole"
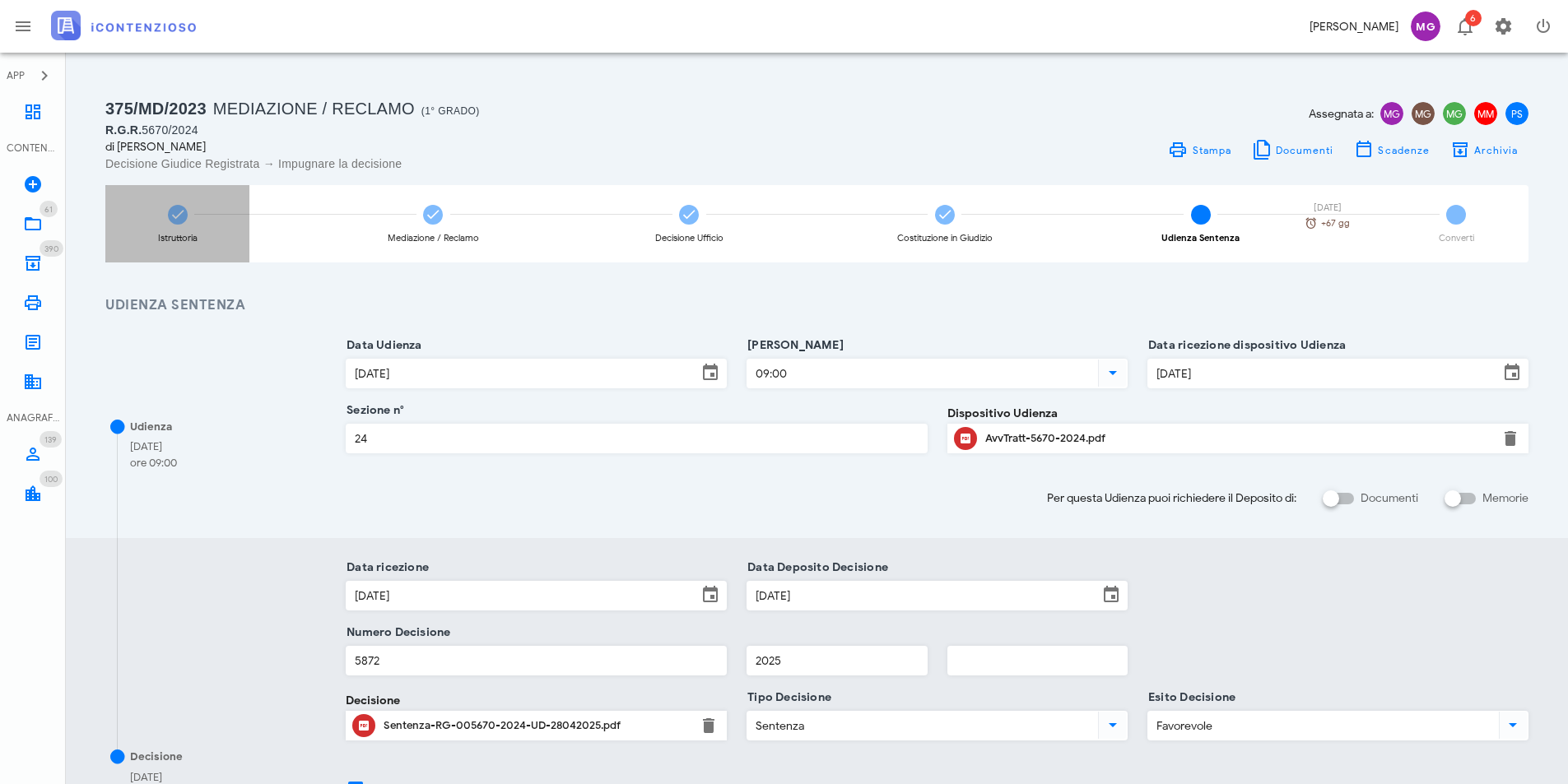
click at [186, 259] on div "Istruttoria" at bounding box center [178, 224] width 144 height 77
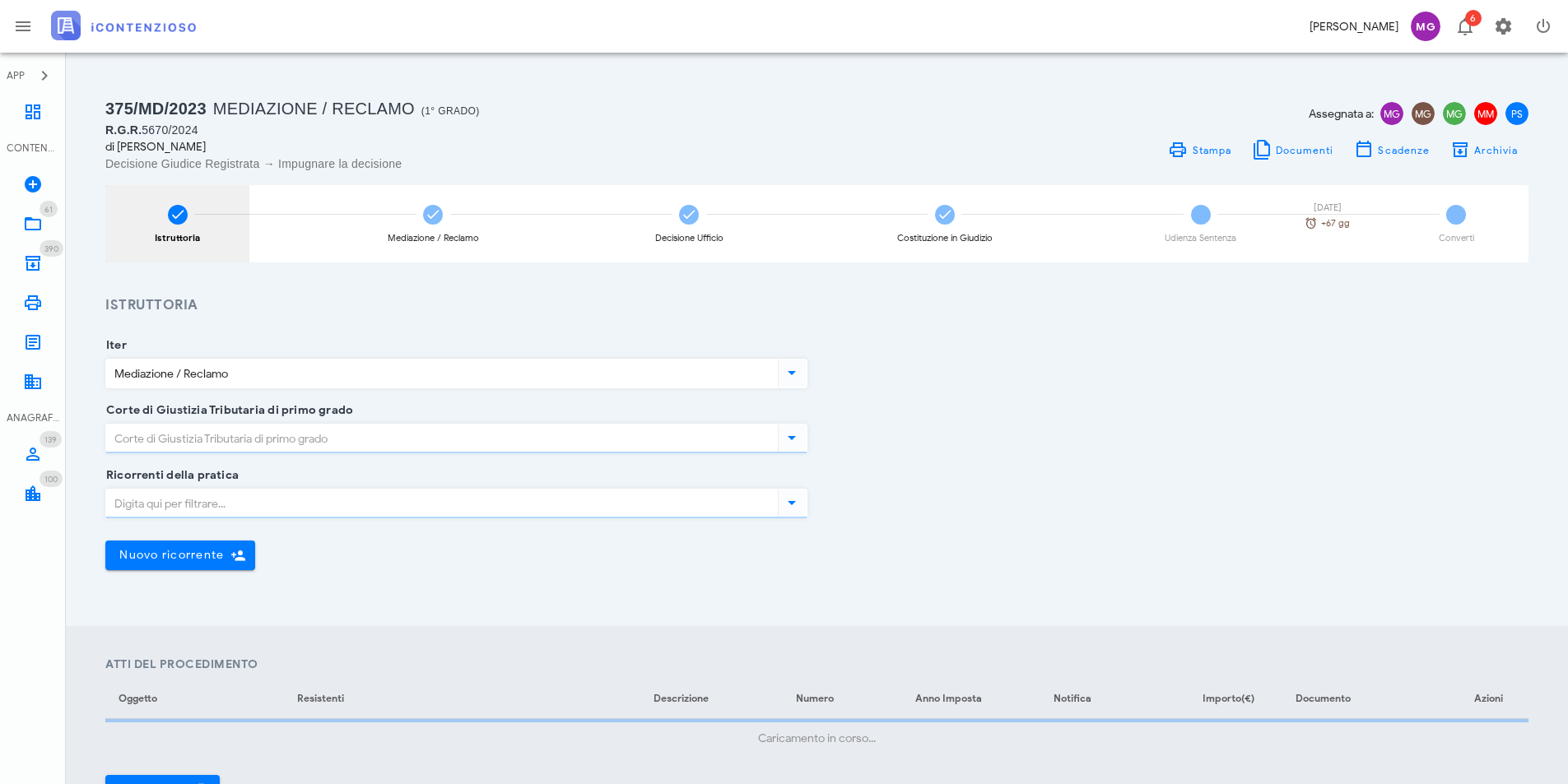
type input "Roma"
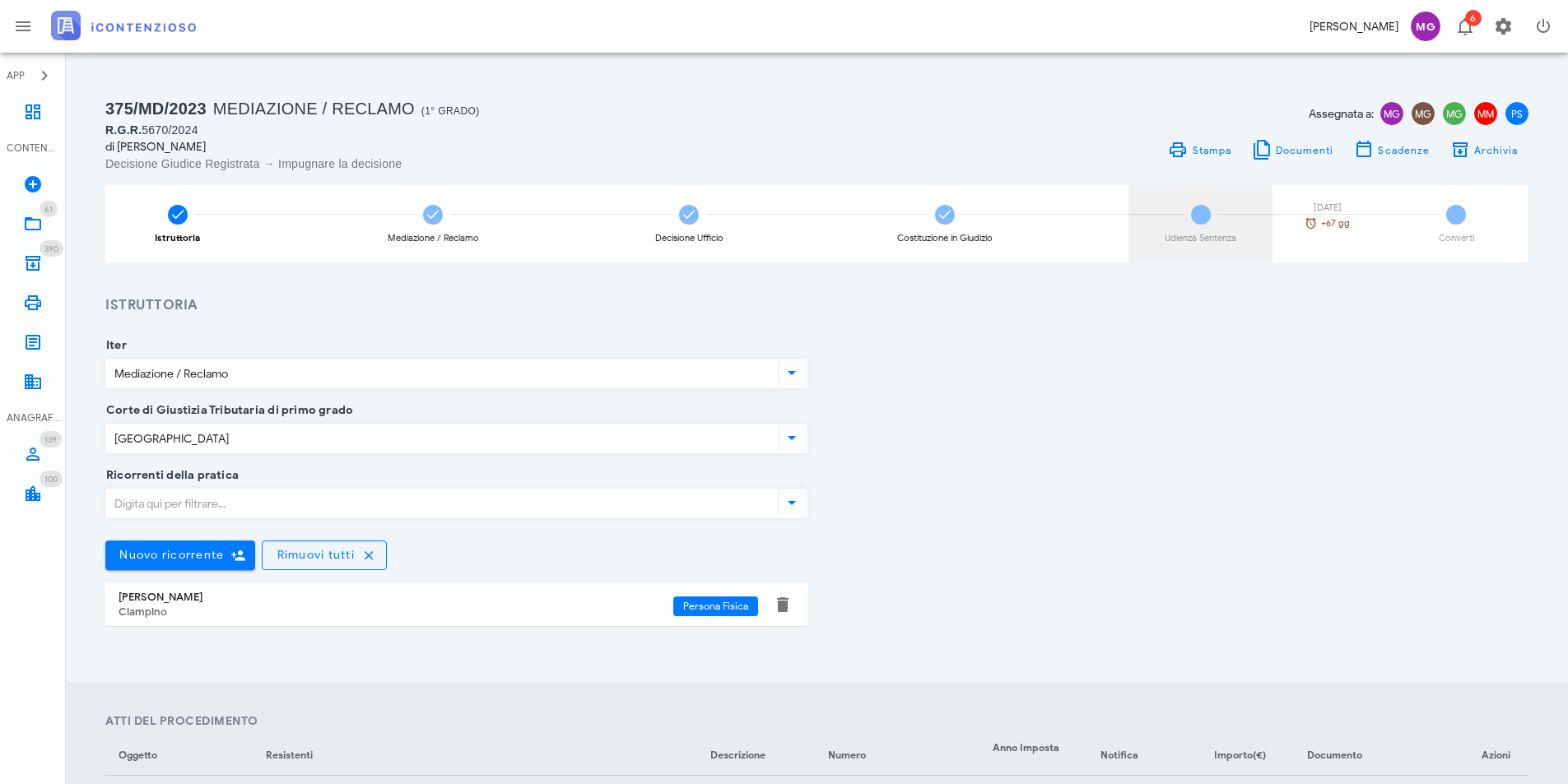
click at [1185, 243] on div "Udienza Sentenza" at bounding box center [1201, 238] width 72 height 9
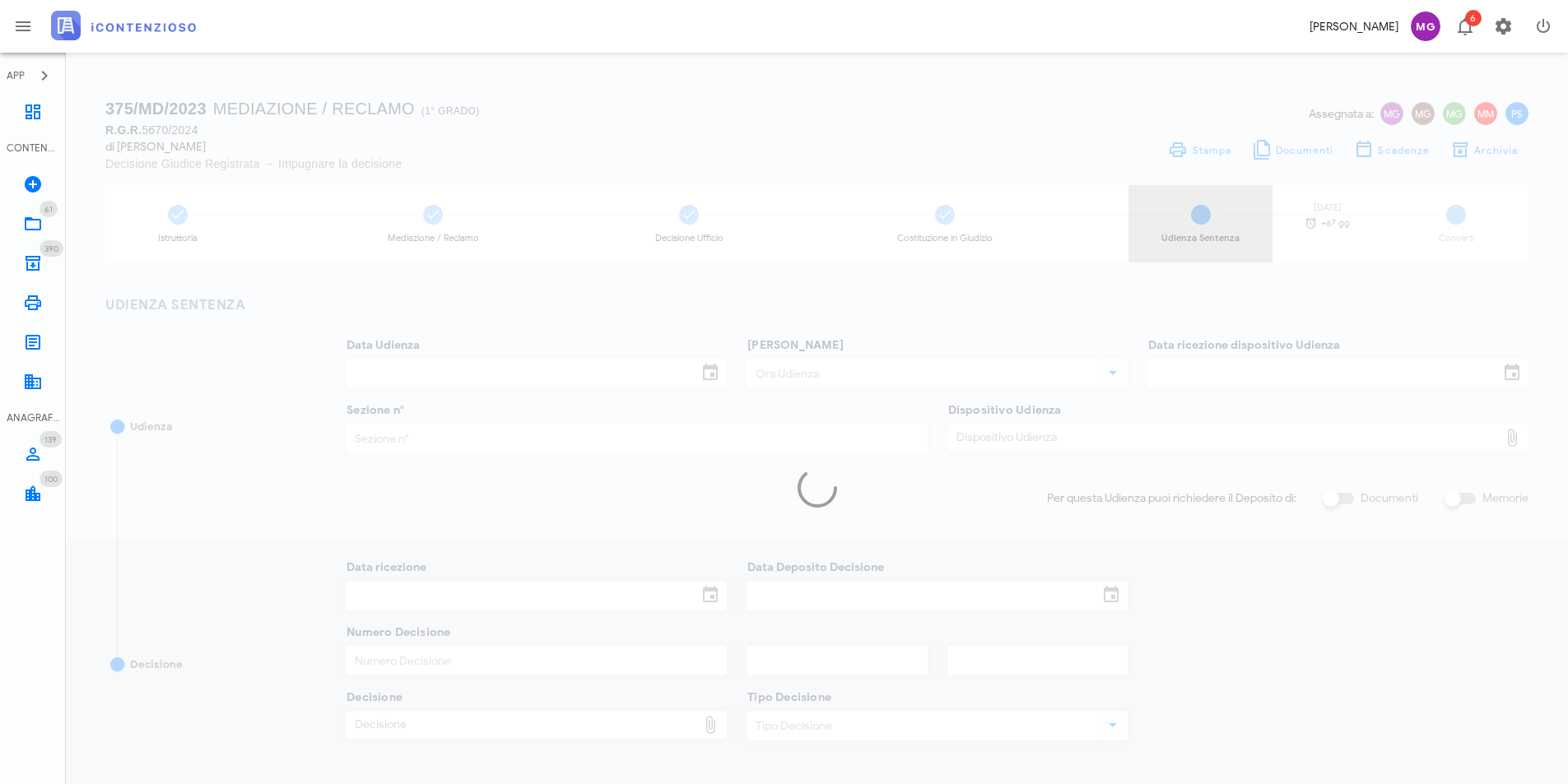
type input "28/04/2025"
type input "09:00"
type input "21/02/2025"
type input "24"
type input "30/04/2025"
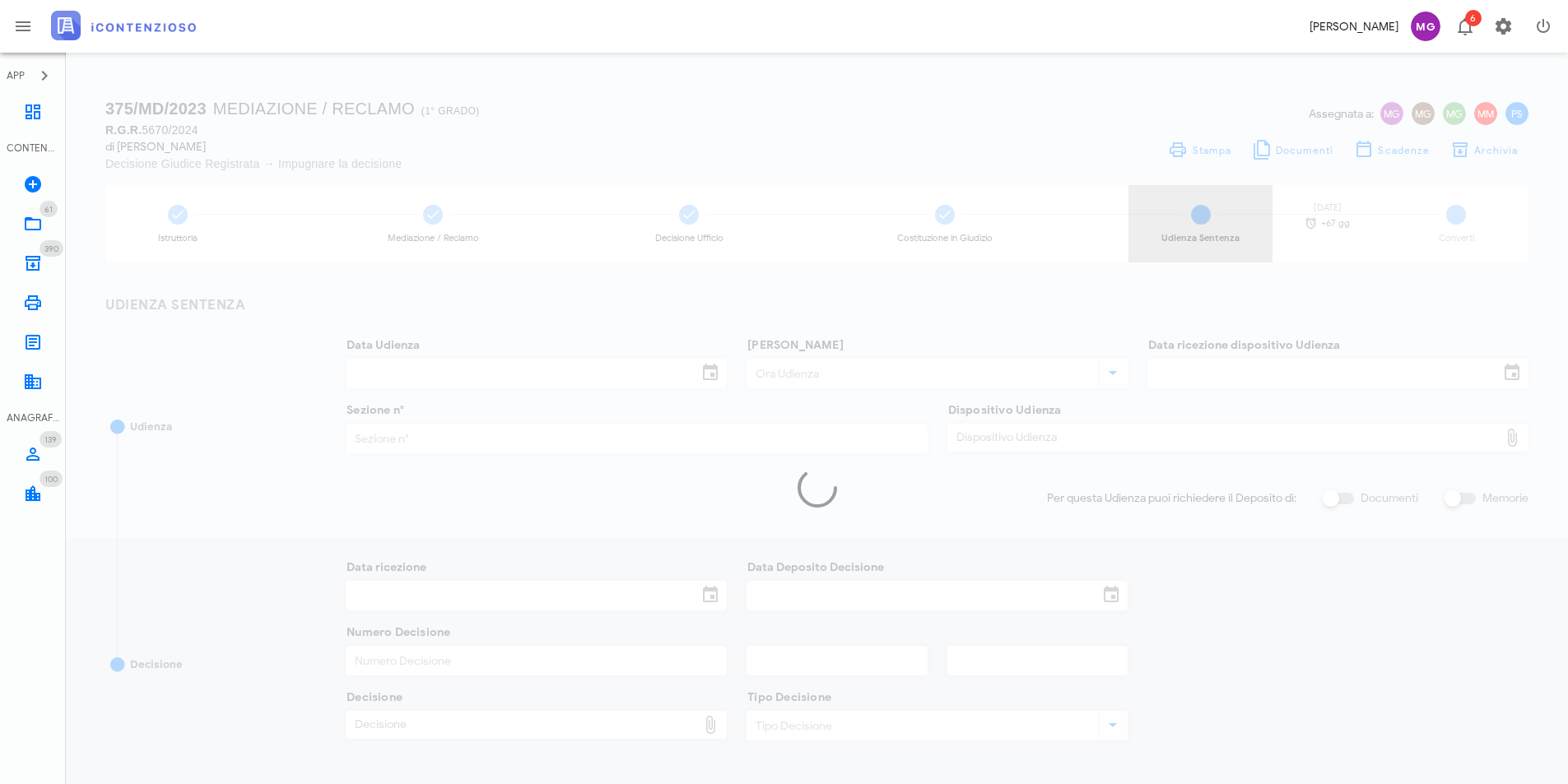
type input "30/04/2025"
type input "5872"
type input "2025"
type input "Sentenza"
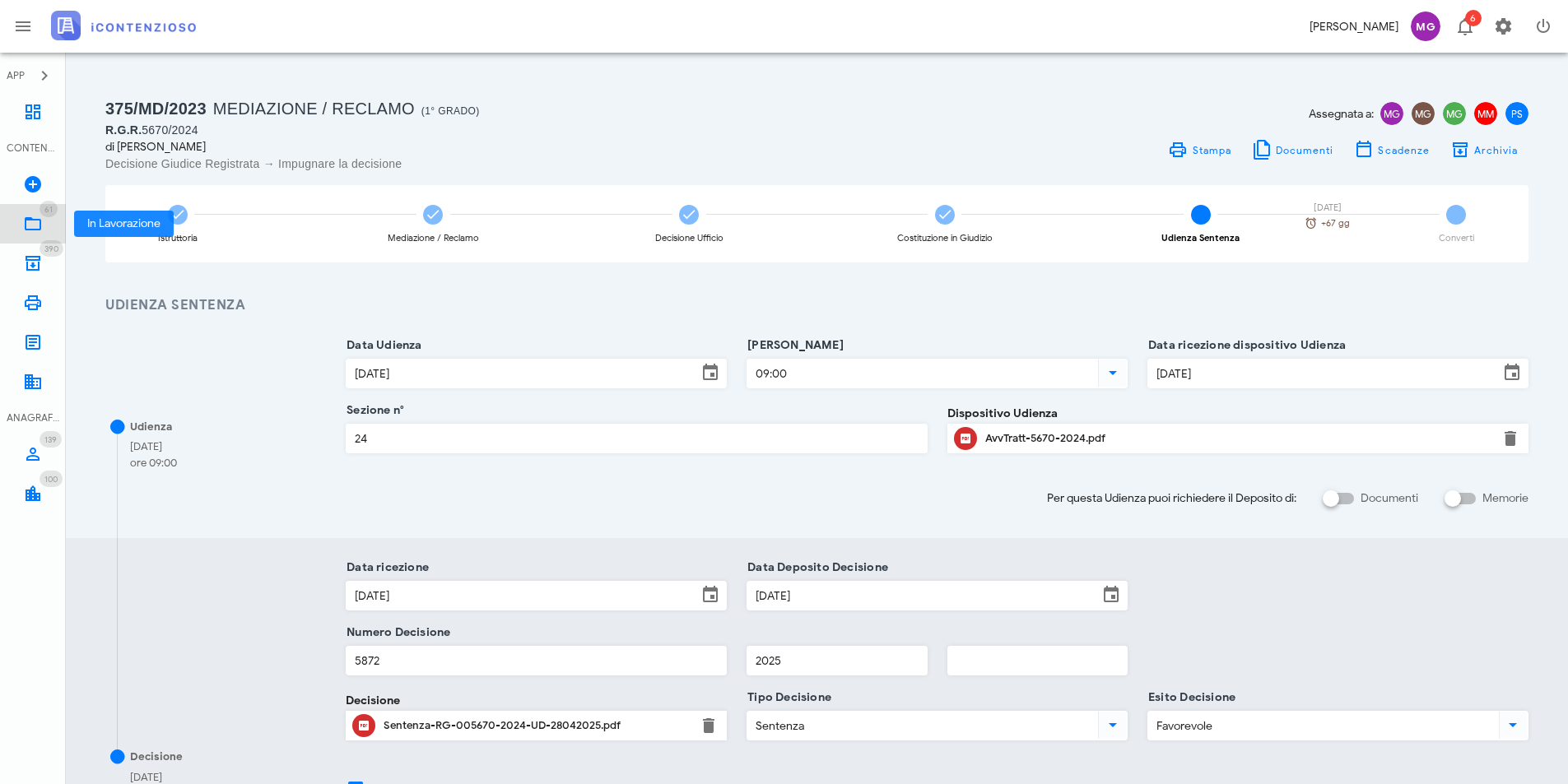
click at [57, 233] on link "61 In Lavorazione 61" at bounding box center [33, 224] width 66 height 40
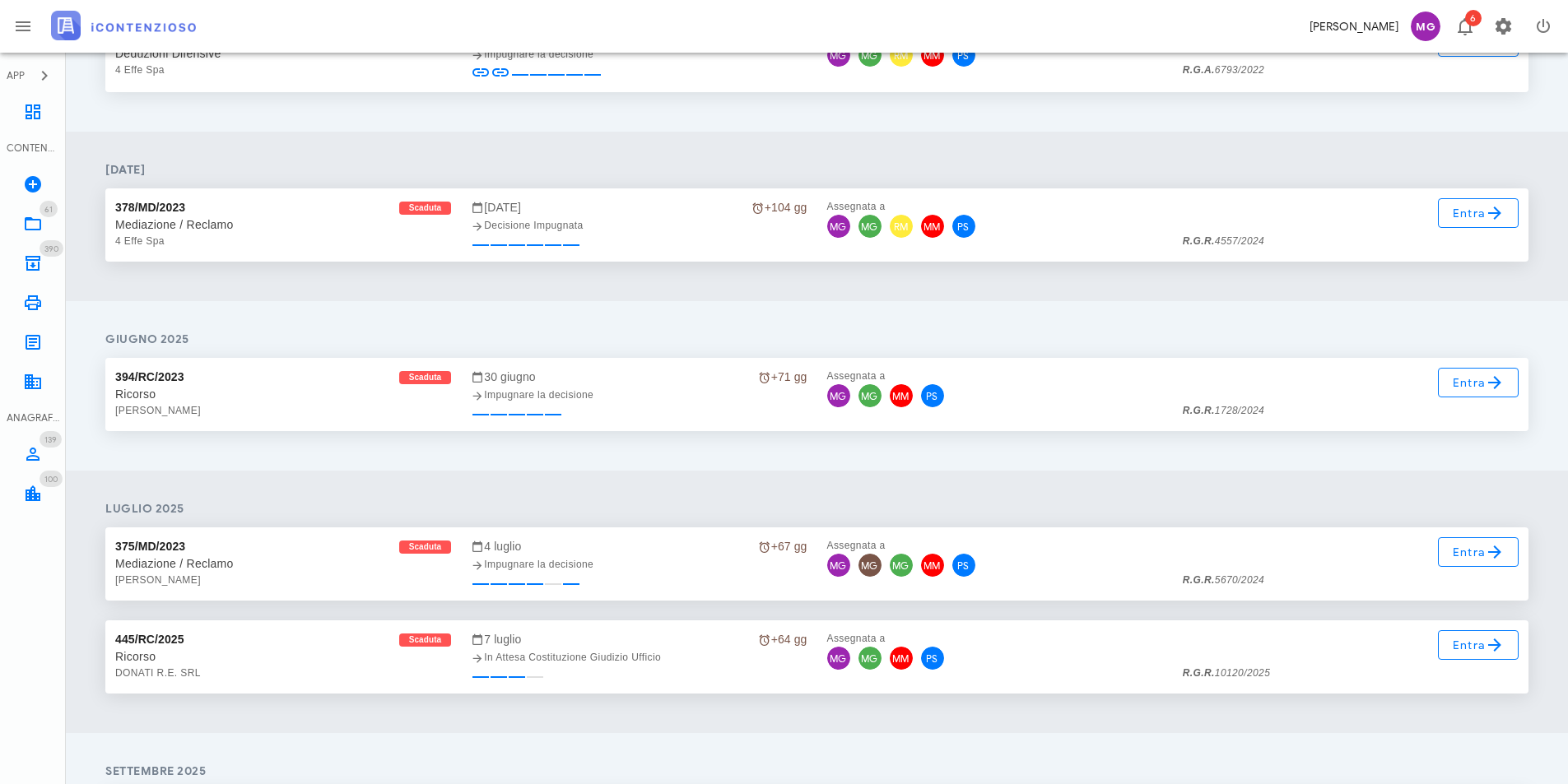
scroll to position [1975, 0]
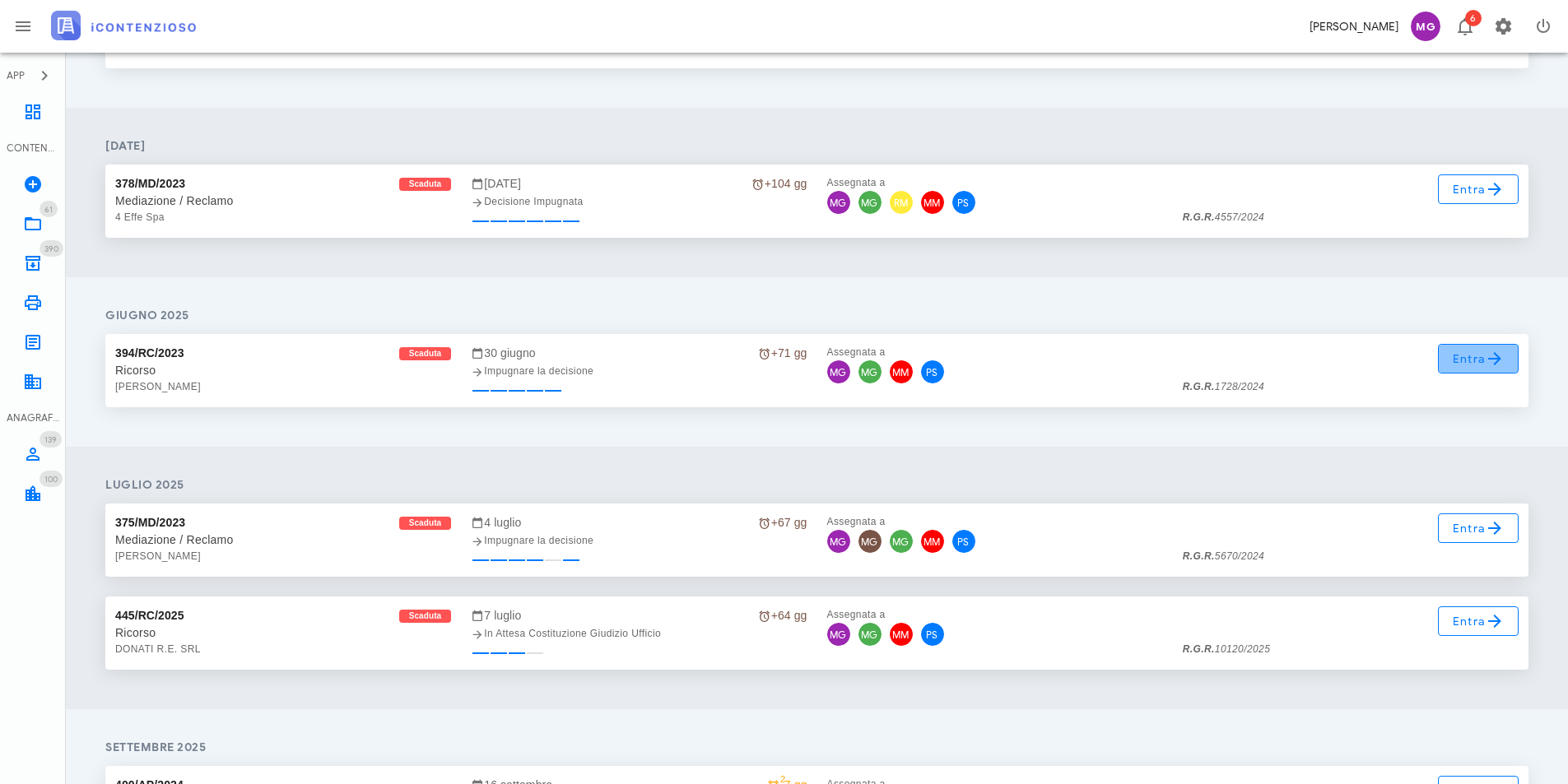
click at [1463, 356] on span "Entra" at bounding box center [1478, 358] width 54 height 20
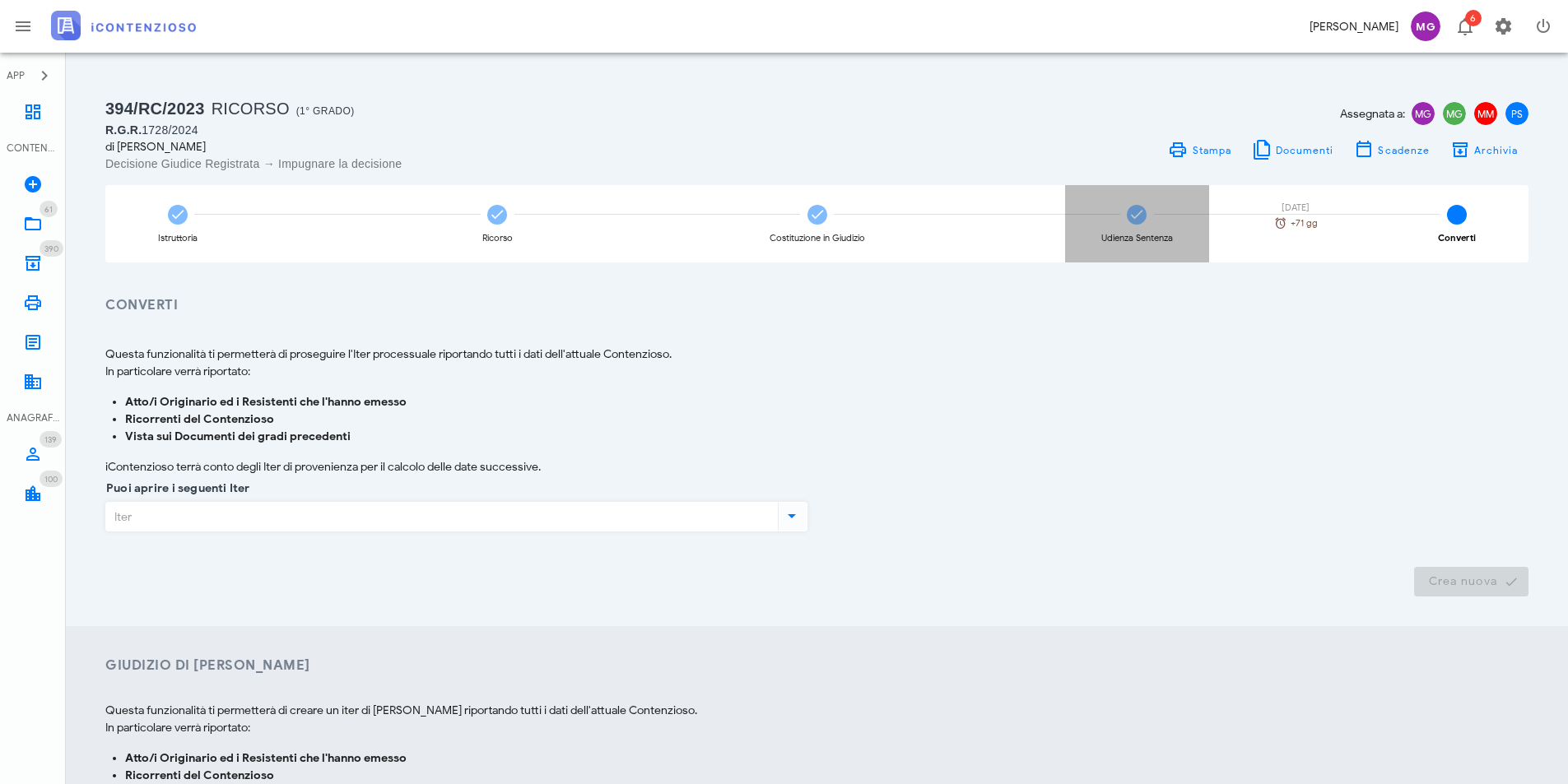
click at [1116, 228] on div "Udienza Sentenza 30/06/2025 +71 gg" at bounding box center [1136, 224] width 144 height 77
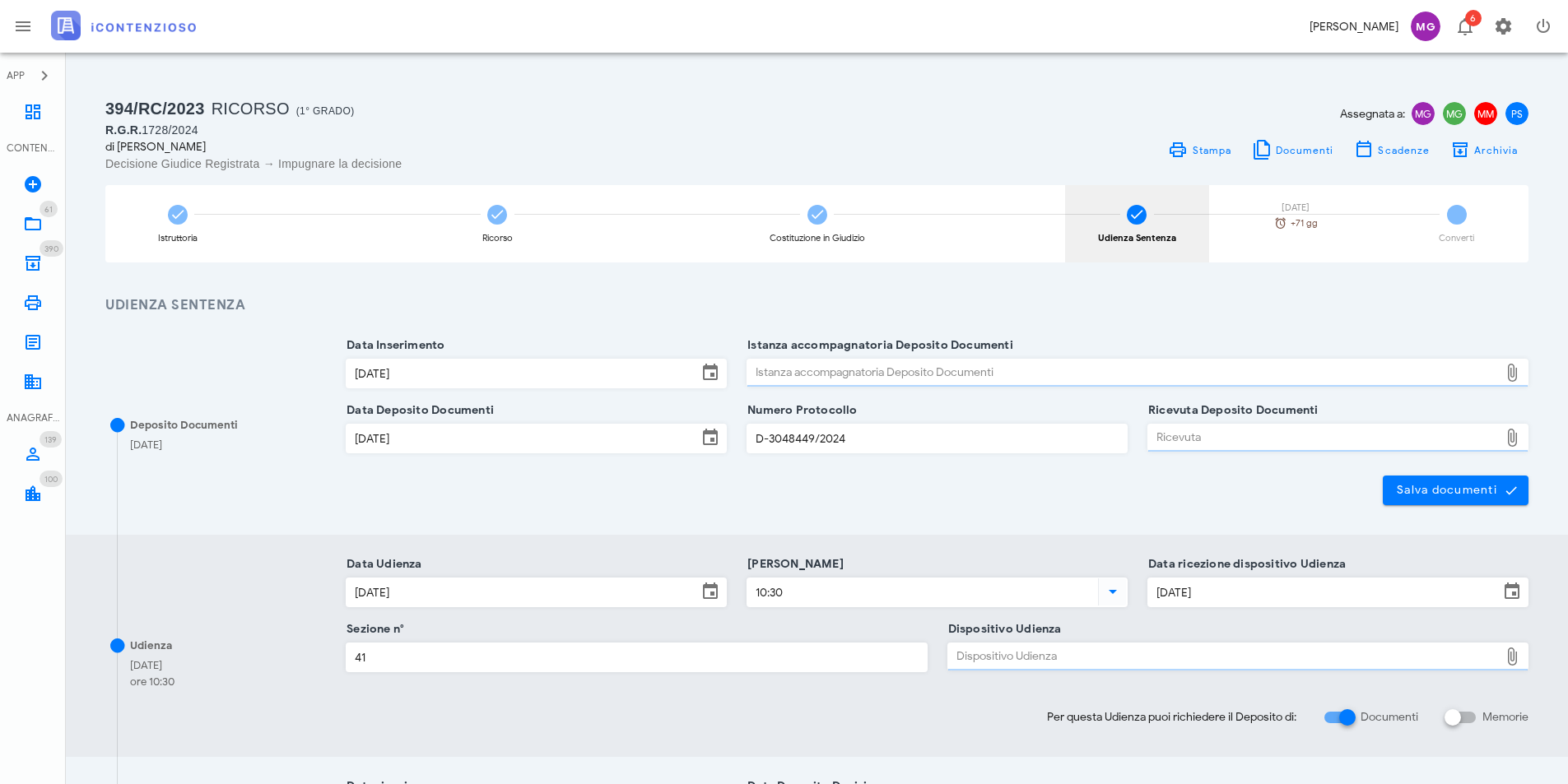
type input "Sentenza"
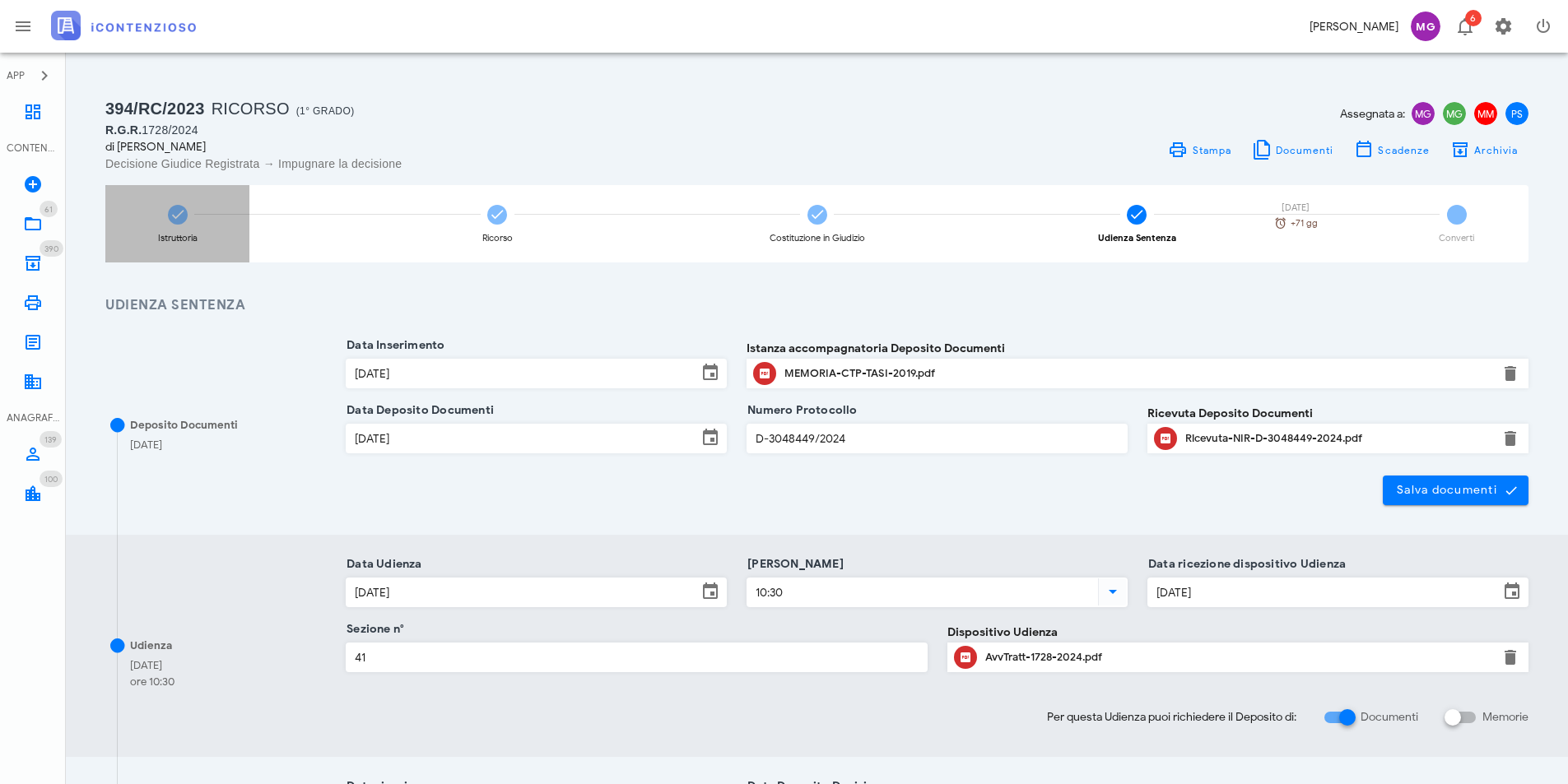
click at [185, 240] on div "Istruttoria" at bounding box center [178, 238] width 40 height 9
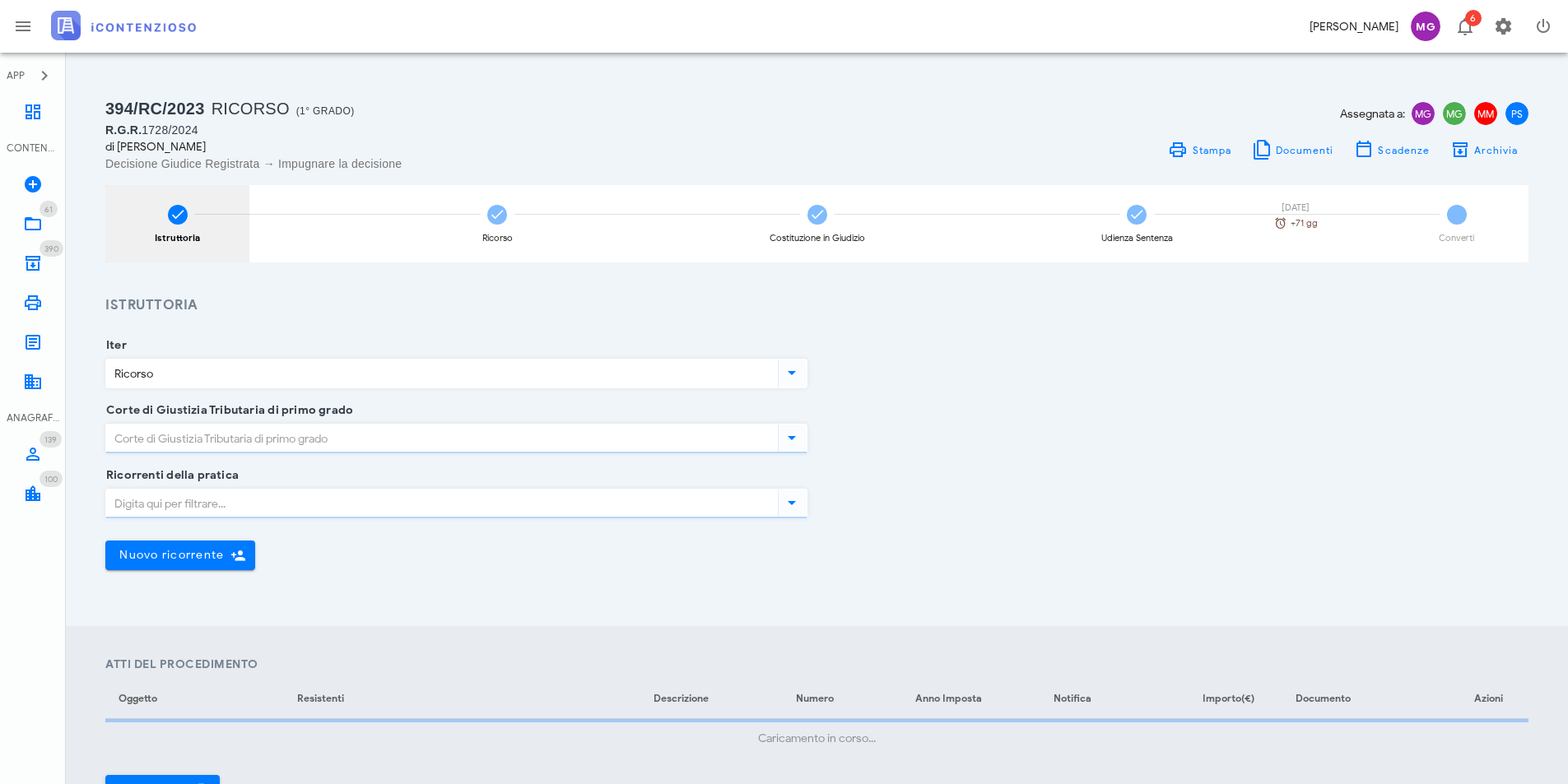
type input "Roma"
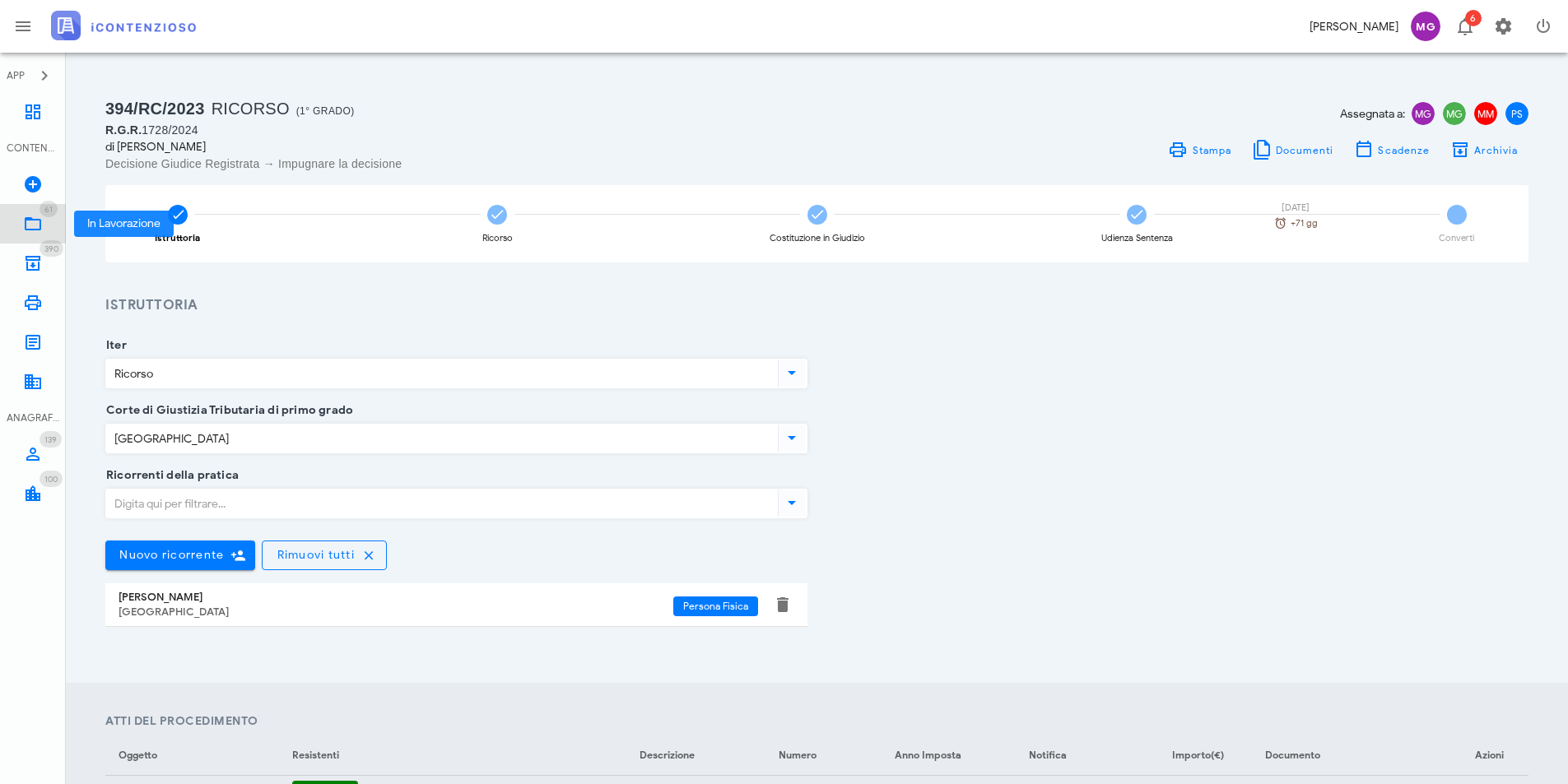
click at [28, 221] on icon at bounding box center [32, 224] width 20 height 20
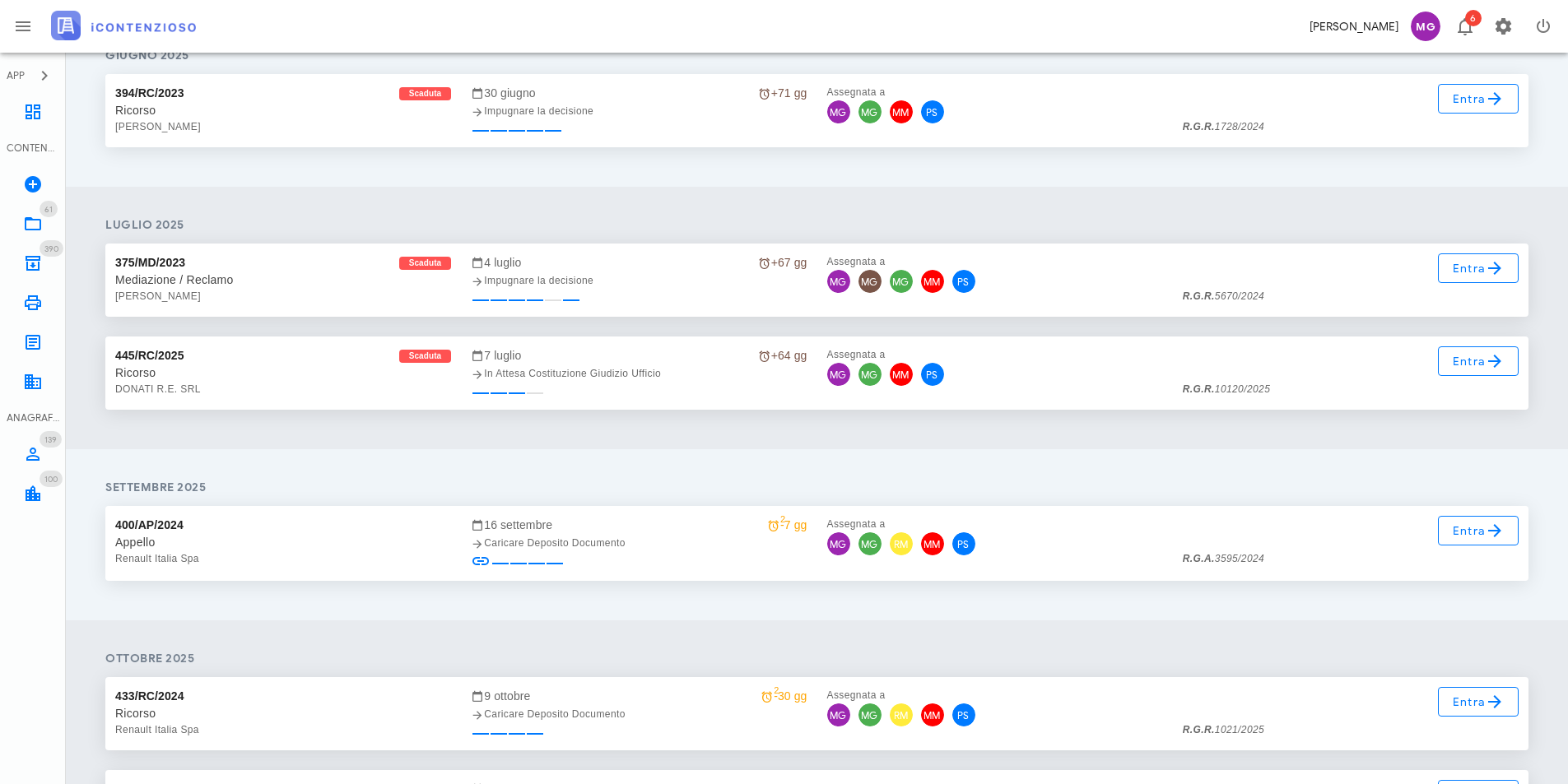
scroll to position [2222, 0]
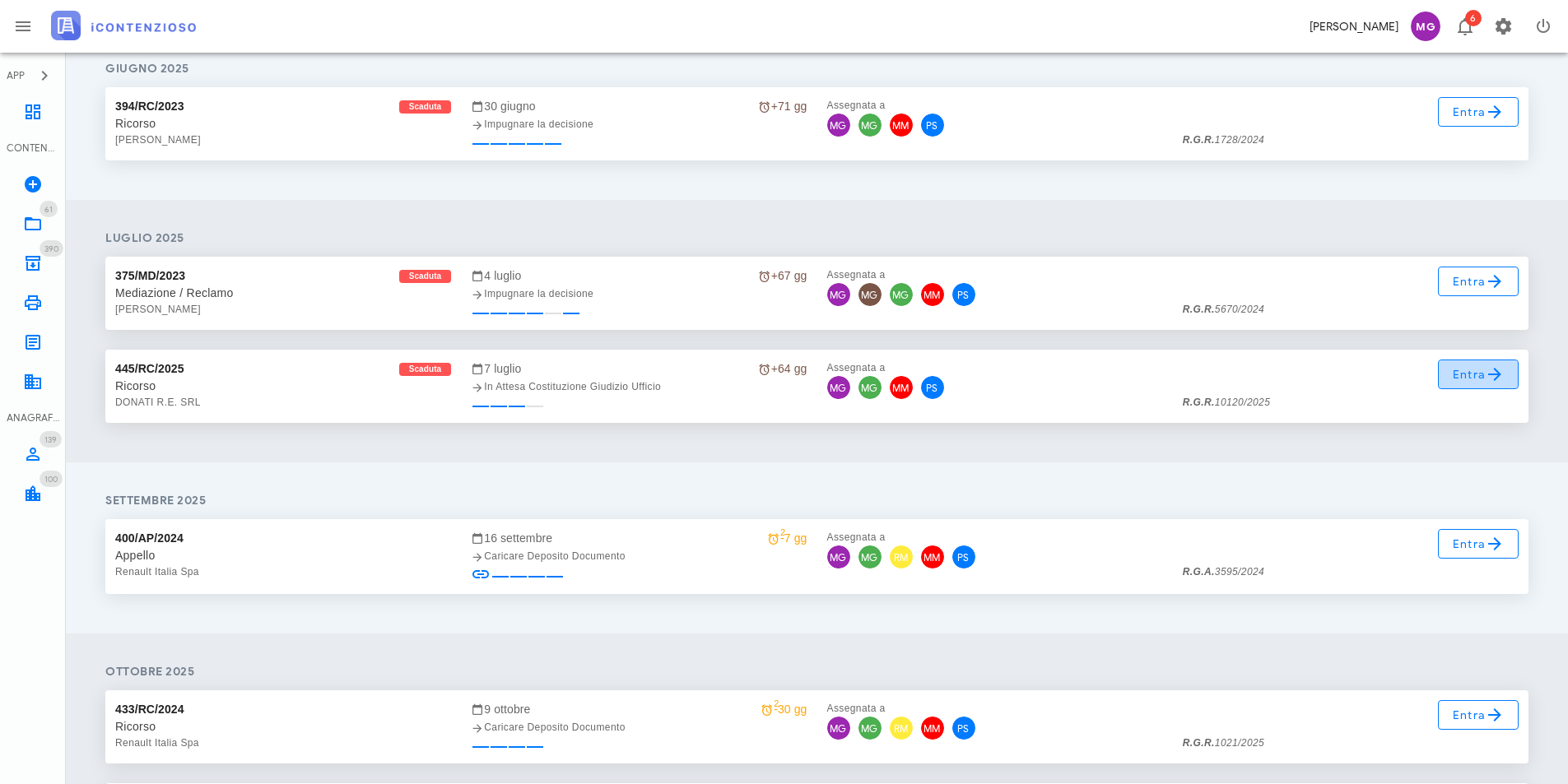
click at [1458, 377] on span "Entra" at bounding box center [1478, 374] width 54 height 20
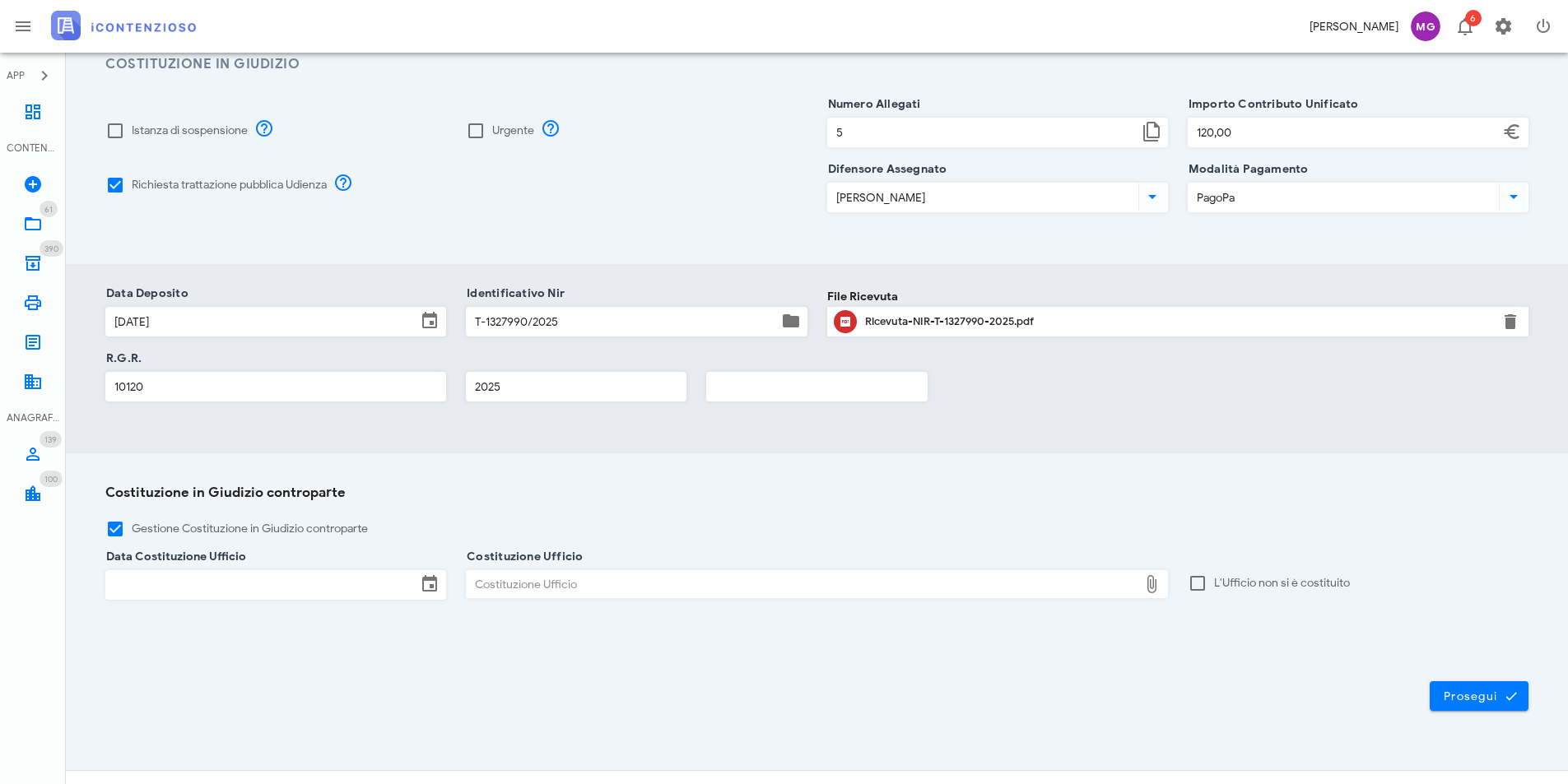
scroll to position [264, 0]
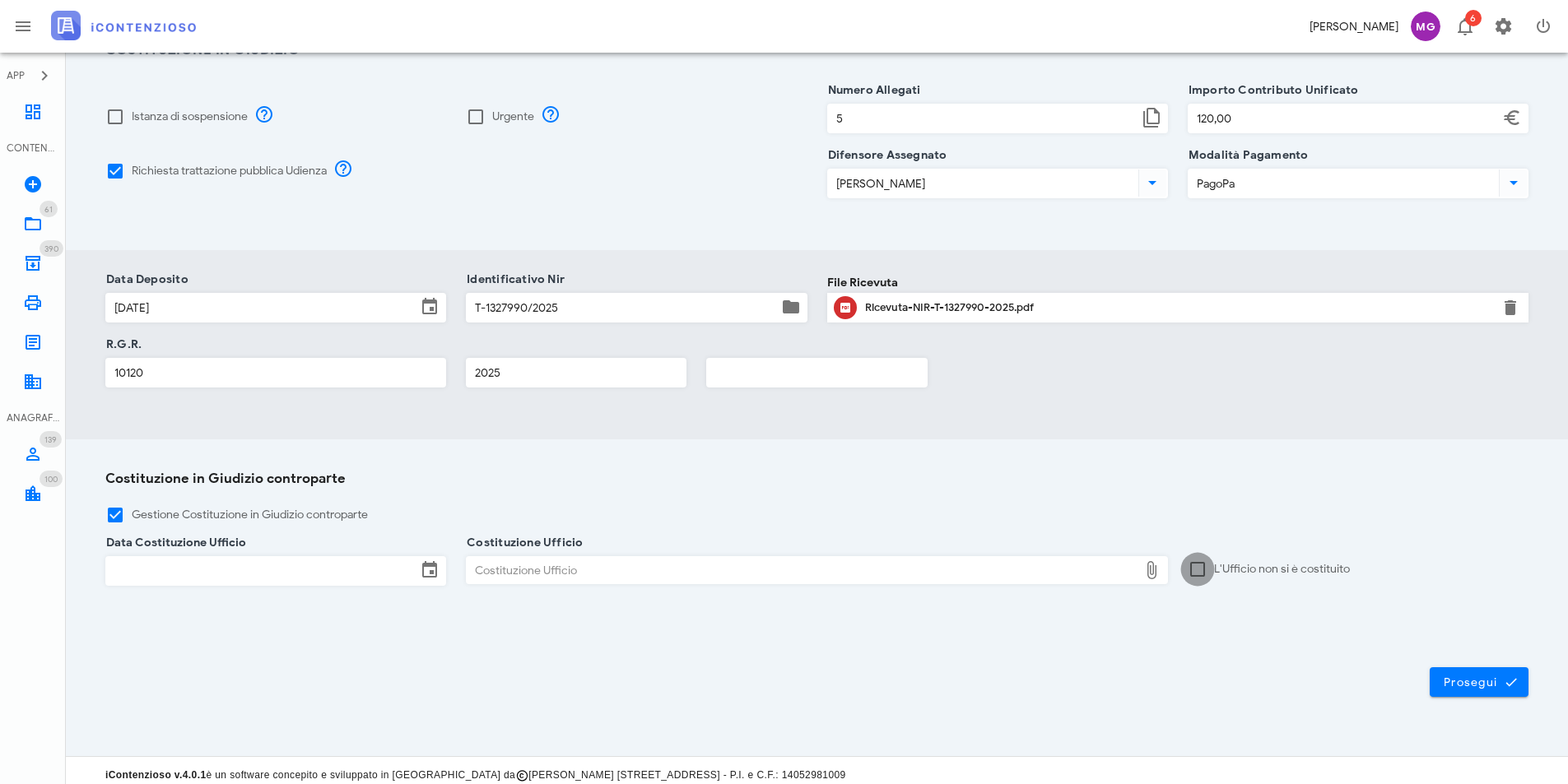
click at [1185, 555] on div at bounding box center [1198, 570] width 28 height 28
checkbox input "true"
click at [1438, 687] on button "Prosegui" at bounding box center [1478, 682] width 99 height 29
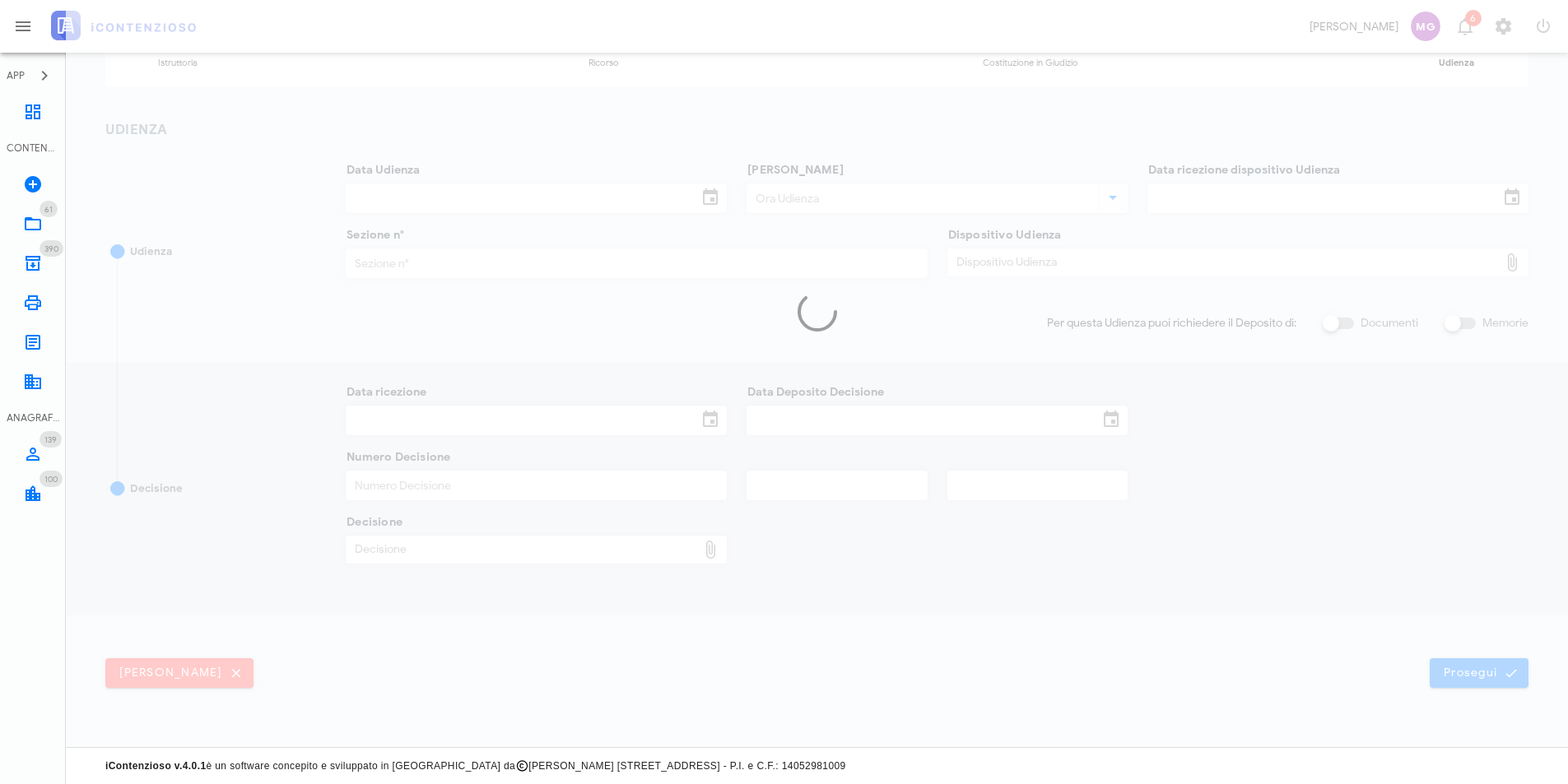
scroll to position [177, 0]
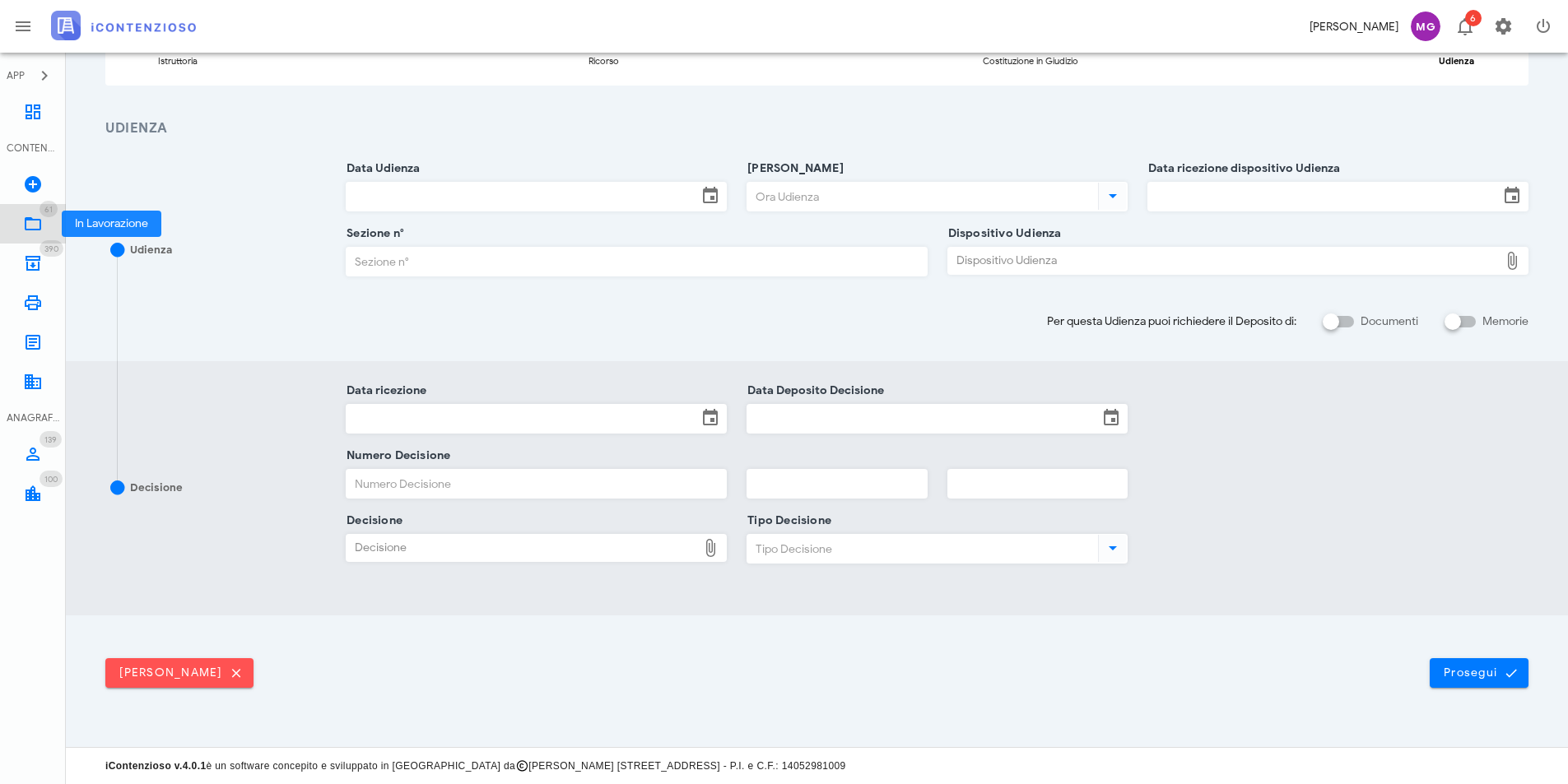
click at [21, 227] on link "61 In Lavorazione 61" at bounding box center [33, 224] width 66 height 40
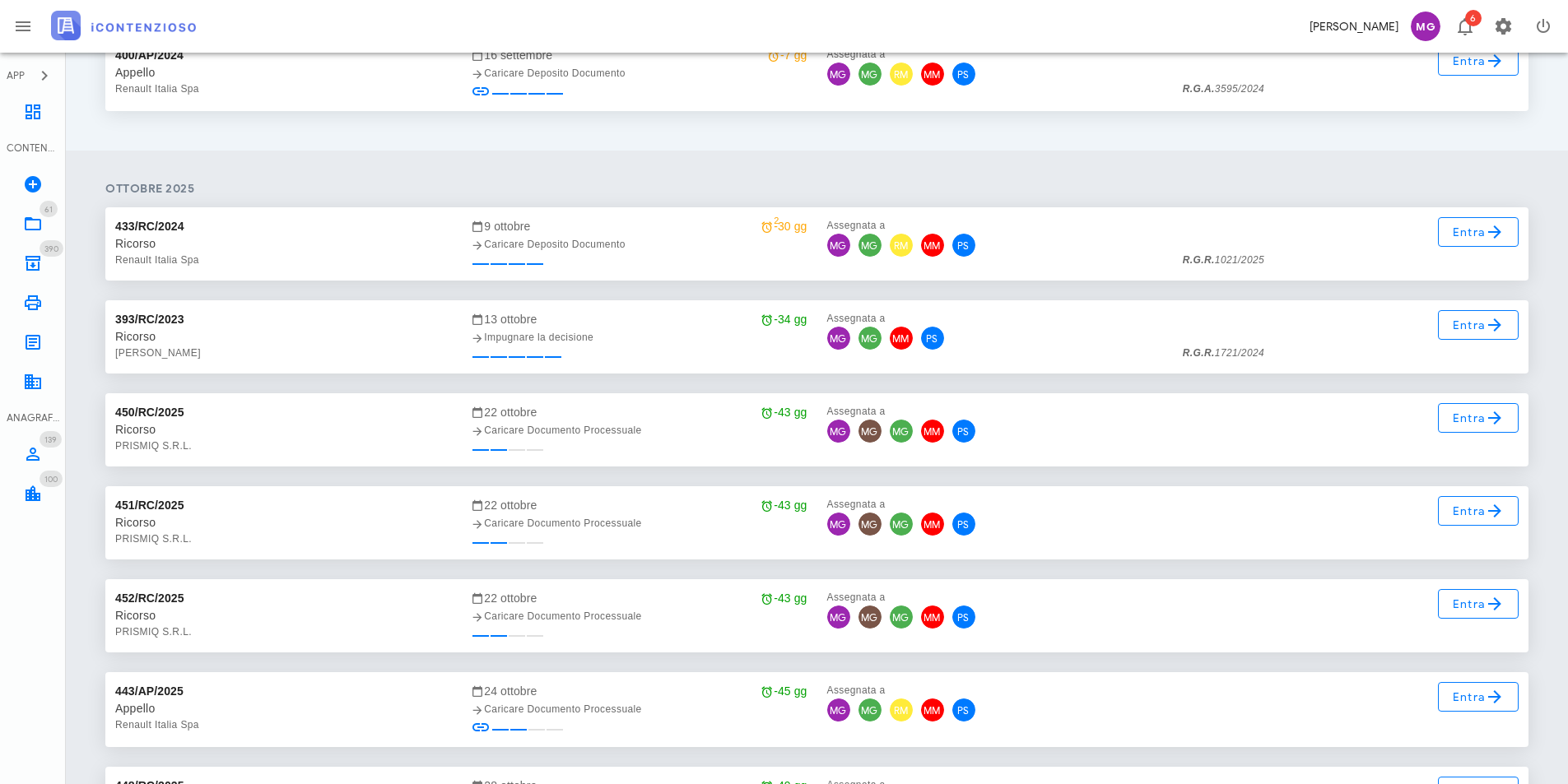
scroll to position [2652, 0]
